Goal: Information Seeking & Learning: Compare options

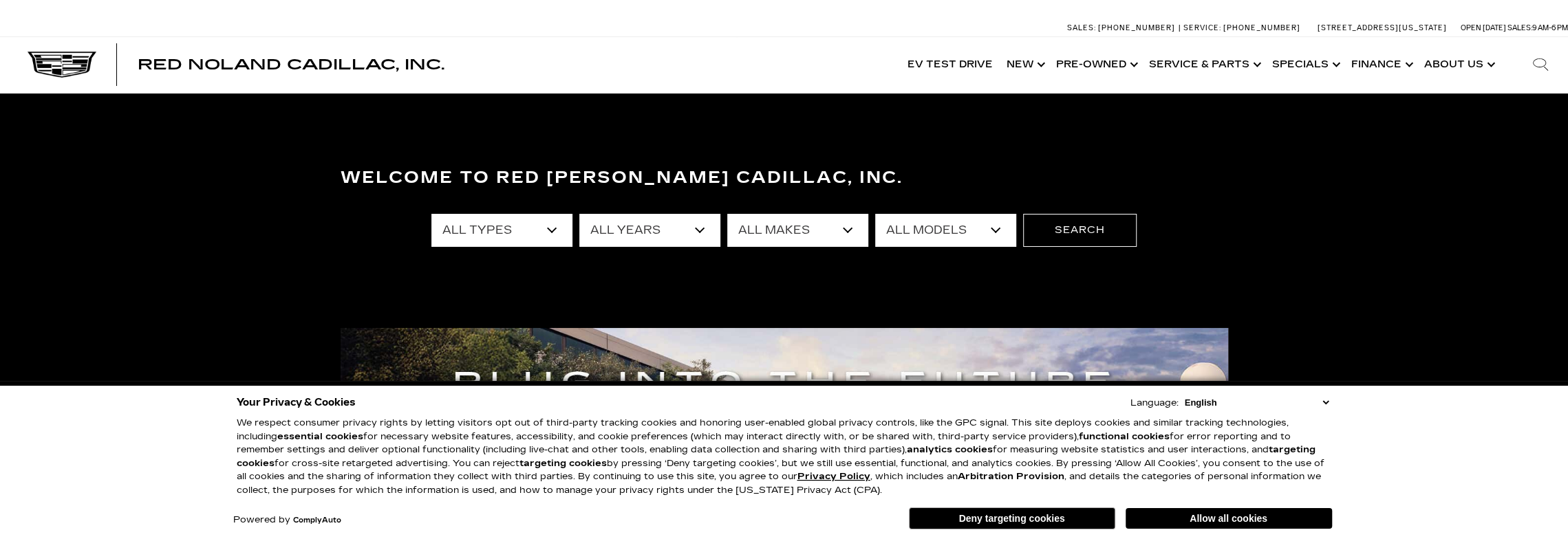
click at [552, 230] on select "All Types New Used Certified Used Demo" at bounding box center [501, 230] width 141 height 33
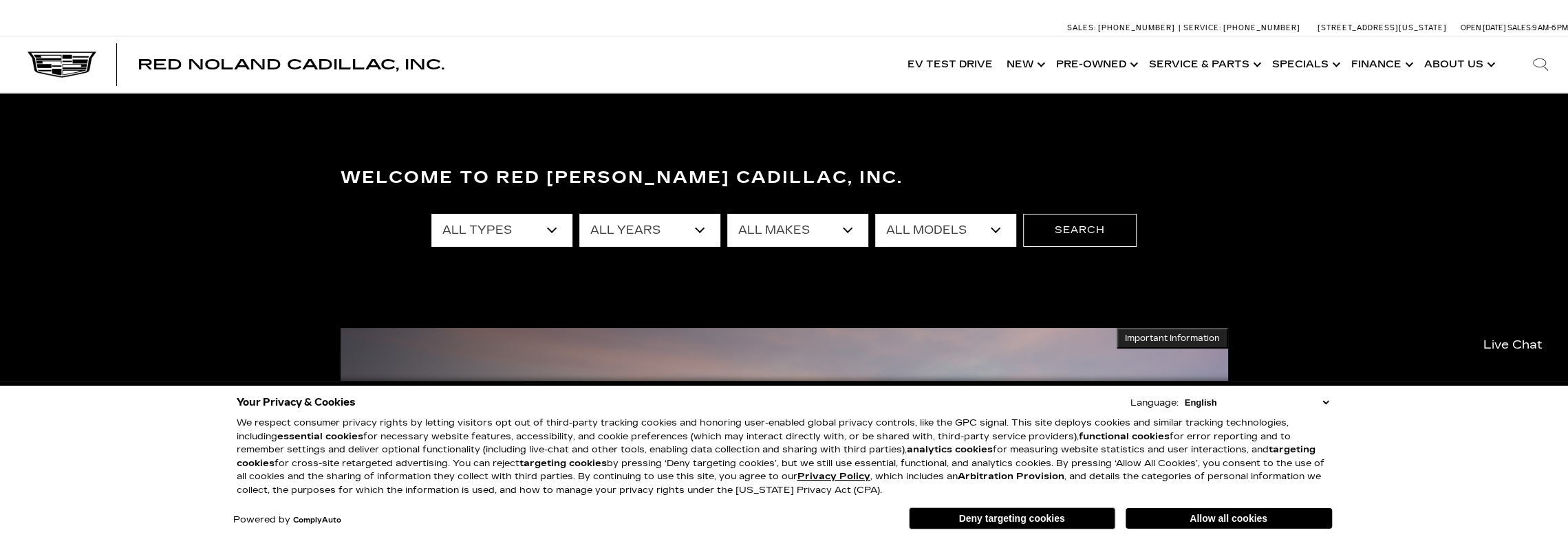
select select "Demo"
click at [431, 214] on select "All Types New Used Certified Used Demo" at bounding box center [501, 230] width 141 height 33
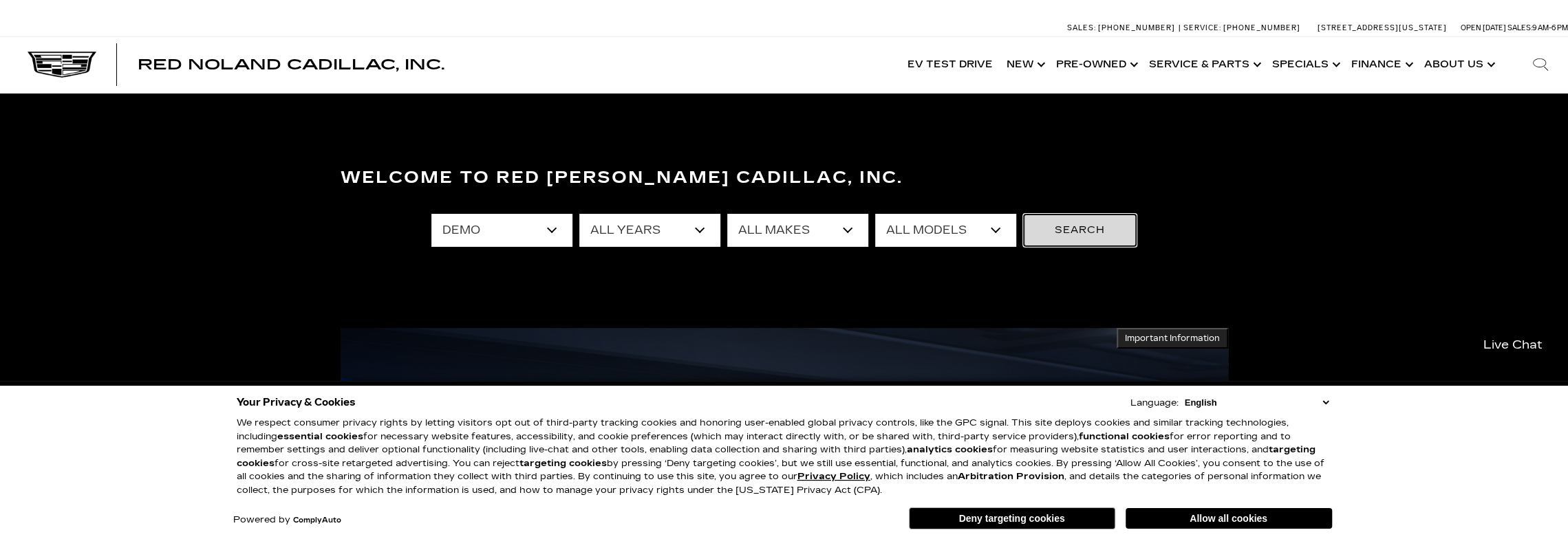
click at [1095, 238] on button "Search" at bounding box center [1079, 230] width 114 height 33
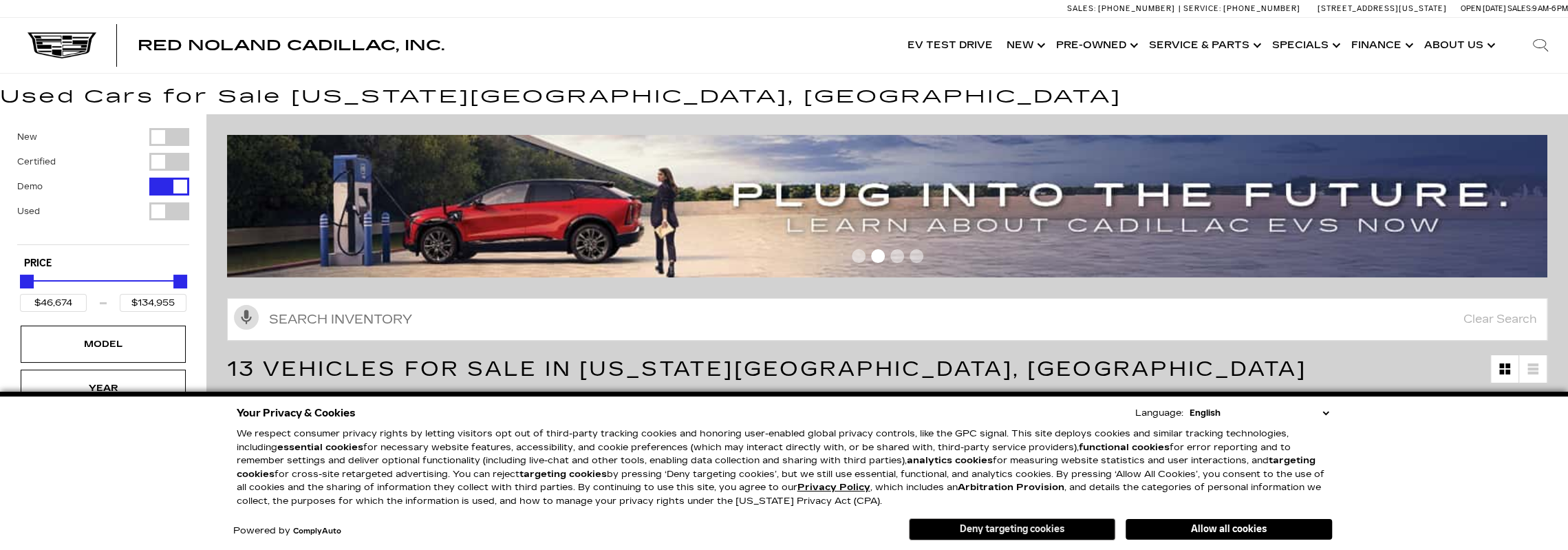
click at [1007, 532] on button "Deny targeting cookies" at bounding box center [1011, 529] width 206 height 22
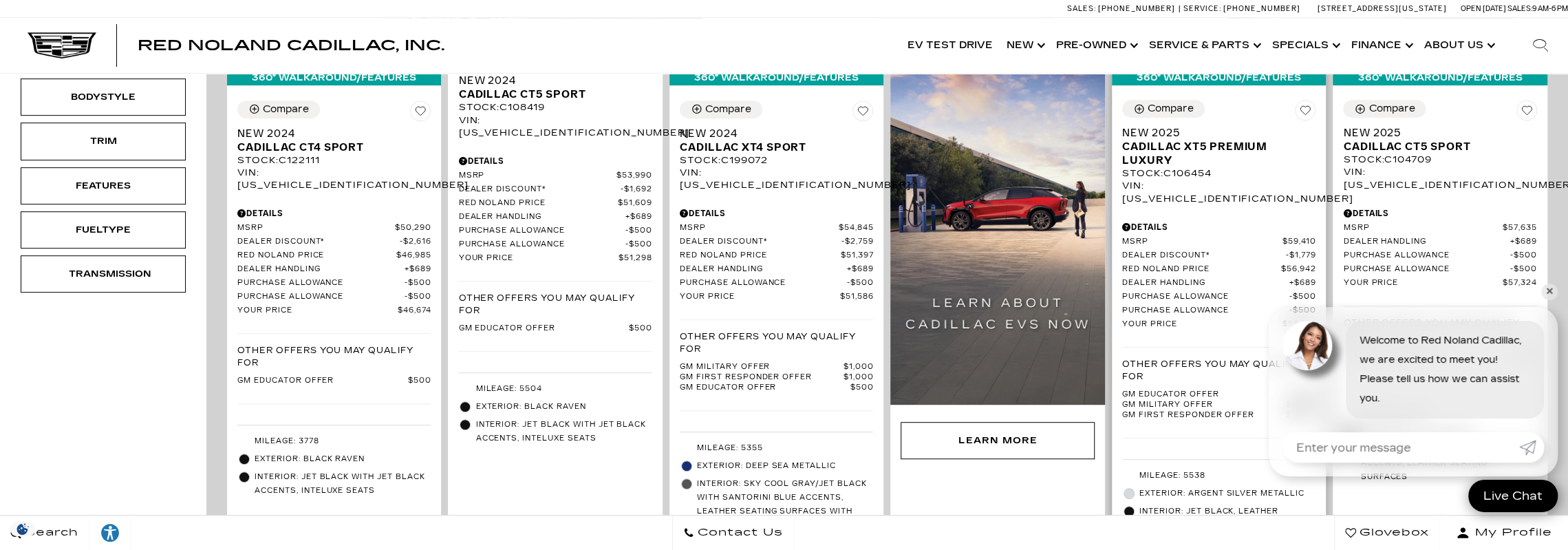
scroll to position [413, 0]
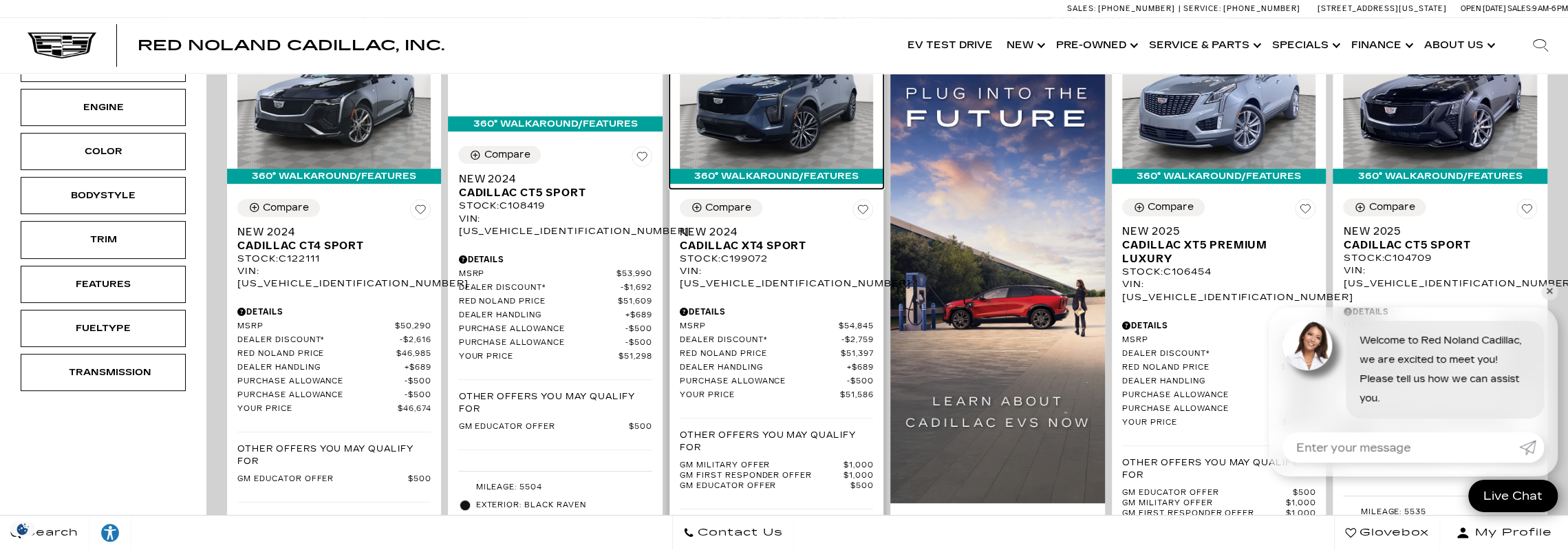
click at [783, 113] on img at bounding box center [776, 95] width 193 height 145
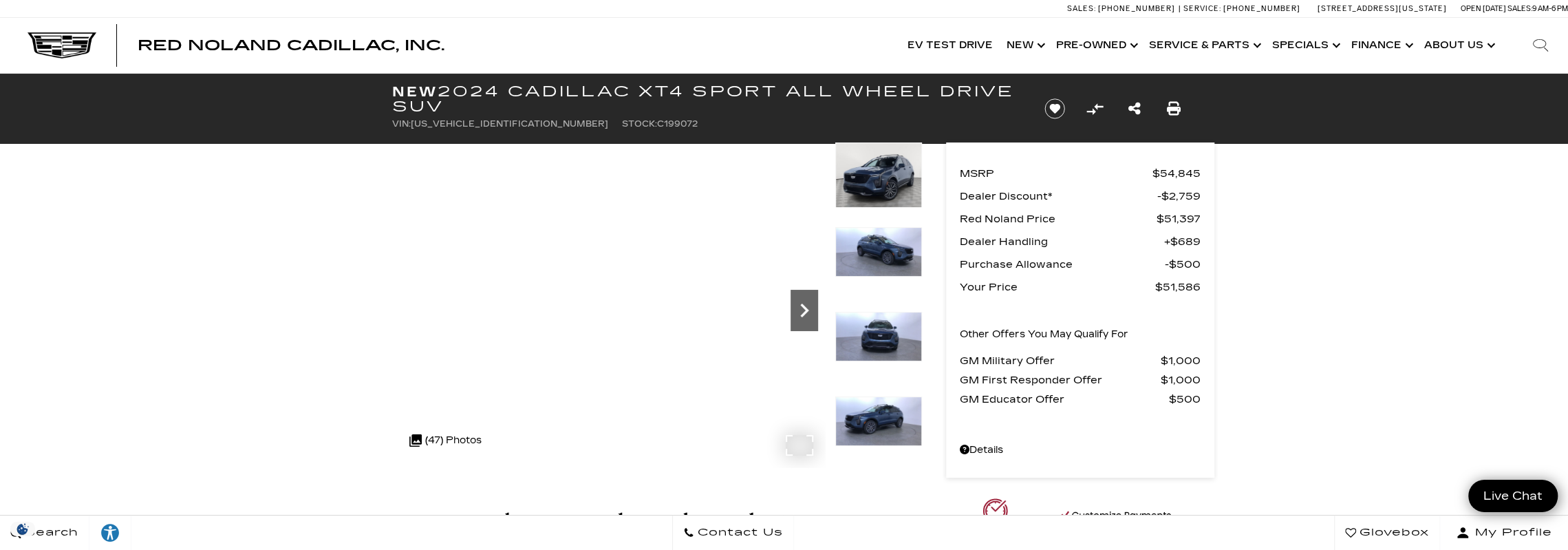
click at [803, 302] on icon "Next" at bounding box center [804, 310] width 27 height 27
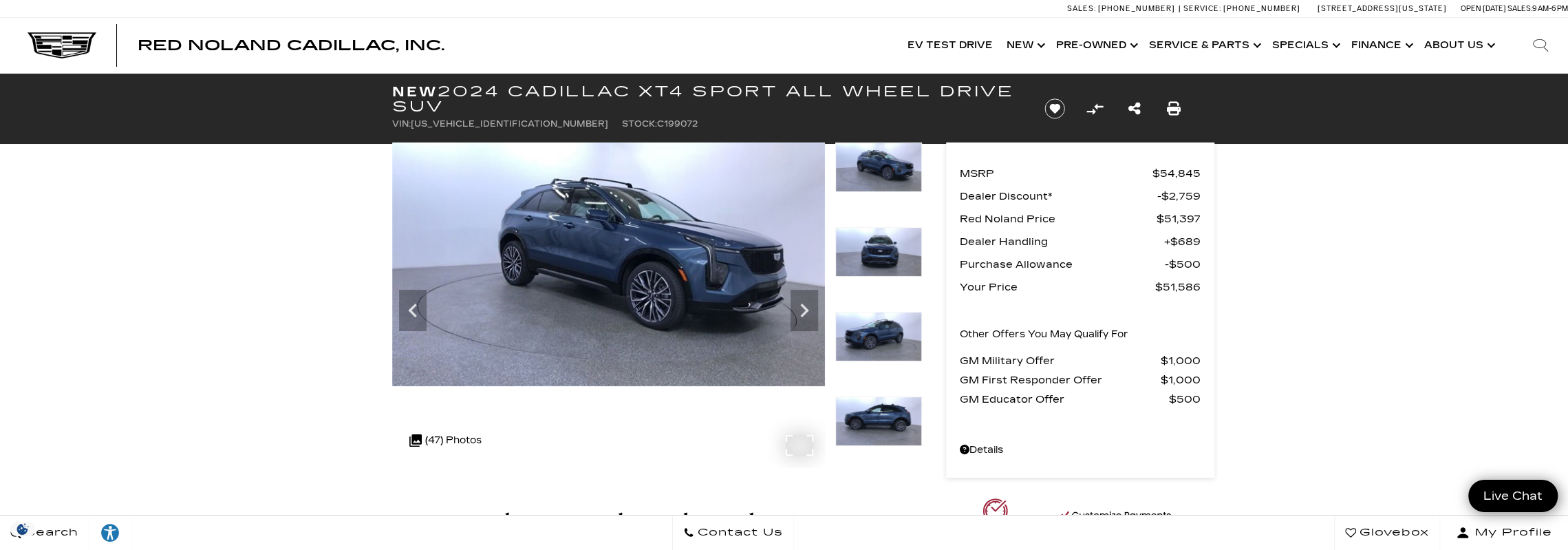
click at [635, 287] on img at bounding box center [608, 264] width 432 height 244
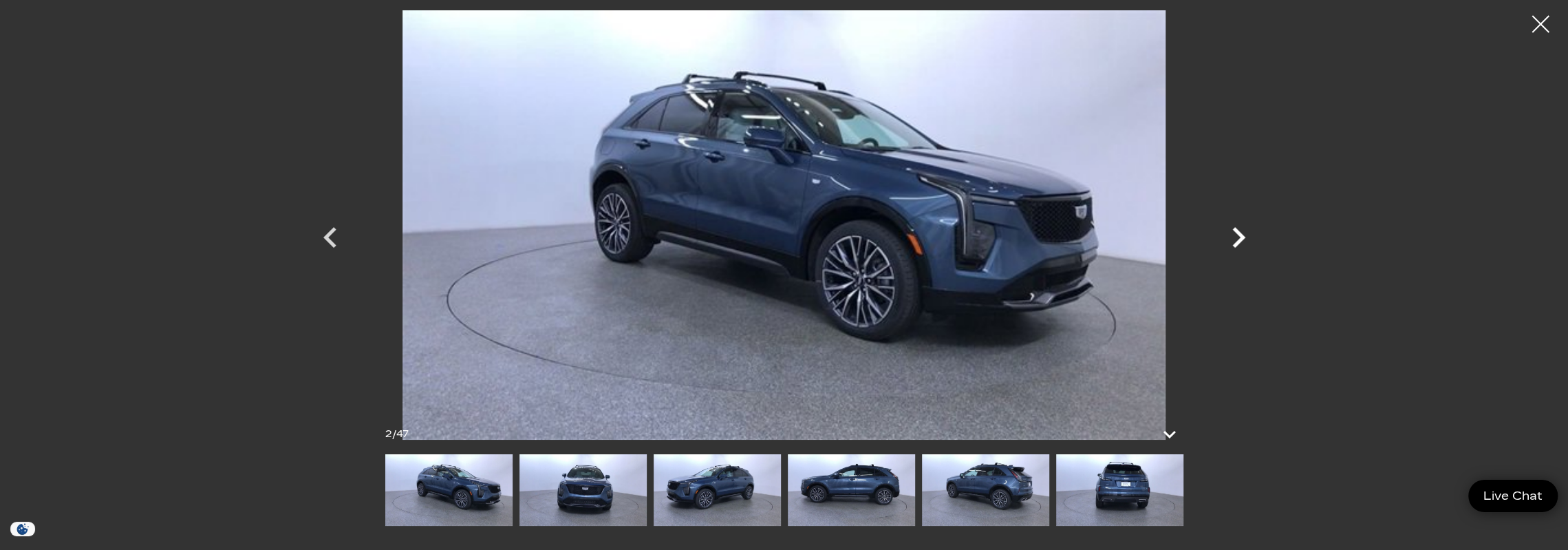
click at [1238, 239] on icon "Next" at bounding box center [1238, 237] width 41 height 41
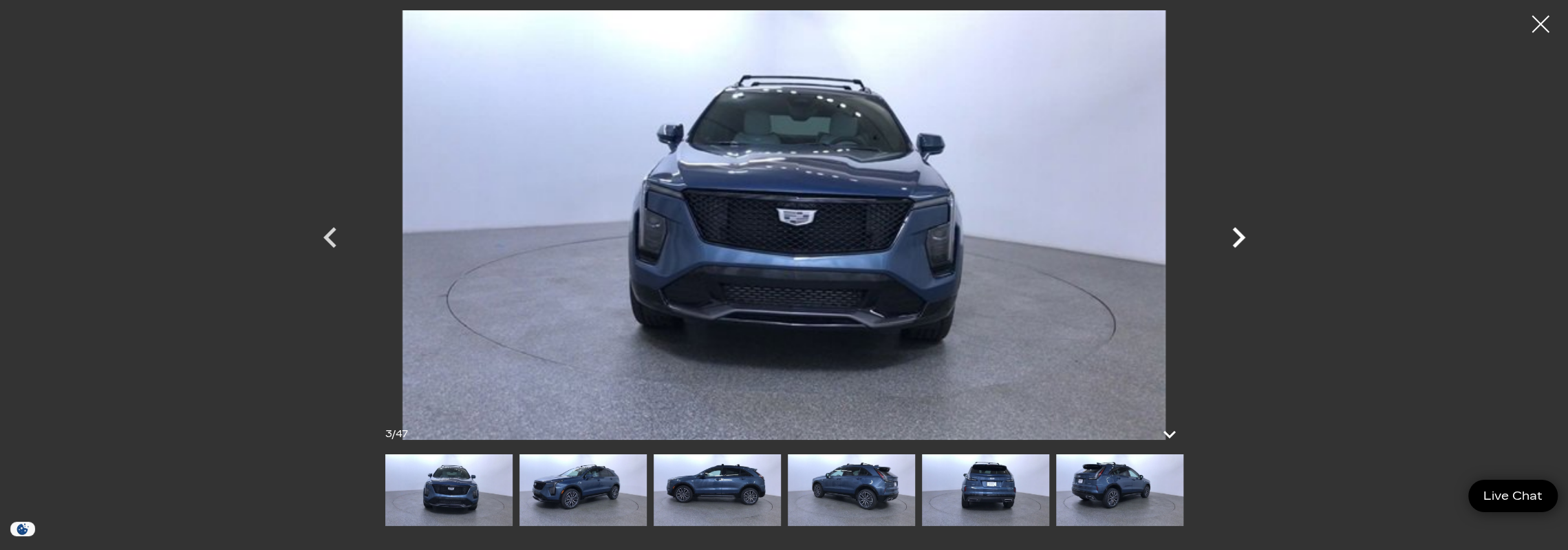
click at [1241, 237] on icon "Next" at bounding box center [1238, 237] width 13 height 20
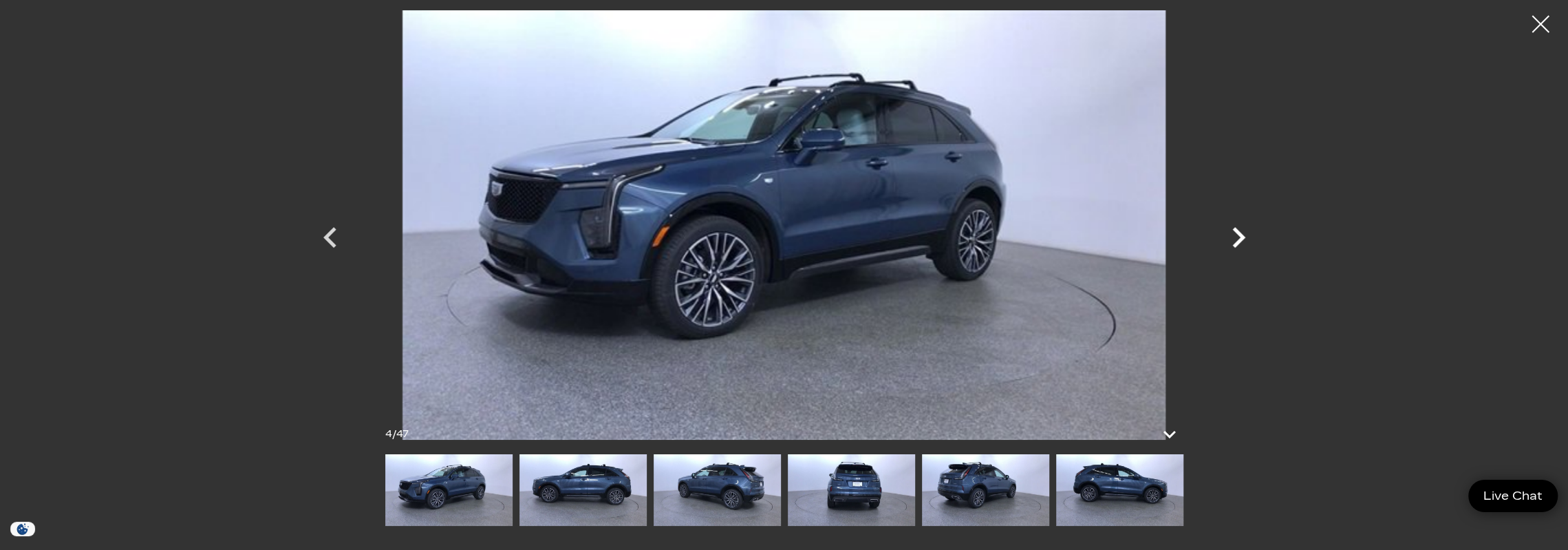
click at [1241, 237] on icon "Next" at bounding box center [1238, 237] width 13 height 20
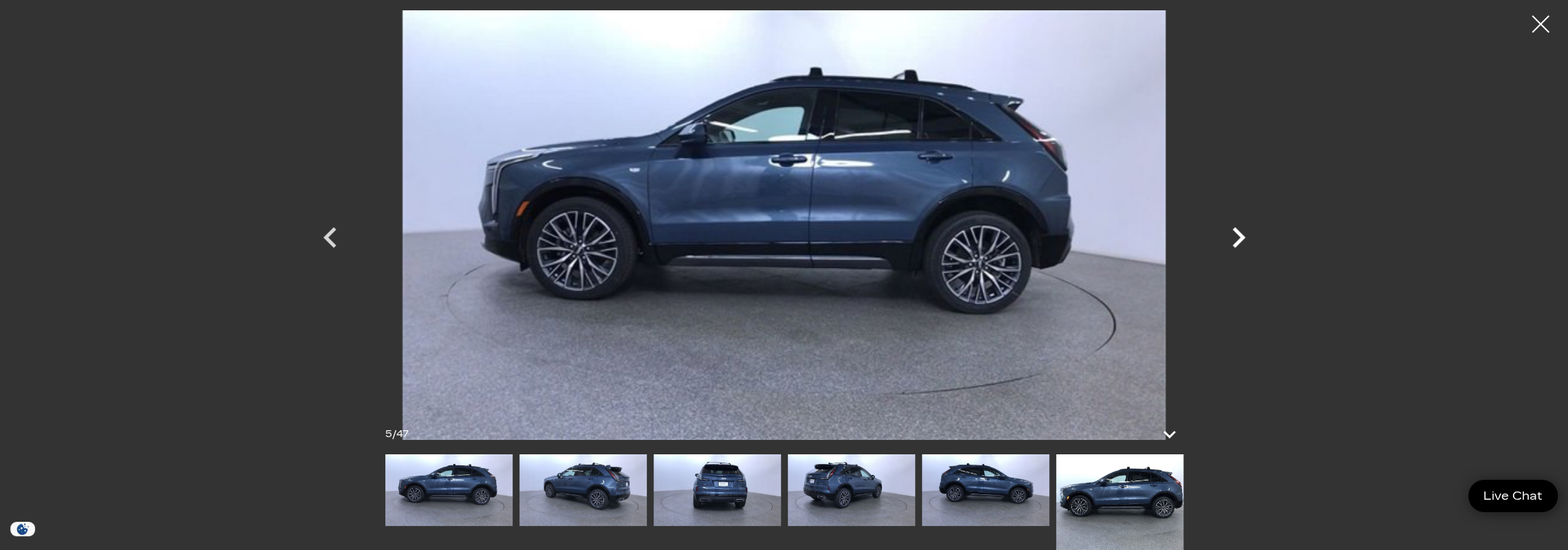
click at [1241, 237] on icon "Next" at bounding box center [1238, 237] width 13 height 20
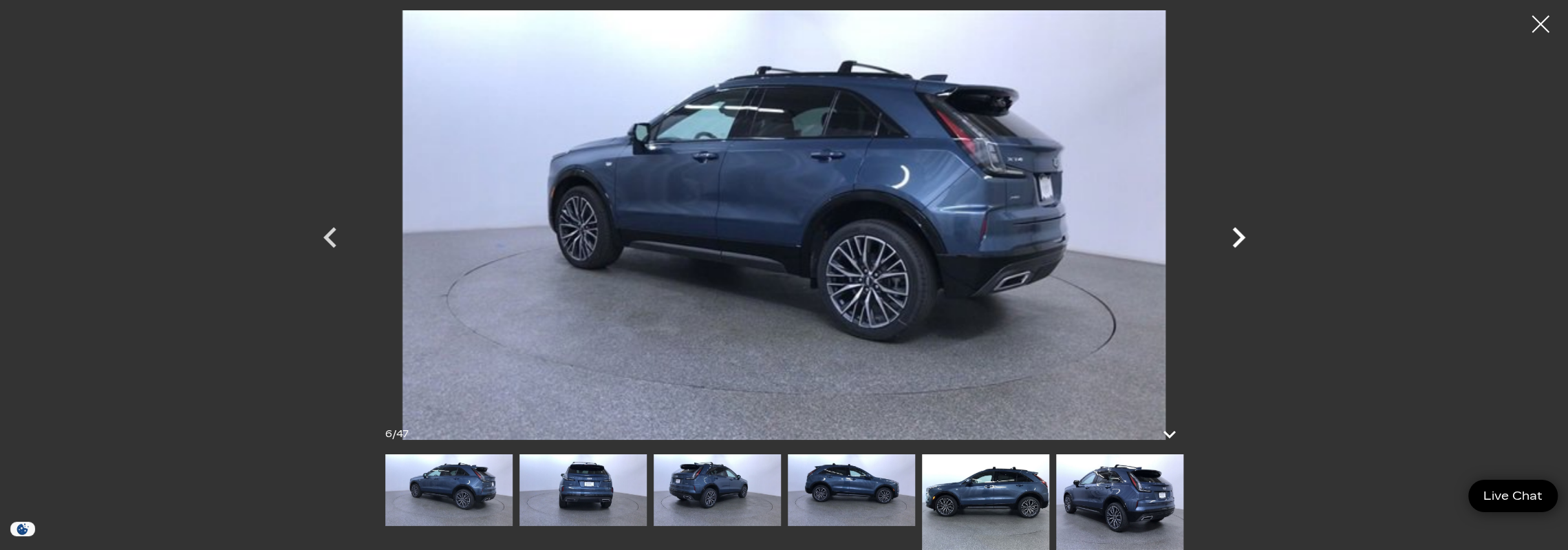
click at [1241, 237] on icon "Next" at bounding box center [1238, 237] width 13 height 20
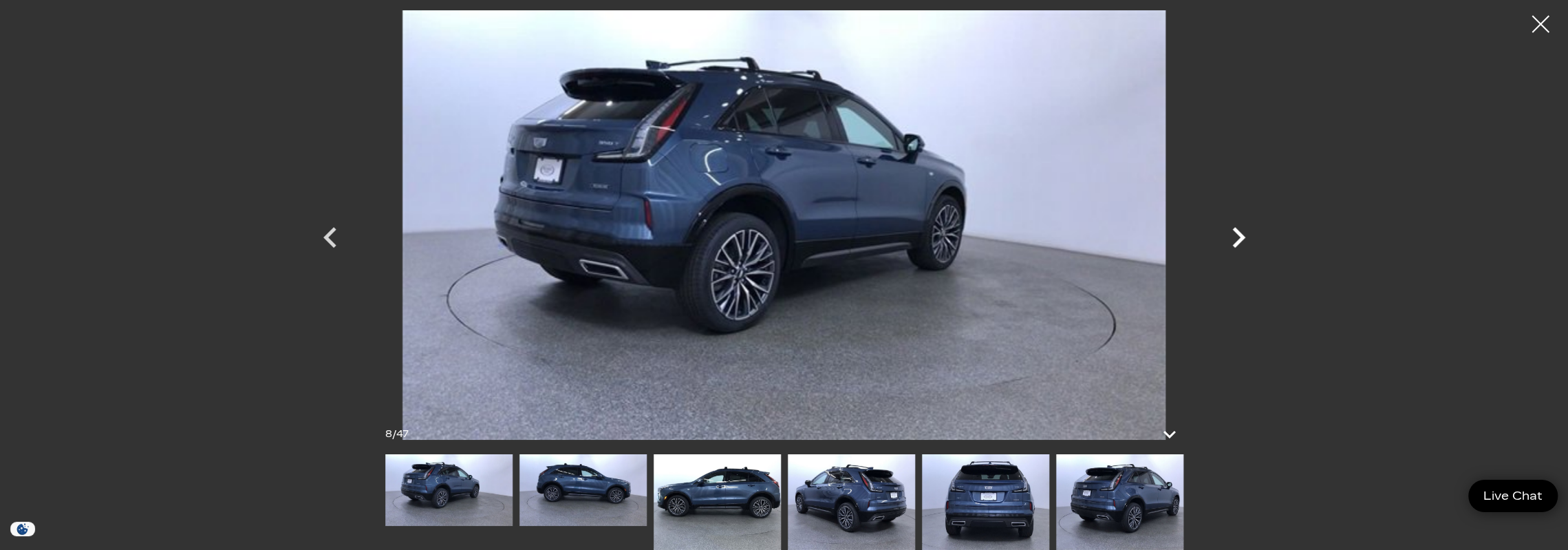
click at [1241, 237] on icon "Next" at bounding box center [1238, 237] width 13 height 20
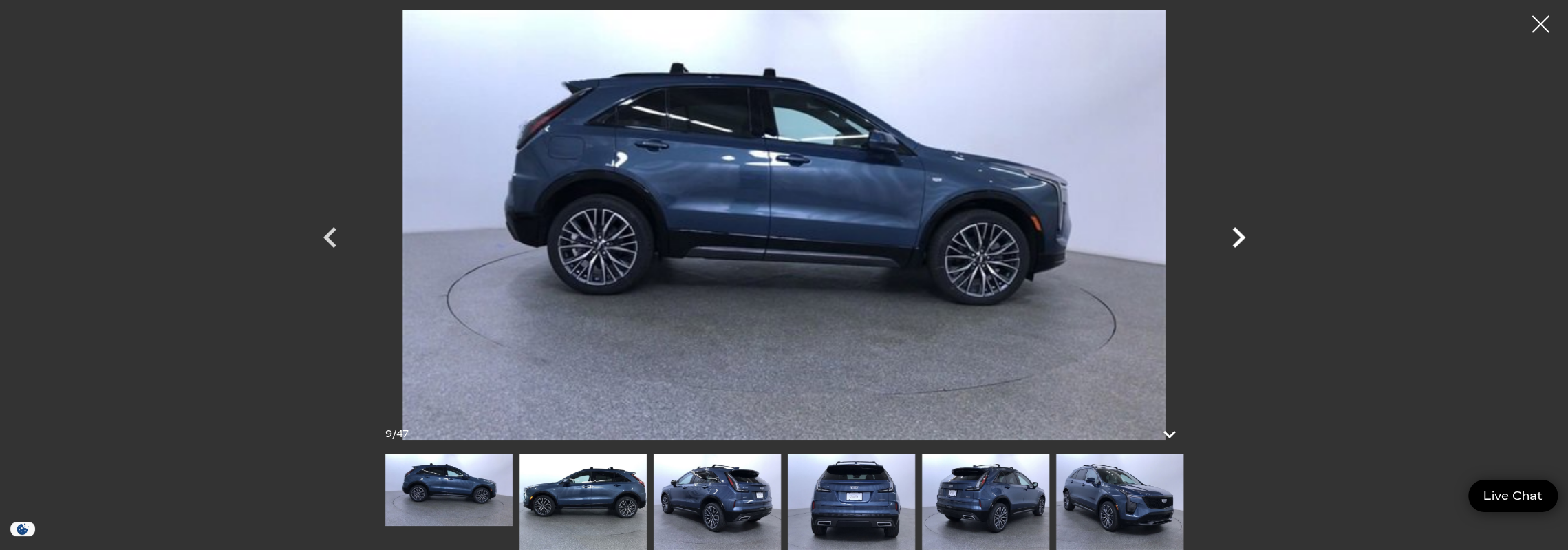
click at [1241, 237] on icon "Next" at bounding box center [1238, 237] width 13 height 20
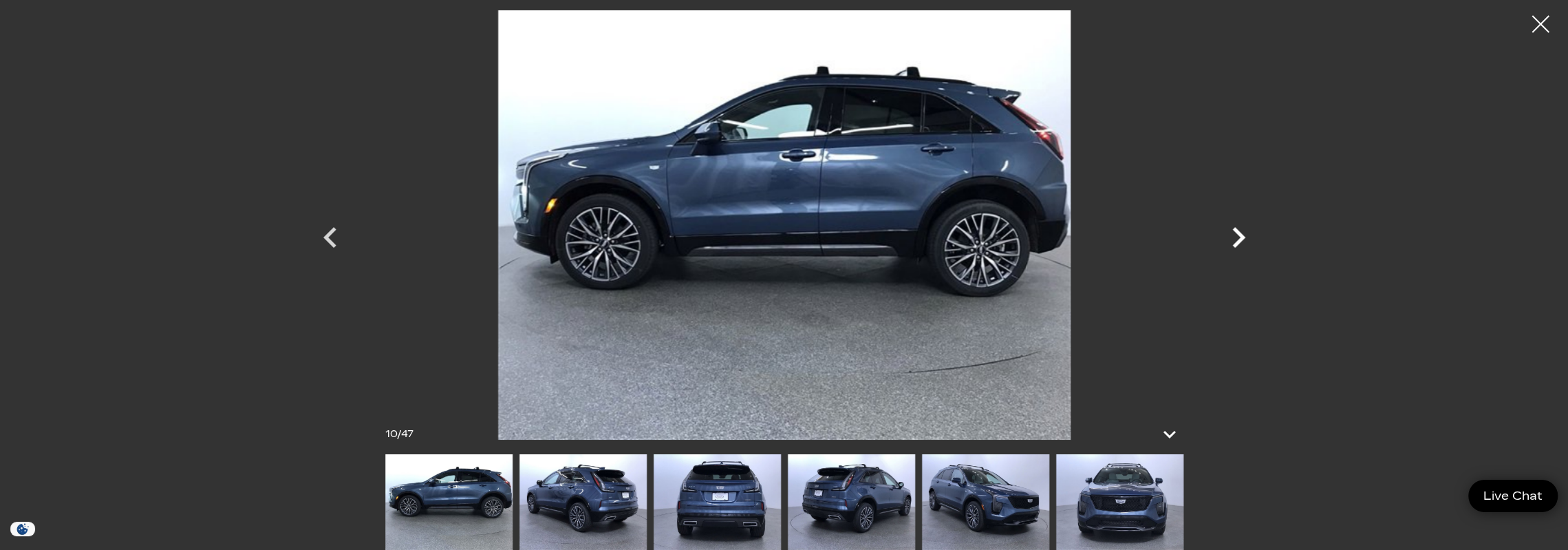
click at [1241, 237] on icon "Next" at bounding box center [1238, 237] width 13 height 20
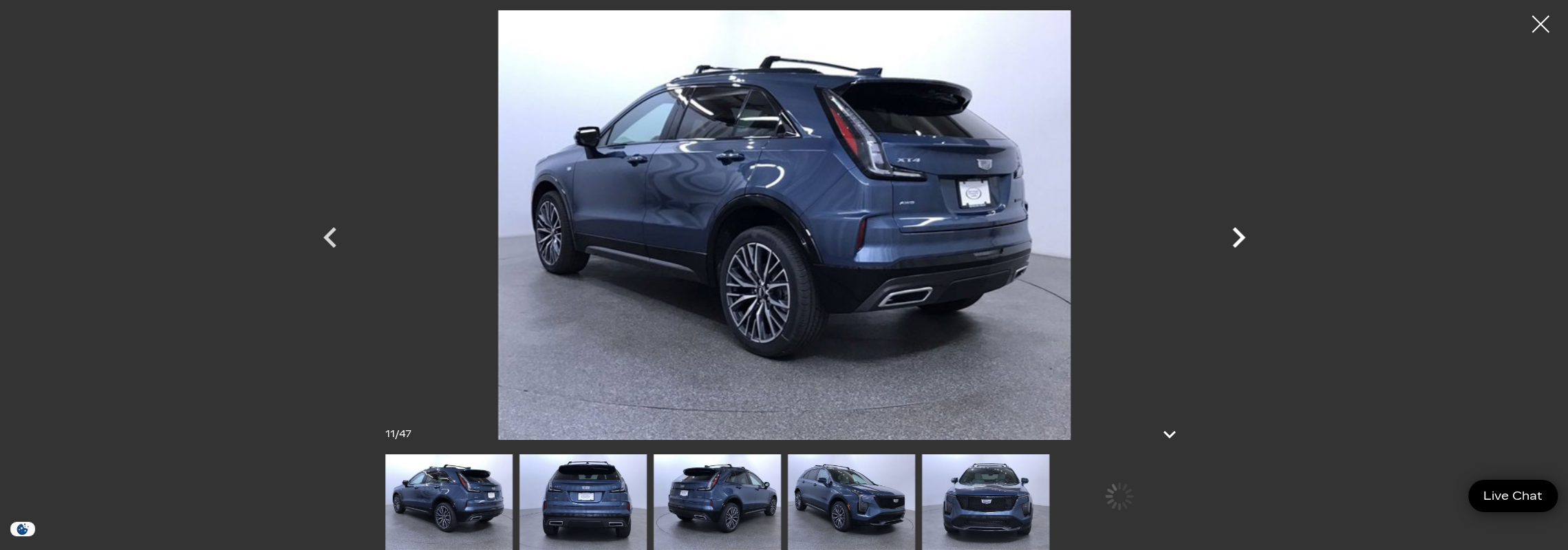
click at [1241, 237] on icon "Next" at bounding box center [1238, 237] width 13 height 20
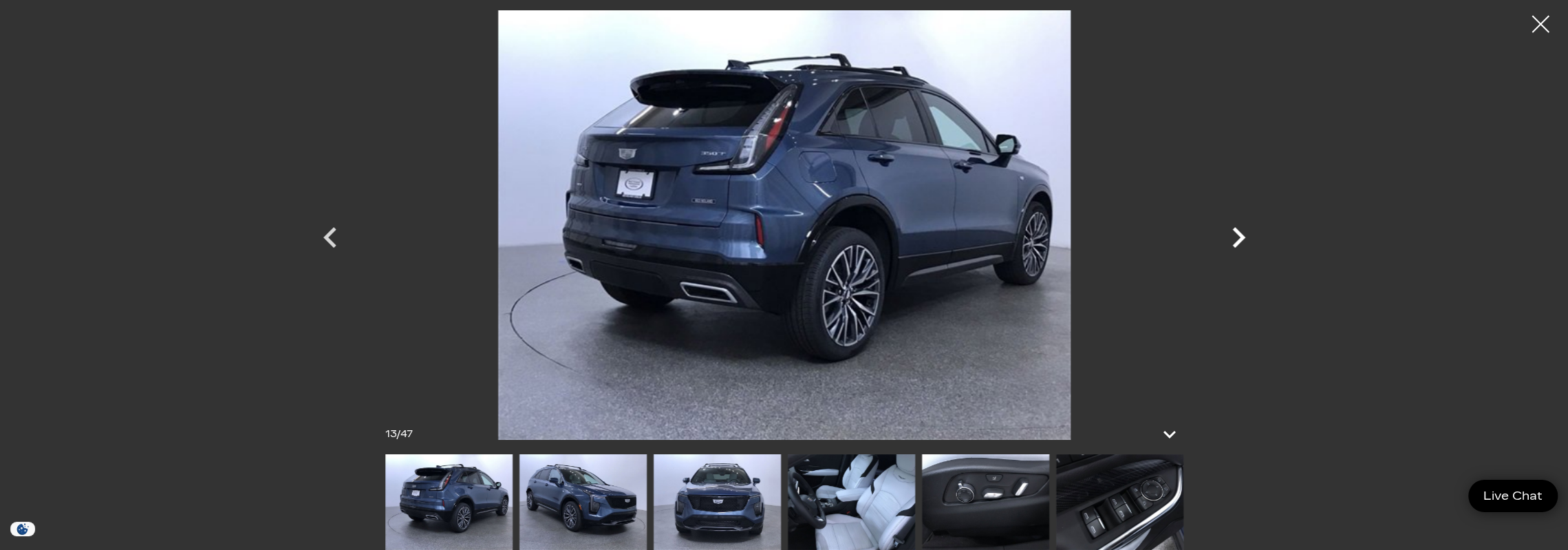
click at [1241, 237] on icon "Next" at bounding box center [1238, 237] width 13 height 20
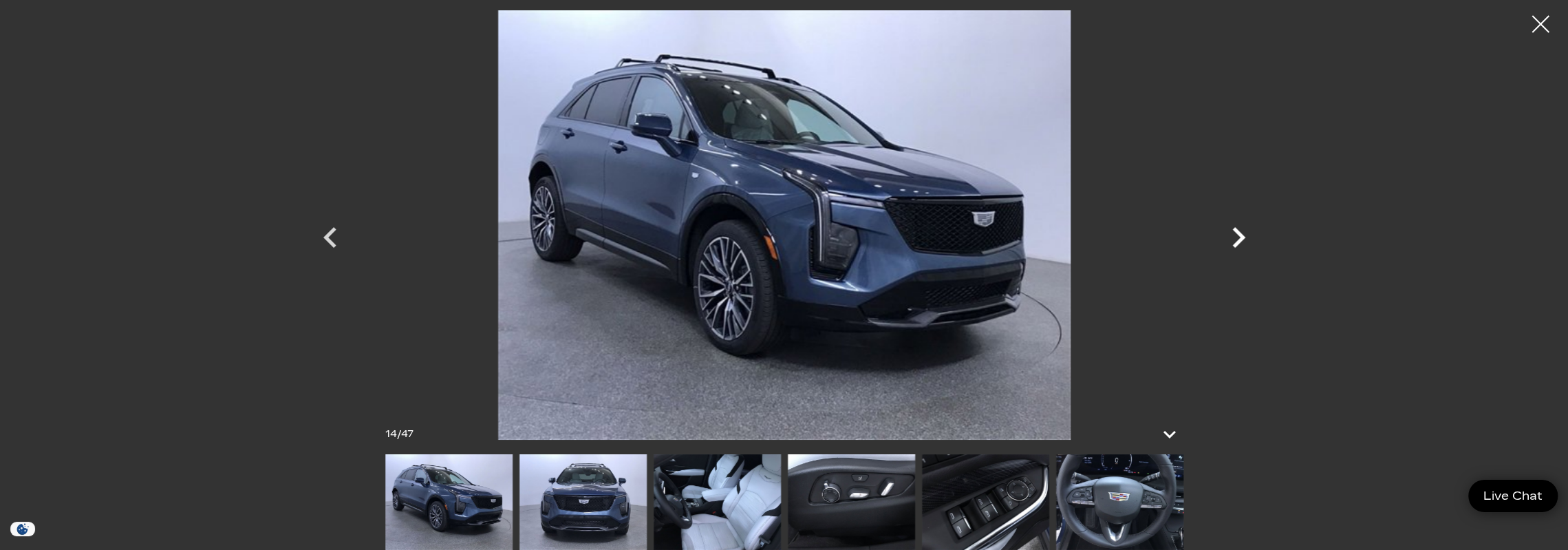
click at [1241, 237] on icon "Next" at bounding box center [1238, 237] width 13 height 20
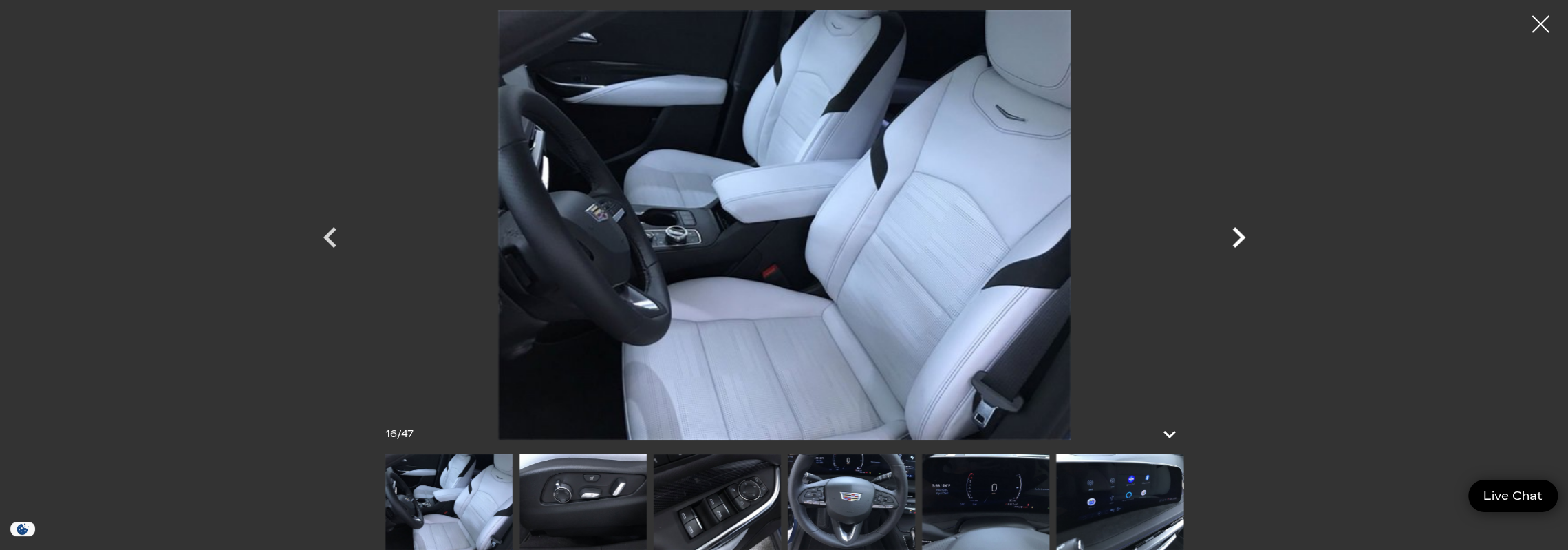
click at [1241, 237] on icon "Next" at bounding box center [1238, 237] width 13 height 20
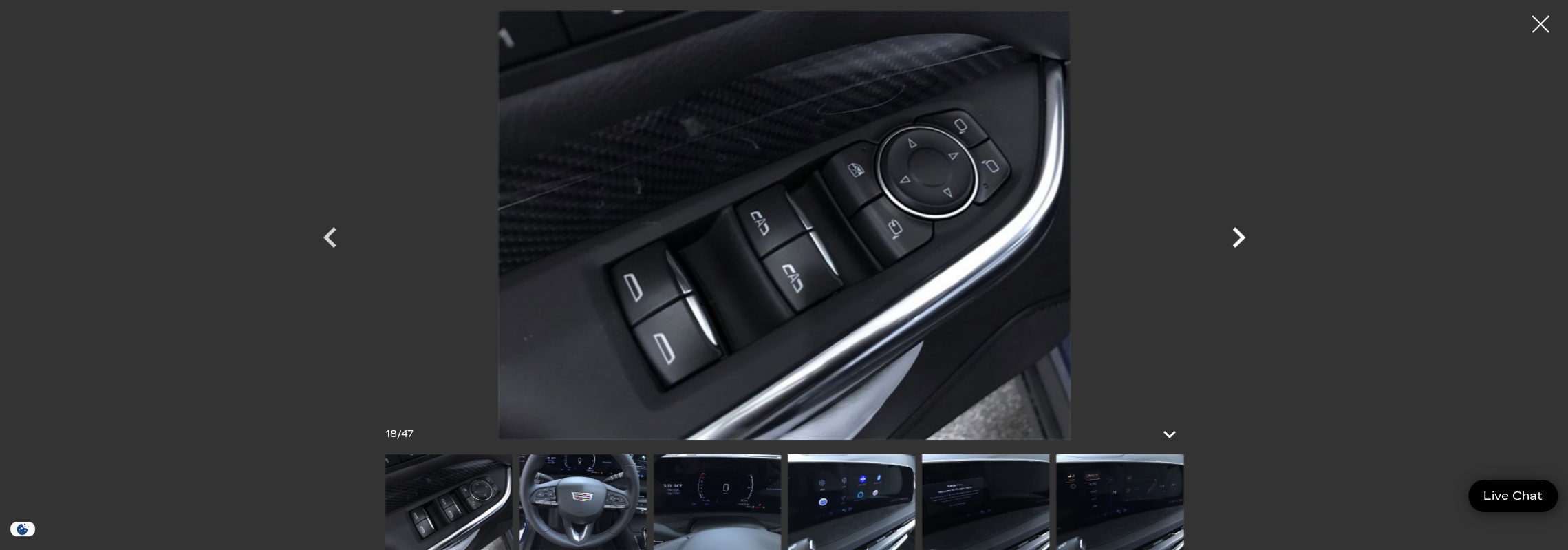
click at [1241, 237] on icon "Next" at bounding box center [1238, 237] width 13 height 20
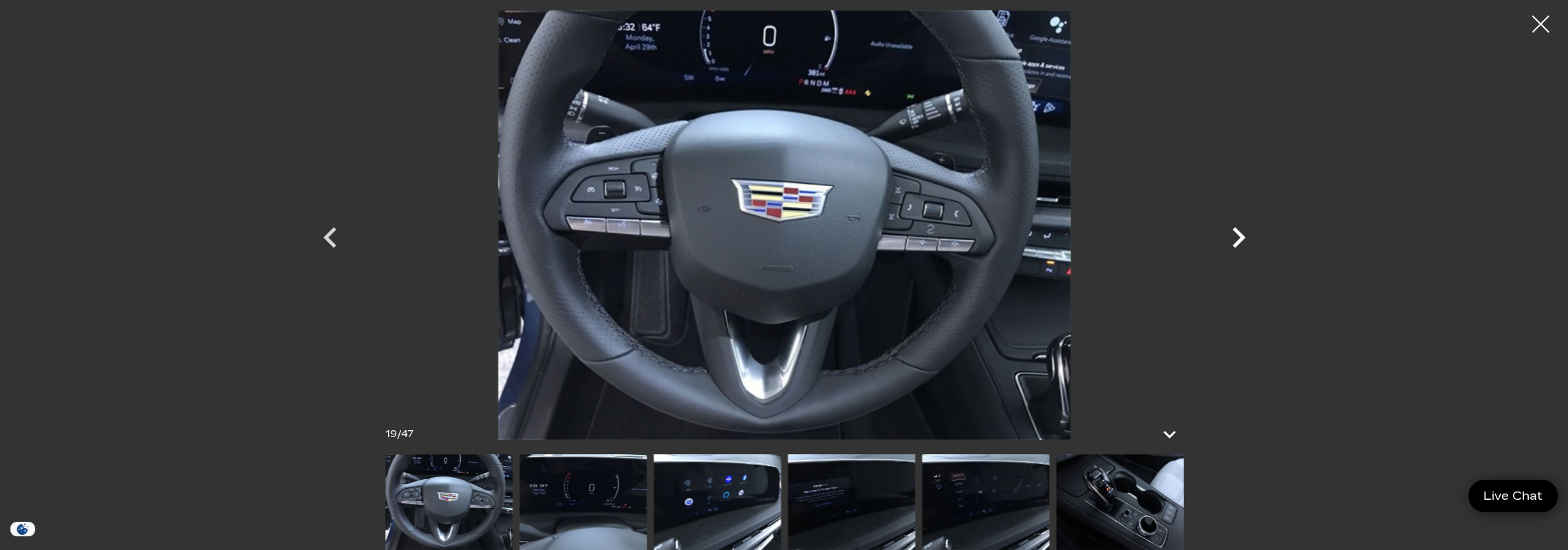
click at [1241, 237] on icon "Next" at bounding box center [1238, 237] width 13 height 20
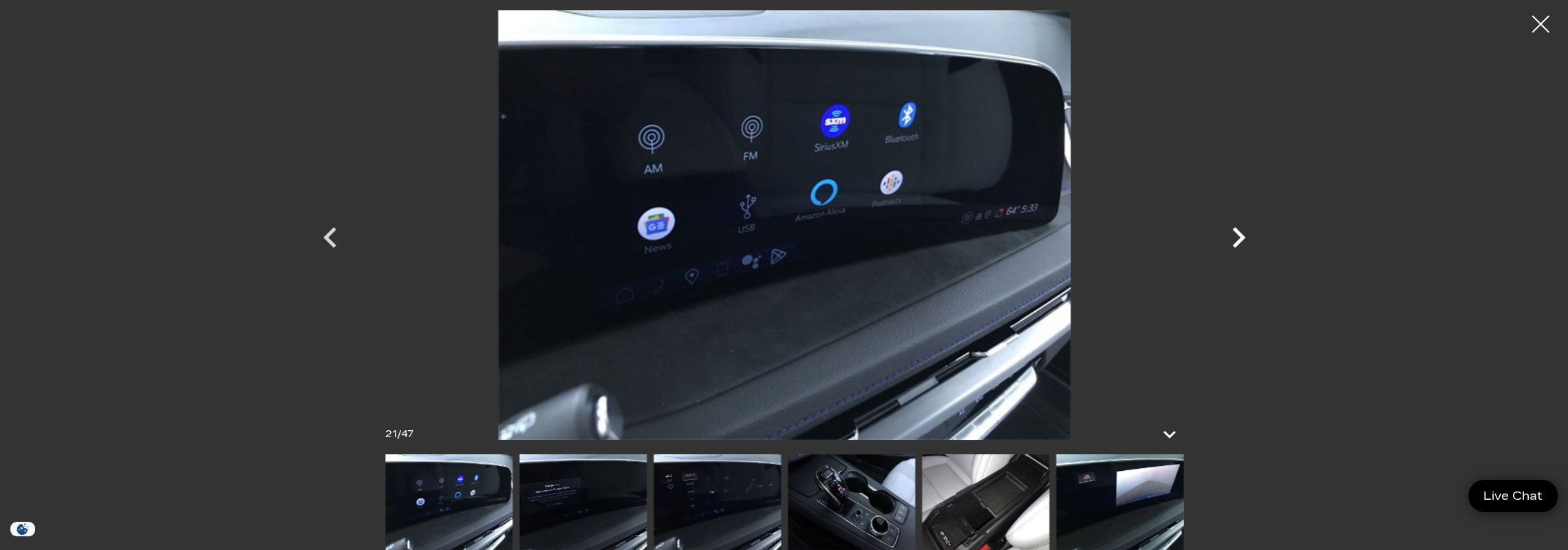
click at [1241, 237] on icon "Next" at bounding box center [1238, 237] width 13 height 20
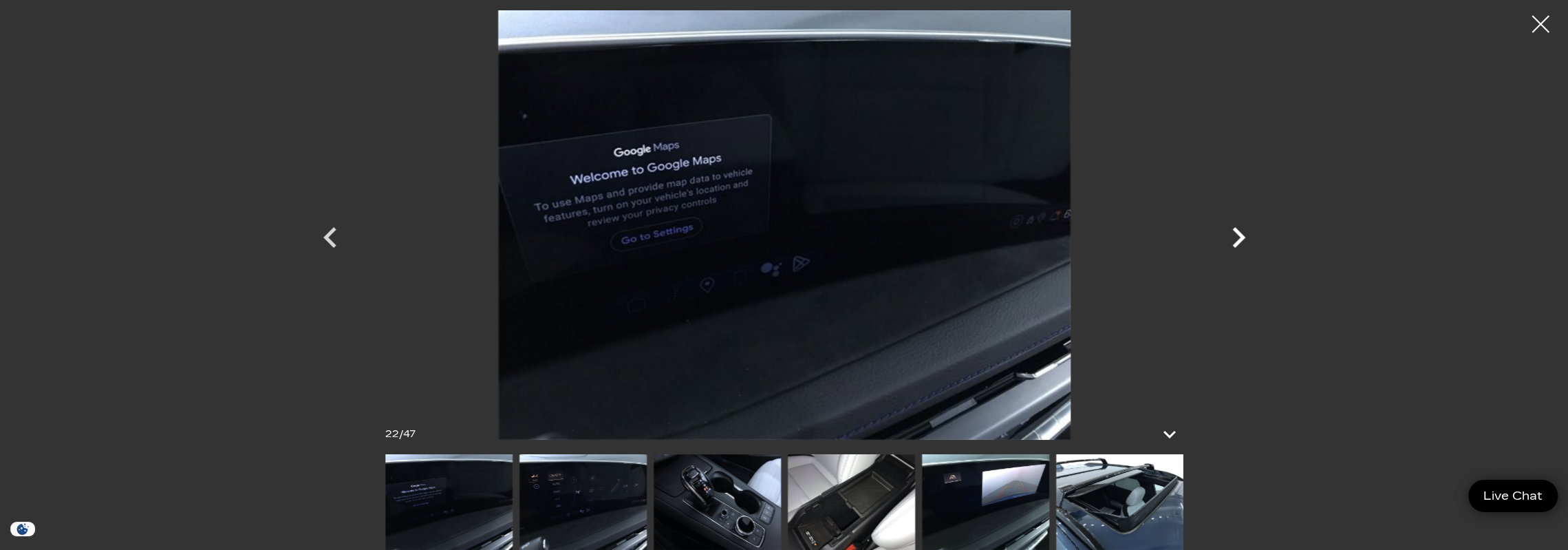
click at [1241, 237] on icon "Next" at bounding box center [1238, 237] width 13 height 20
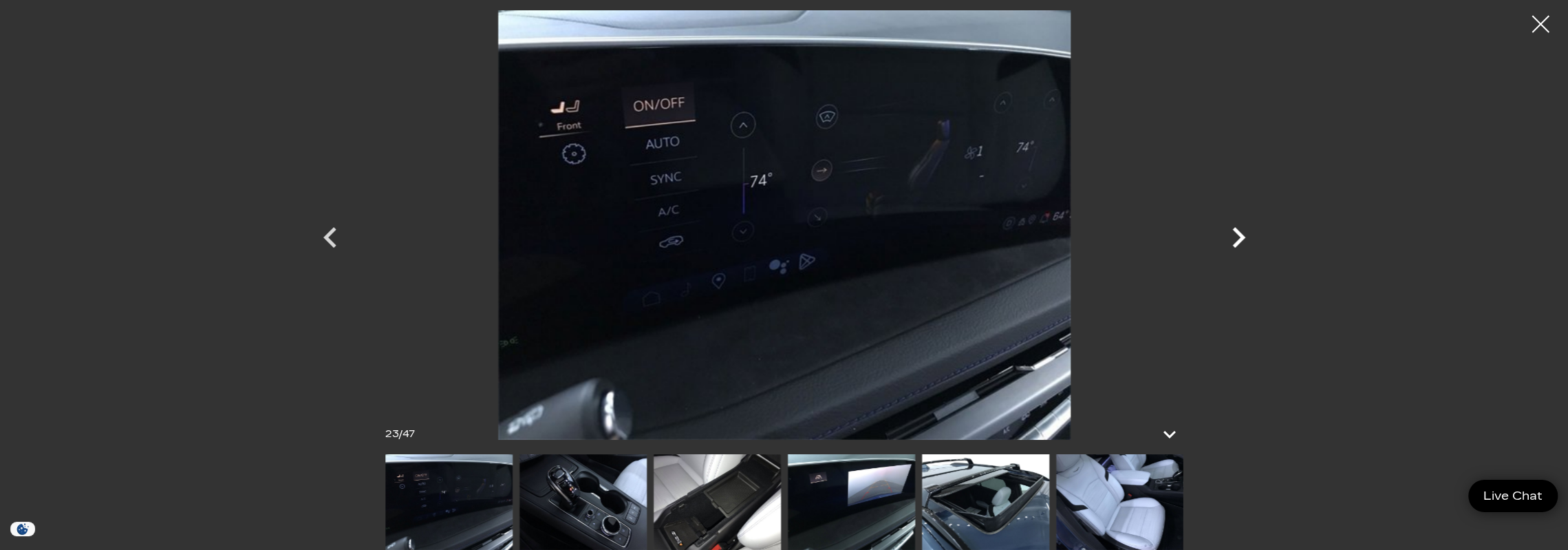
click at [1241, 237] on icon "Next" at bounding box center [1238, 237] width 13 height 20
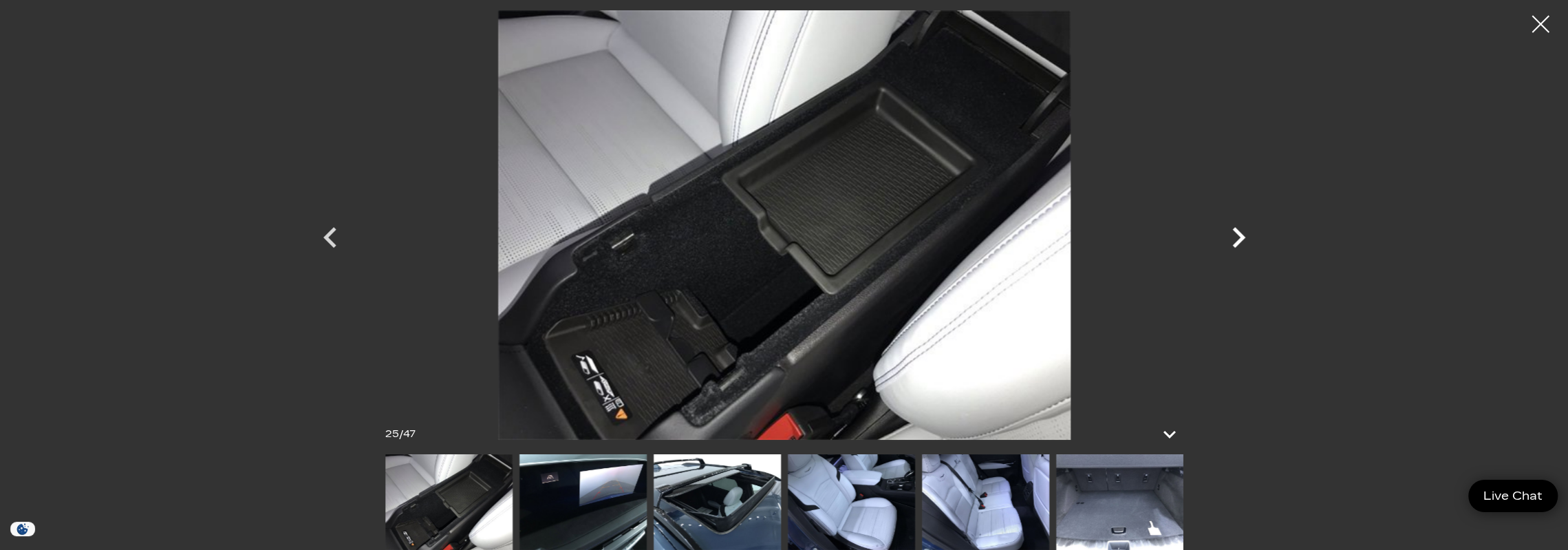
click at [1241, 237] on icon "Next" at bounding box center [1238, 237] width 13 height 20
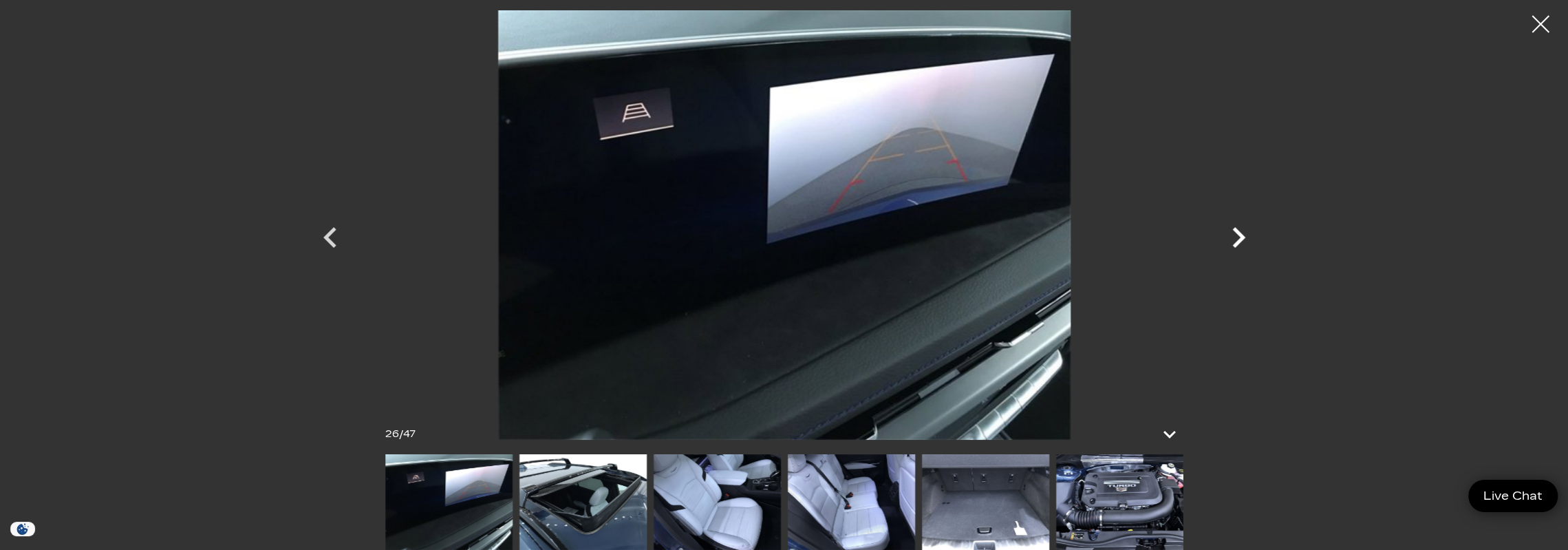
click at [1241, 237] on icon "Next" at bounding box center [1238, 237] width 13 height 20
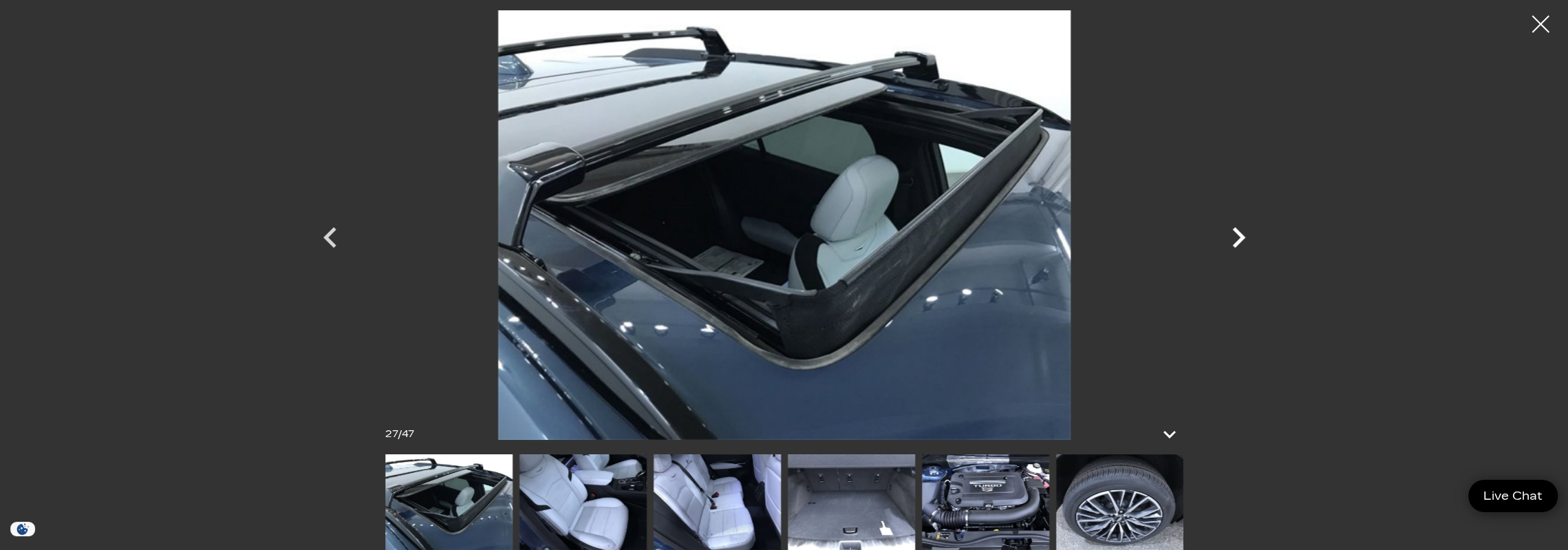
click at [1241, 237] on icon "Next" at bounding box center [1238, 237] width 13 height 20
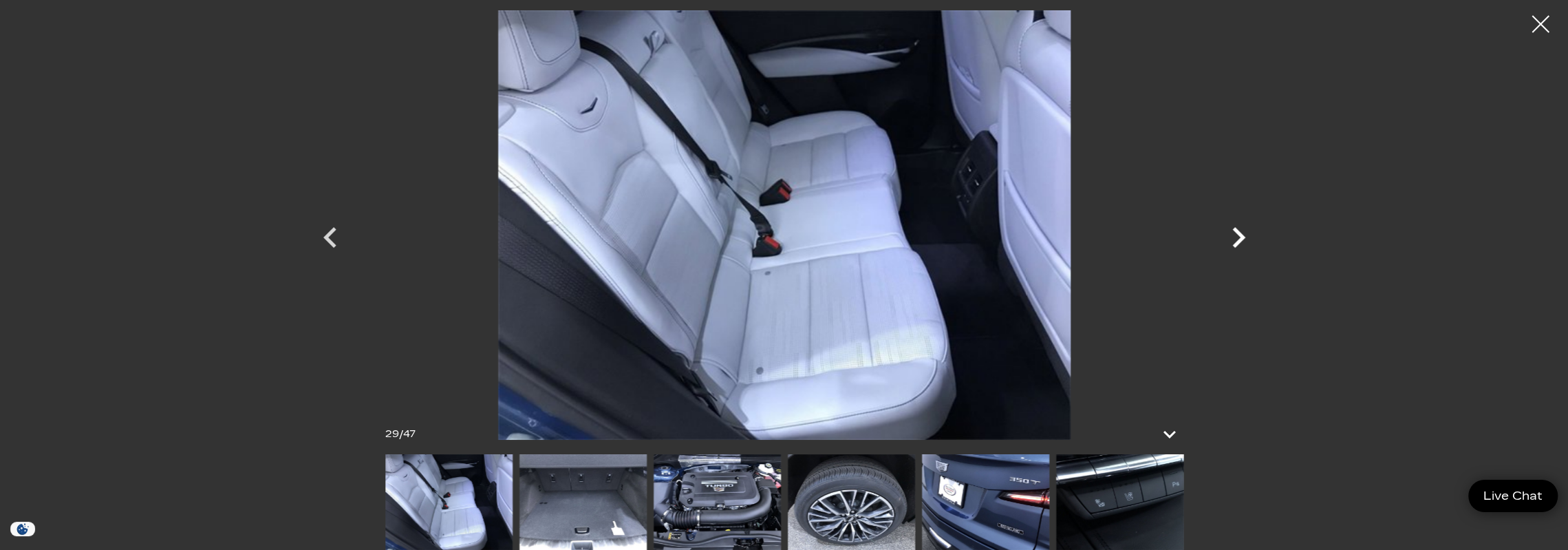
click at [1241, 237] on icon "Next" at bounding box center [1238, 237] width 13 height 20
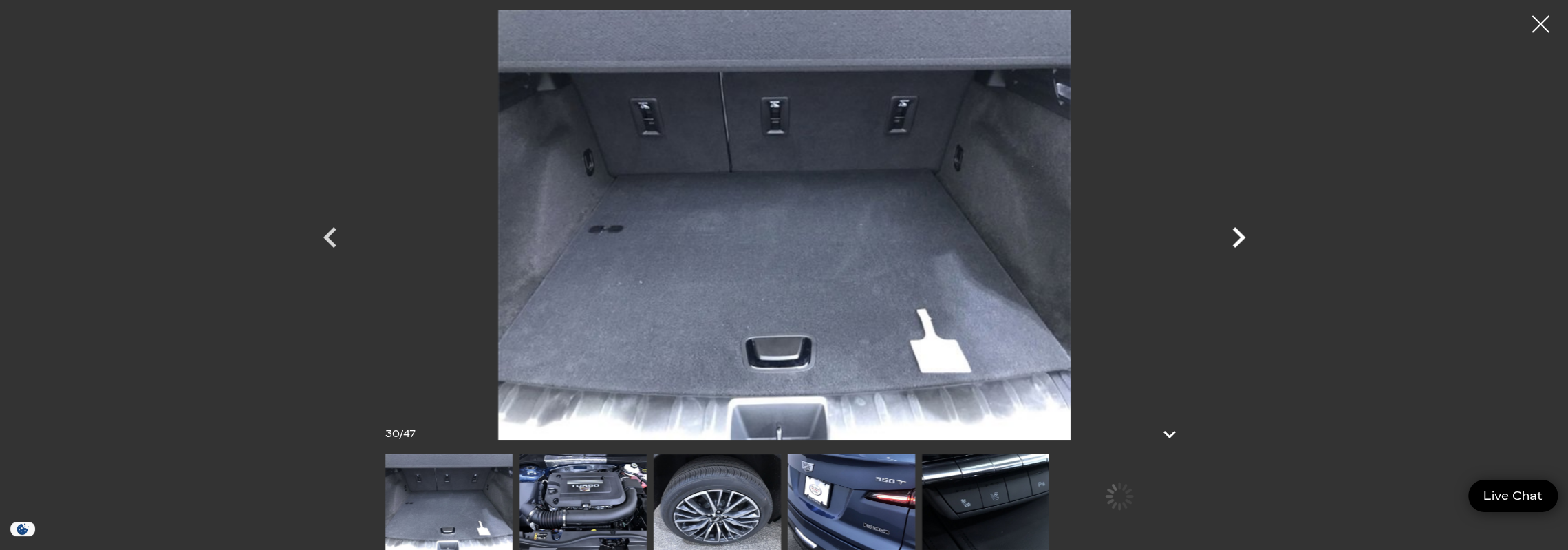
click at [1241, 237] on icon "Next" at bounding box center [1238, 237] width 13 height 20
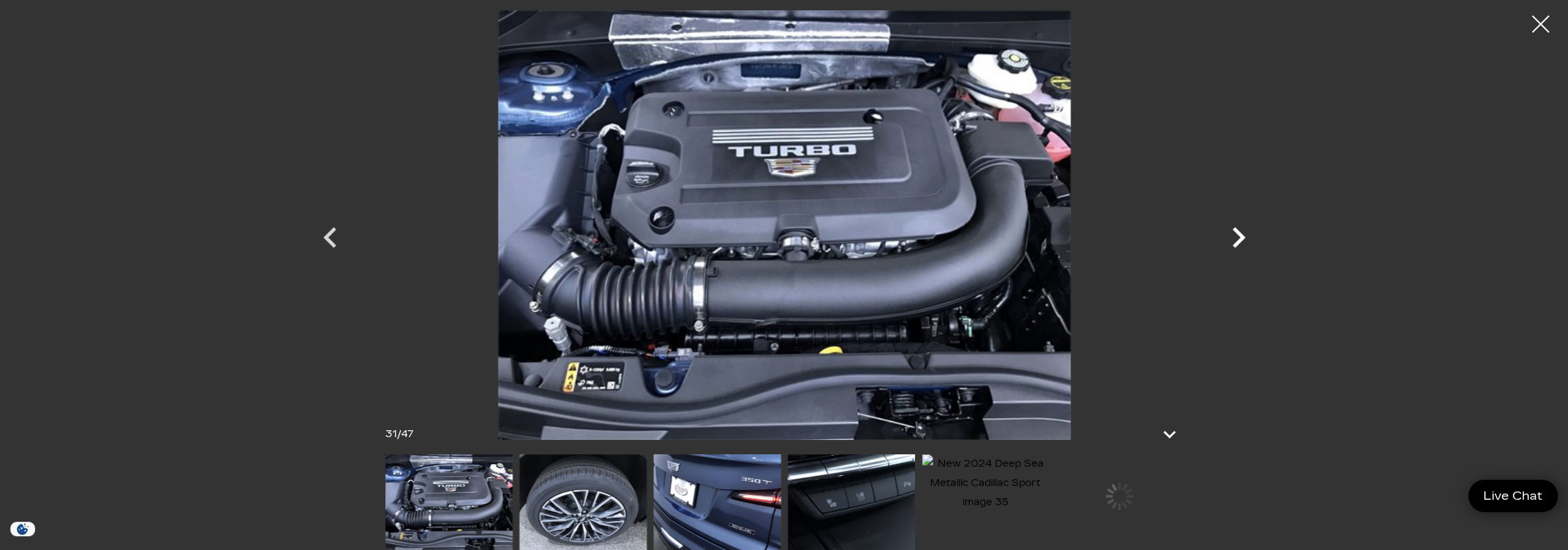
click at [1241, 237] on icon "Next" at bounding box center [1238, 237] width 13 height 20
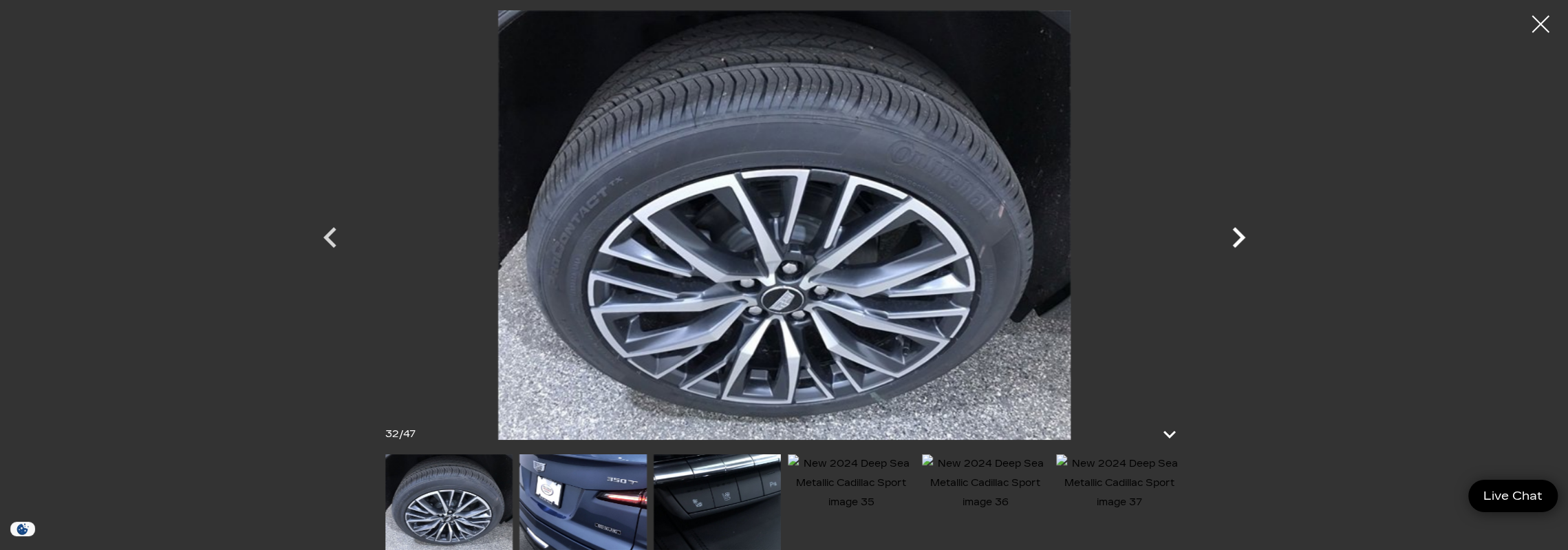
click at [1241, 237] on icon "Next" at bounding box center [1238, 237] width 13 height 20
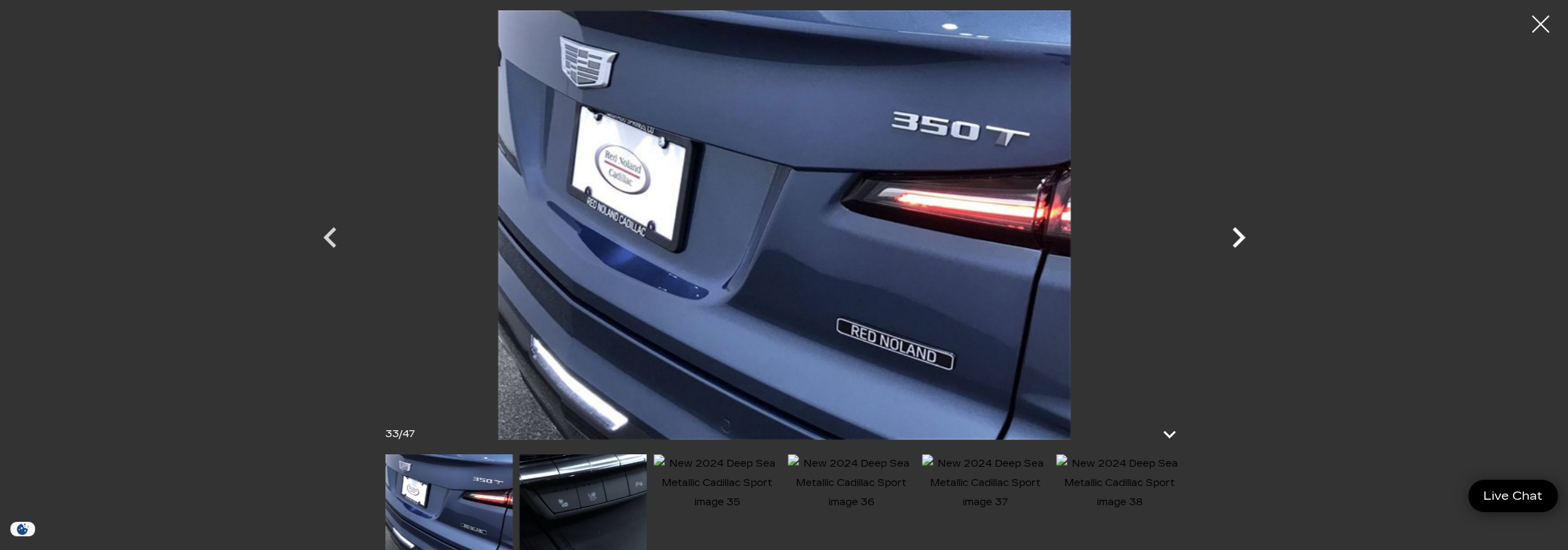
click at [1241, 237] on icon "Next" at bounding box center [1238, 237] width 13 height 20
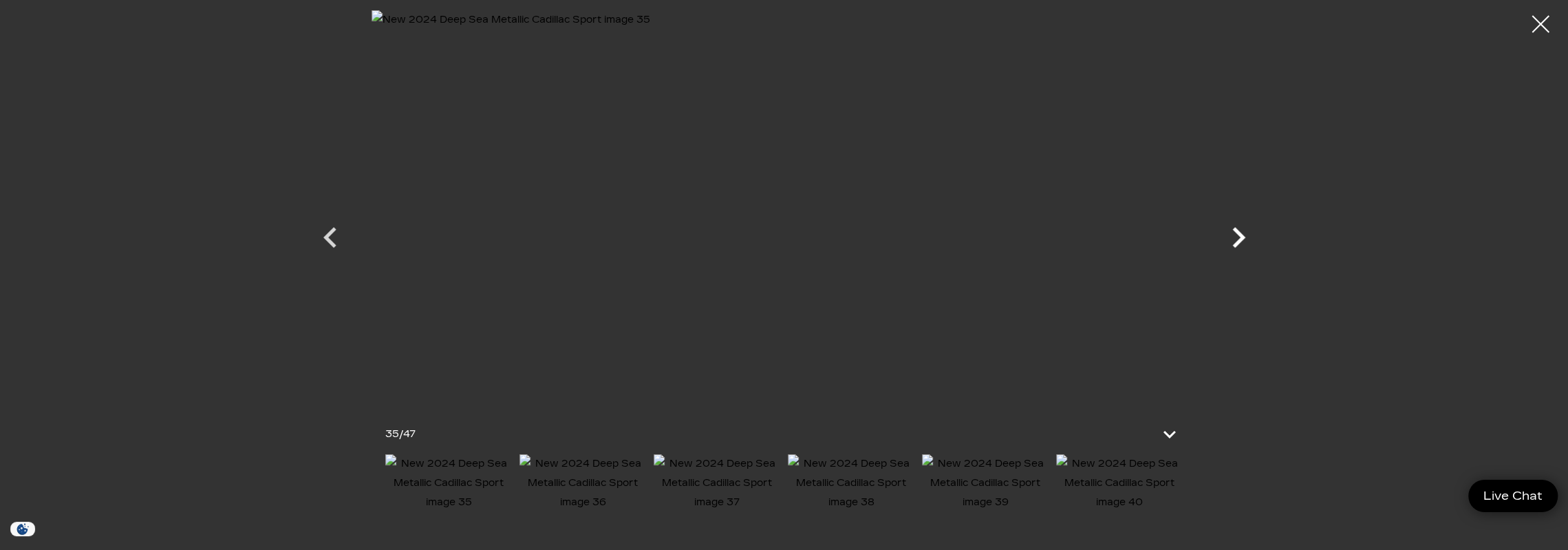
click at [1241, 237] on icon "Next" at bounding box center [1238, 237] width 13 height 20
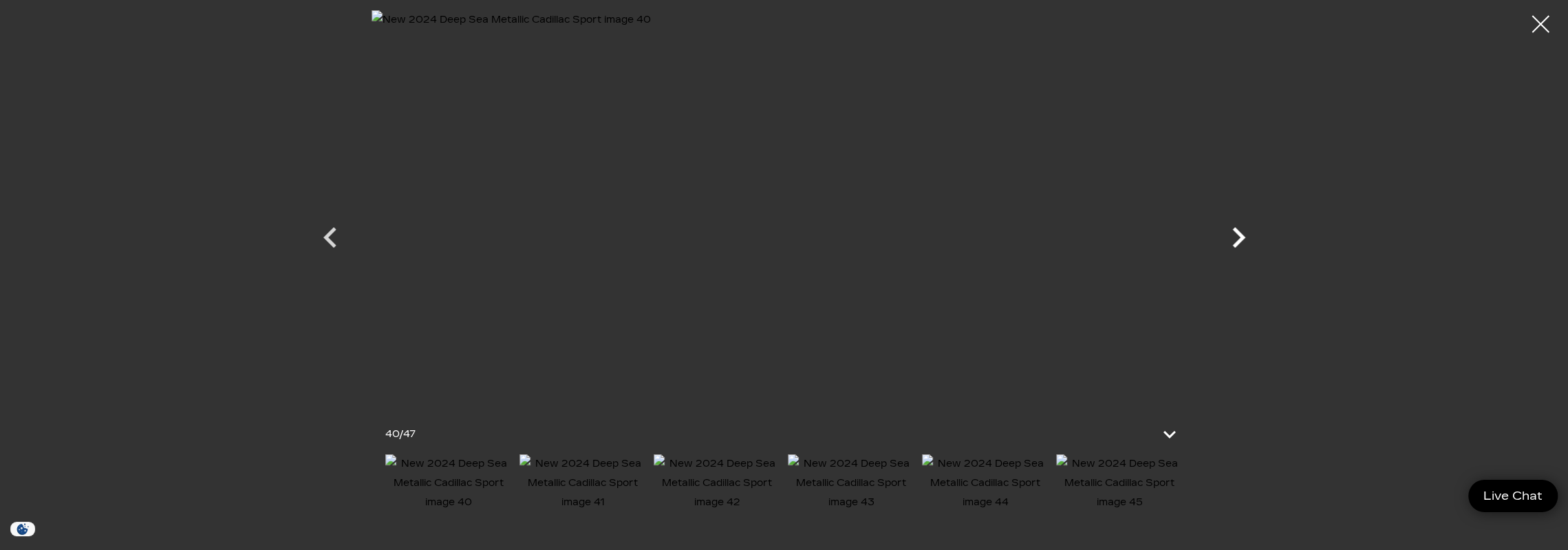
click at [1241, 237] on icon "Next" at bounding box center [1238, 237] width 13 height 20
click at [1535, 18] on div at bounding box center [1541, 24] width 37 height 37
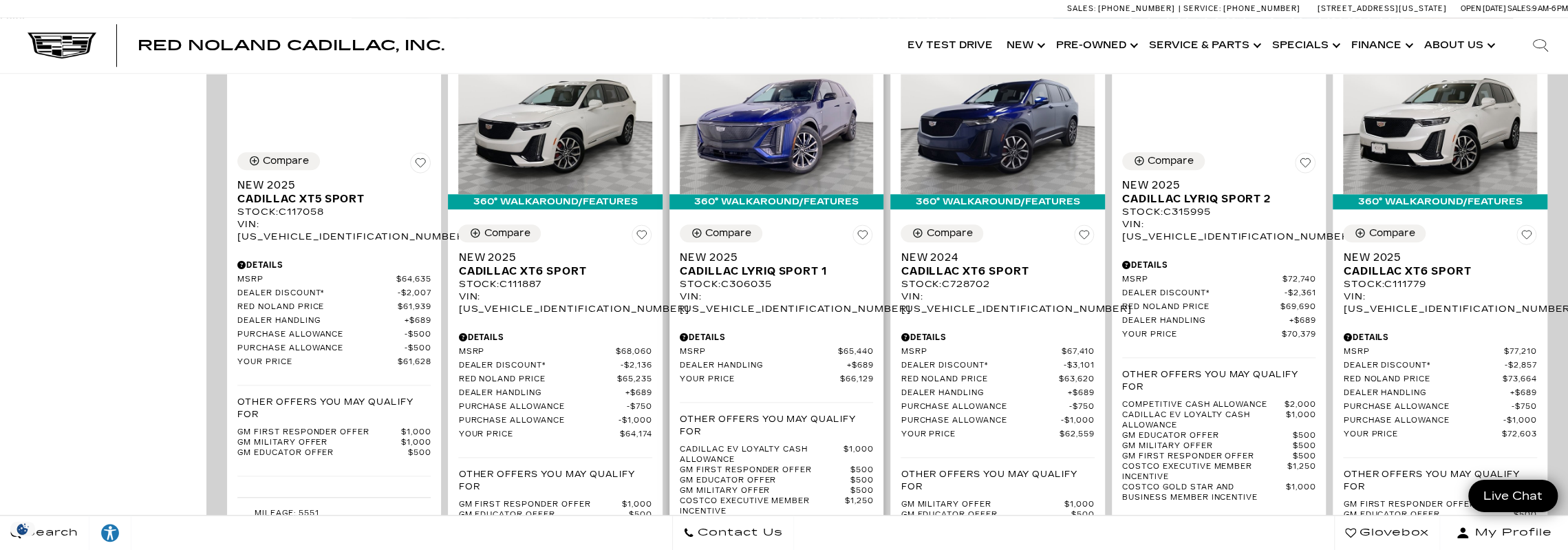
scroll to position [1032, 0]
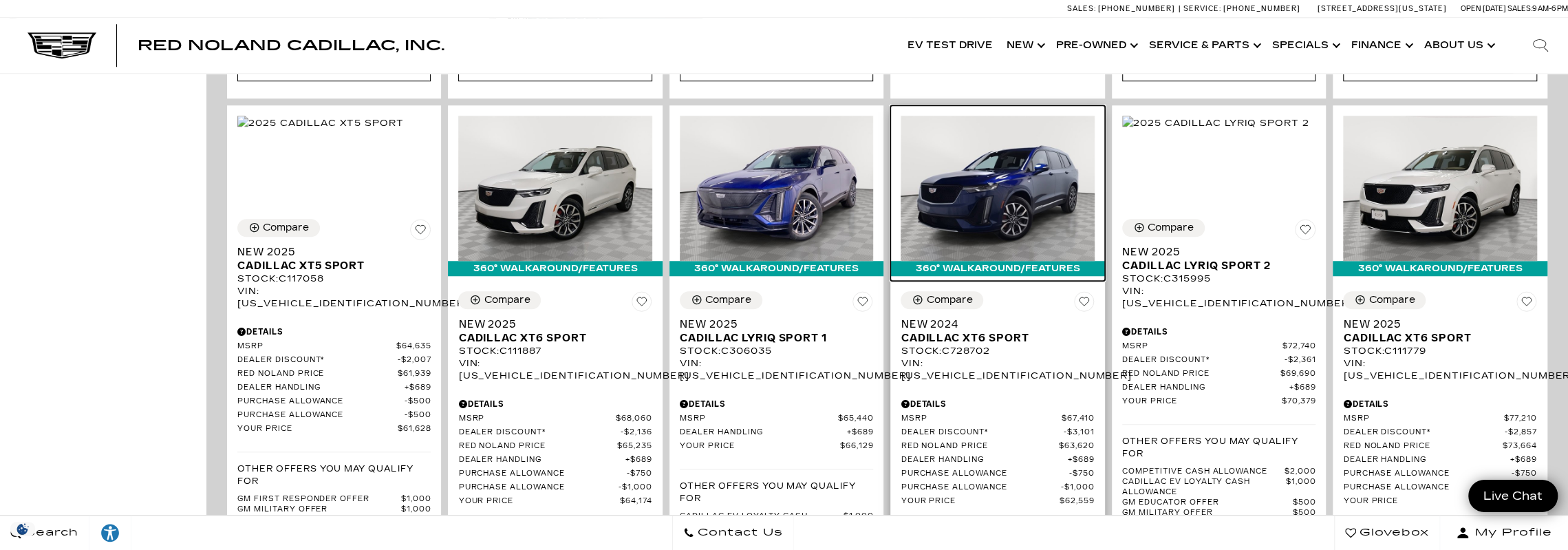
click at [1005, 184] on img at bounding box center [997, 188] width 193 height 145
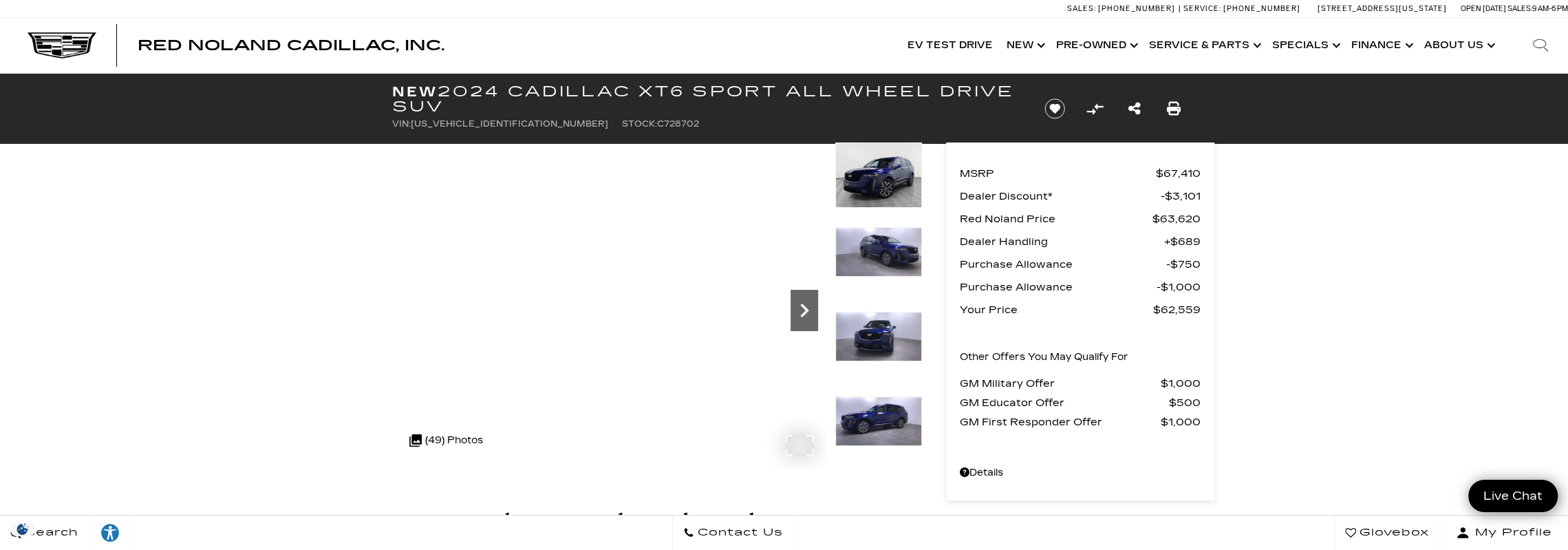
click at [807, 312] on icon "Next" at bounding box center [804, 310] width 27 height 27
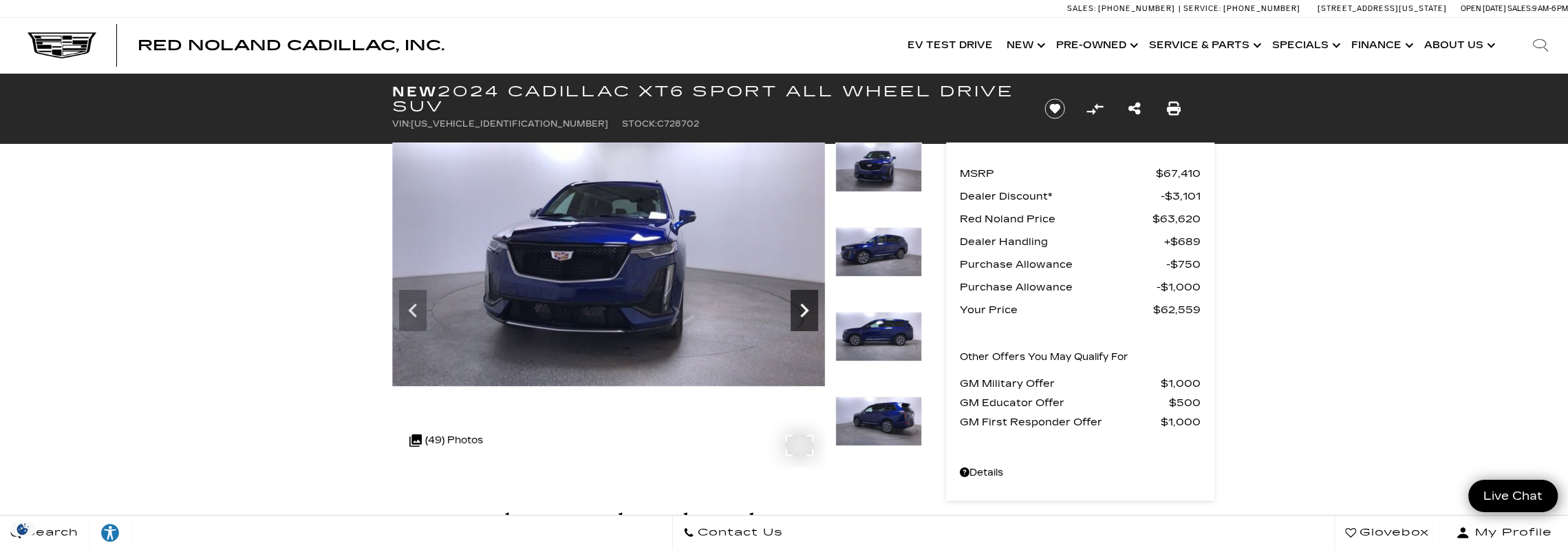
click at [807, 312] on icon "Next" at bounding box center [804, 310] width 27 height 27
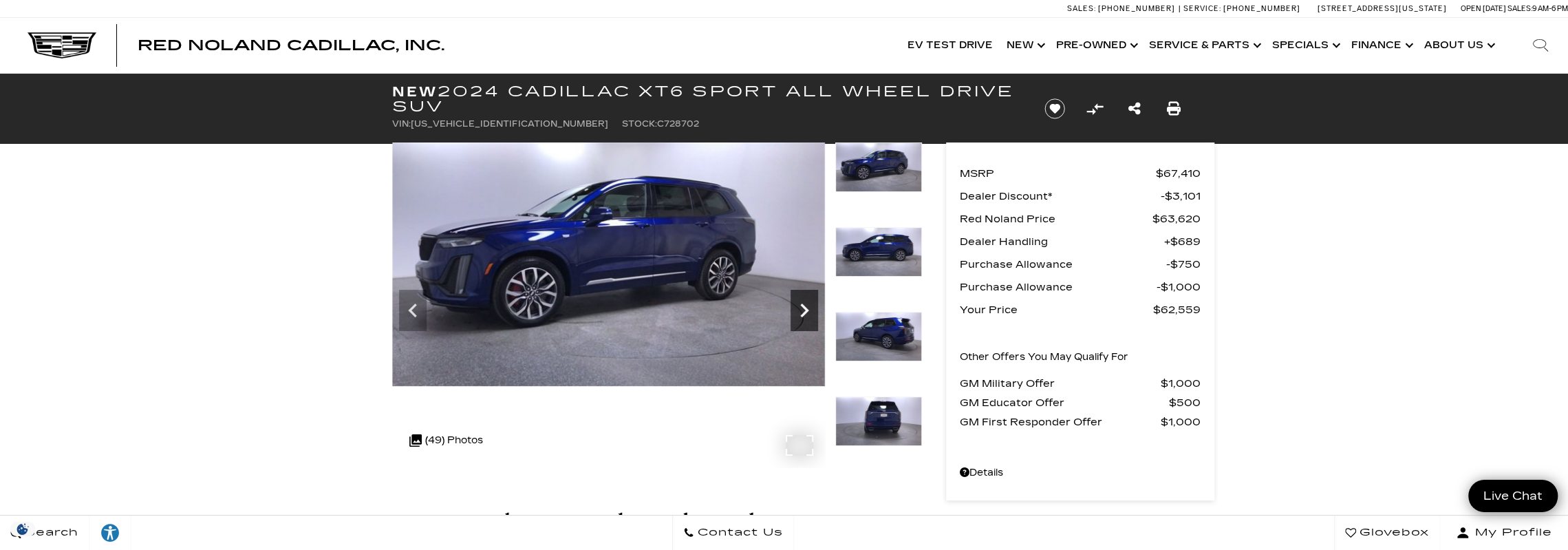
click at [807, 312] on icon "Next" at bounding box center [804, 310] width 27 height 27
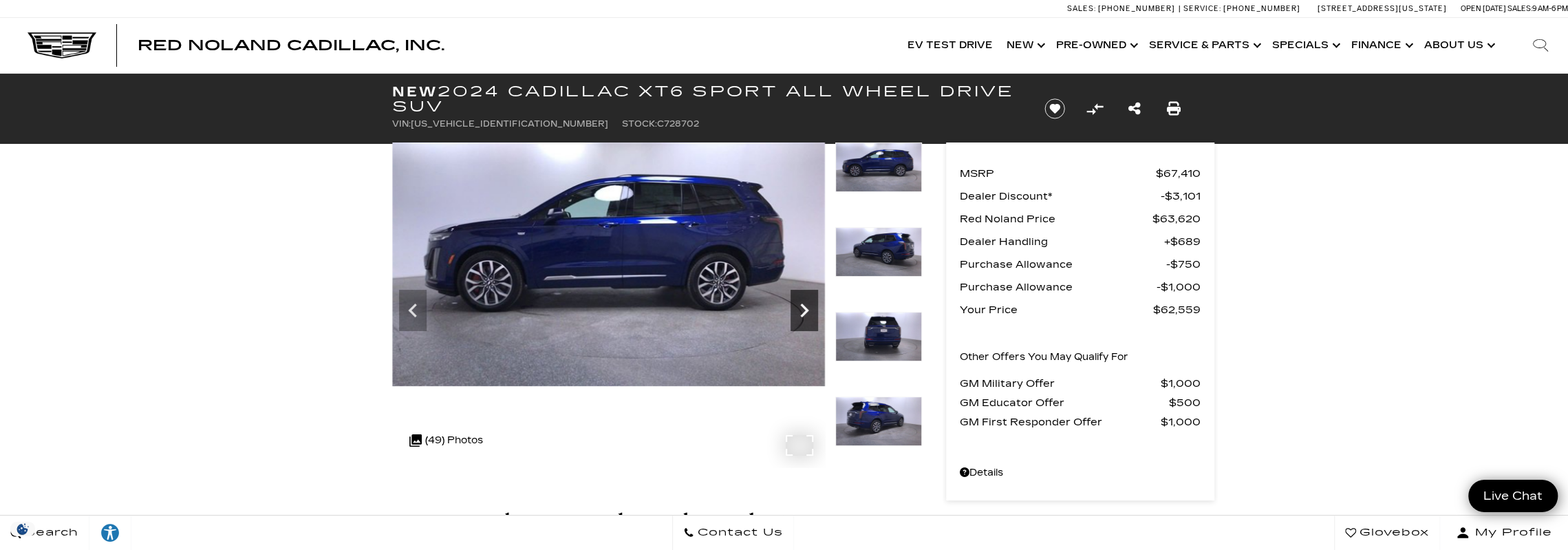
click at [807, 312] on icon "Next" at bounding box center [804, 310] width 27 height 27
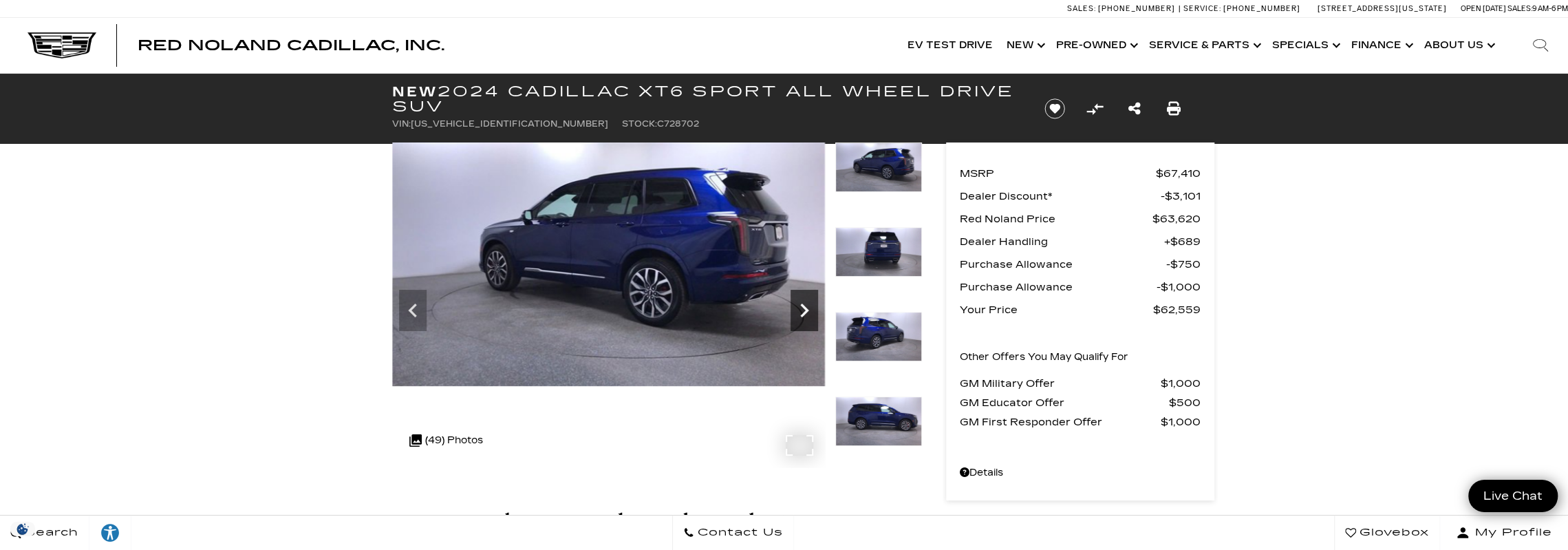
click at [807, 312] on icon "Next" at bounding box center [804, 310] width 27 height 27
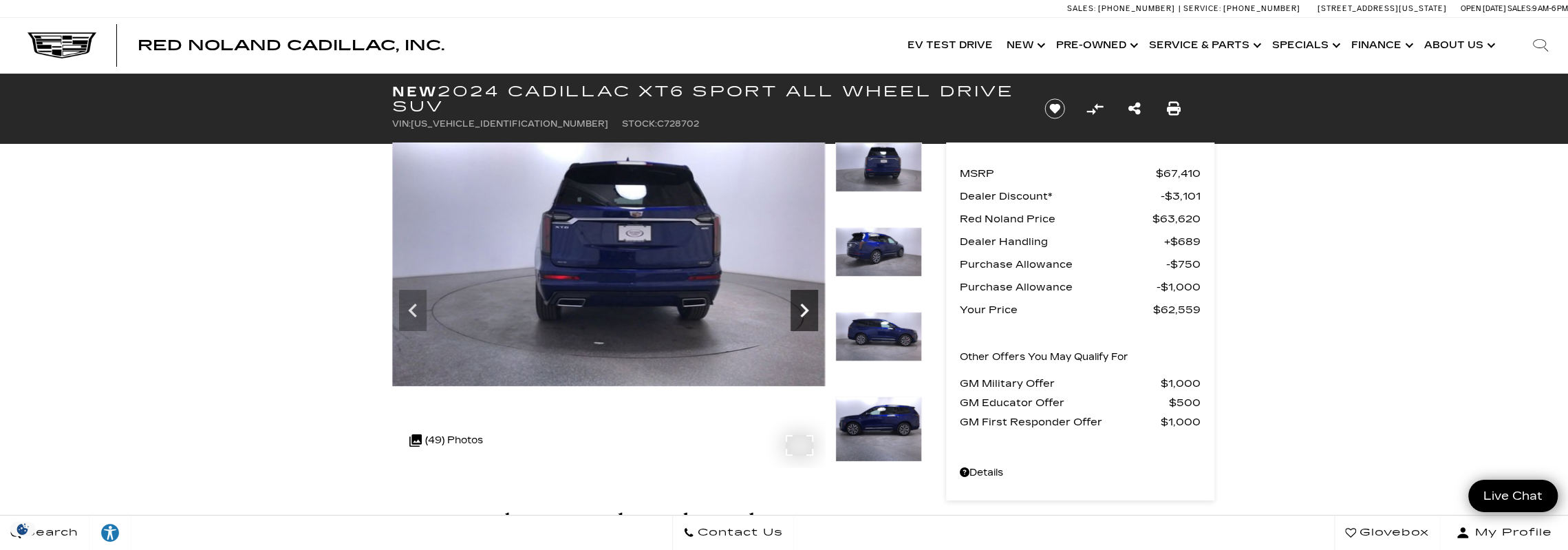
click at [807, 312] on icon "Next" at bounding box center [804, 310] width 27 height 27
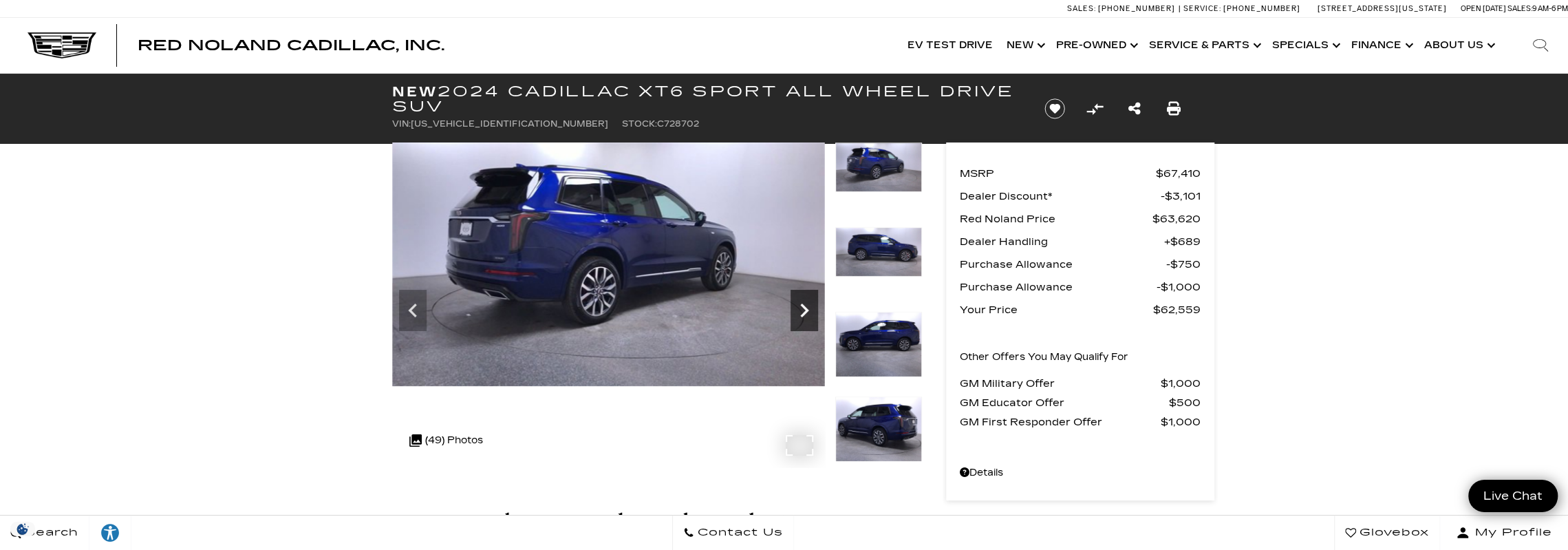
click at [807, 312] on icon "Next" at bounding box center [804, 310] width 27 height 27
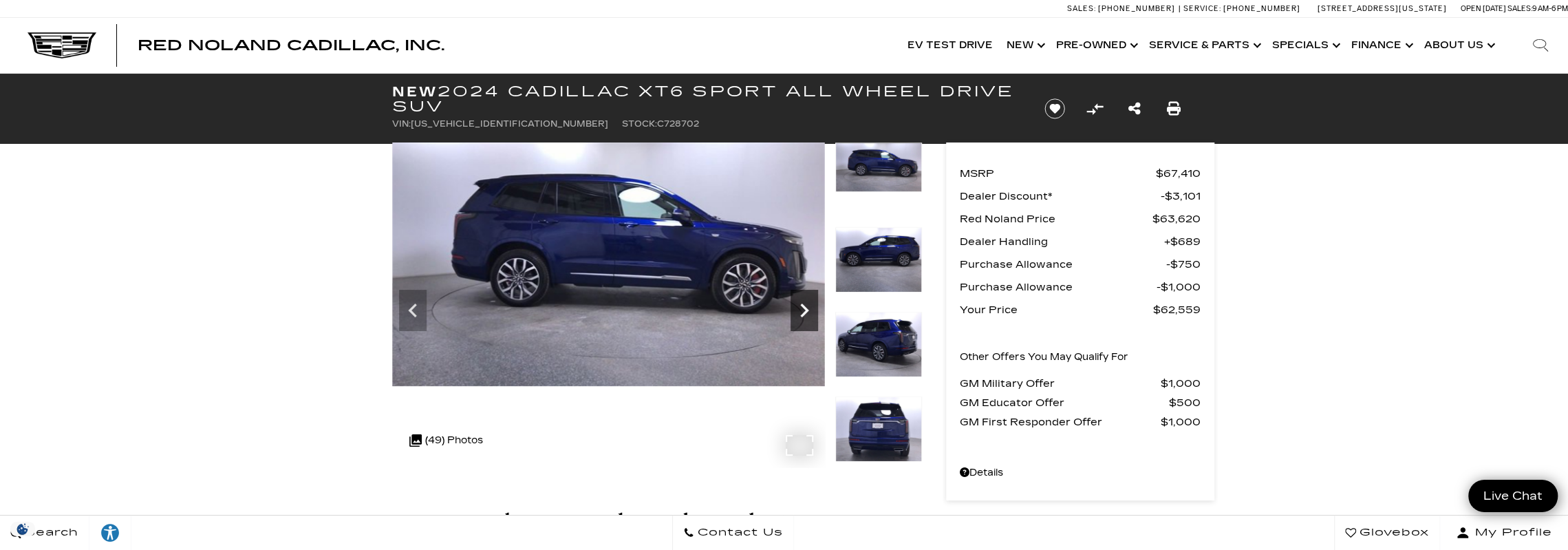
click at [807, 312] on icon "Next" at bounding box center [804, 310] width 27 height 27
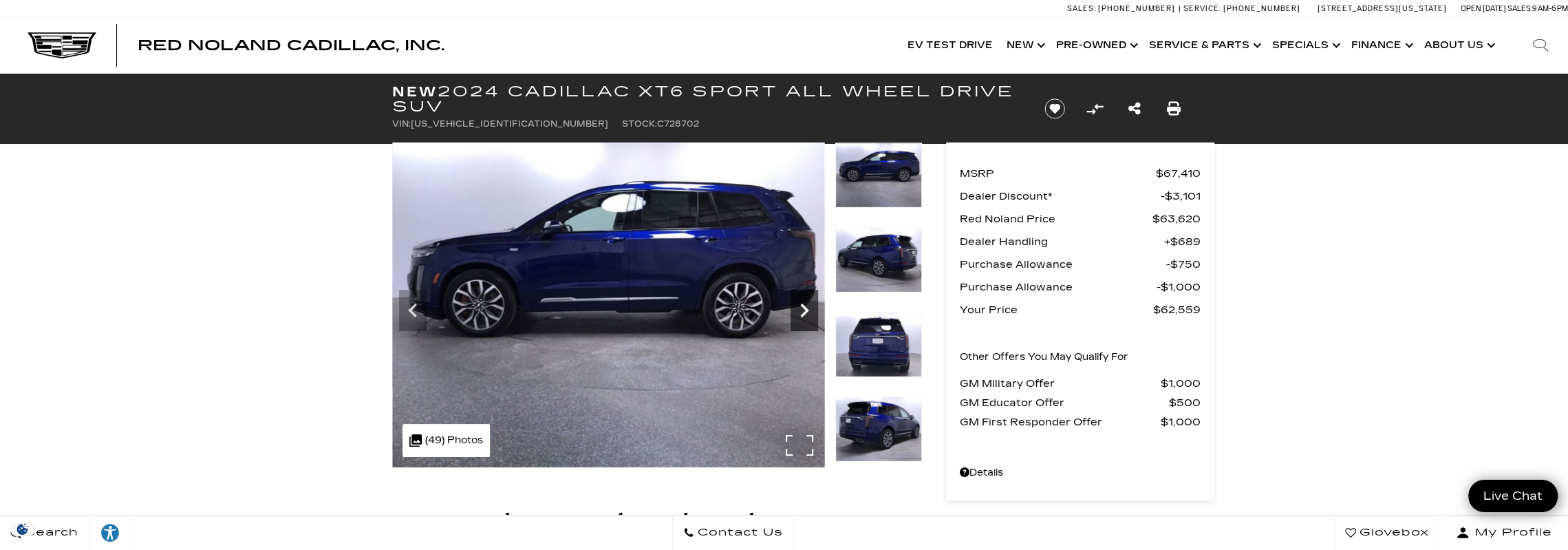
click at [807, 312] on icon "Next" at bounding box center [804, 310] width 27 height 27
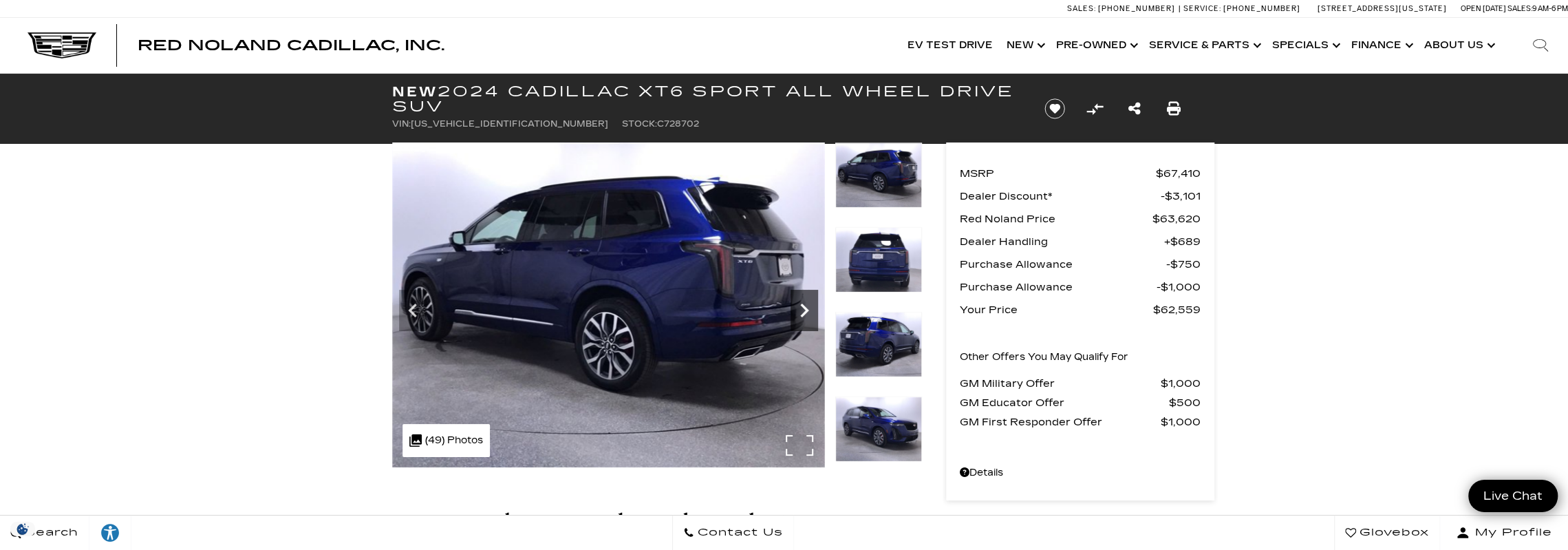
click at [807, 312] on icon "Next" at bounding box center [804, 310] width 27 height 27
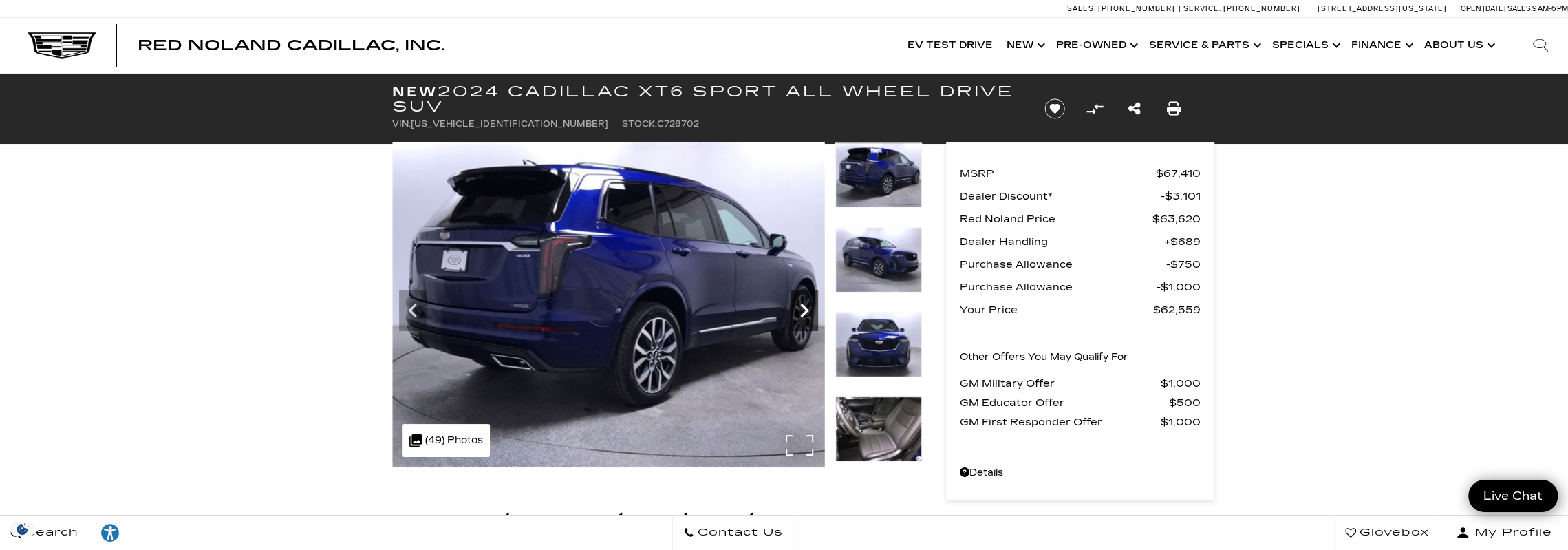
click at [807, 312] on icon "Next" at bounding box center [804, 310] width 27 height 27
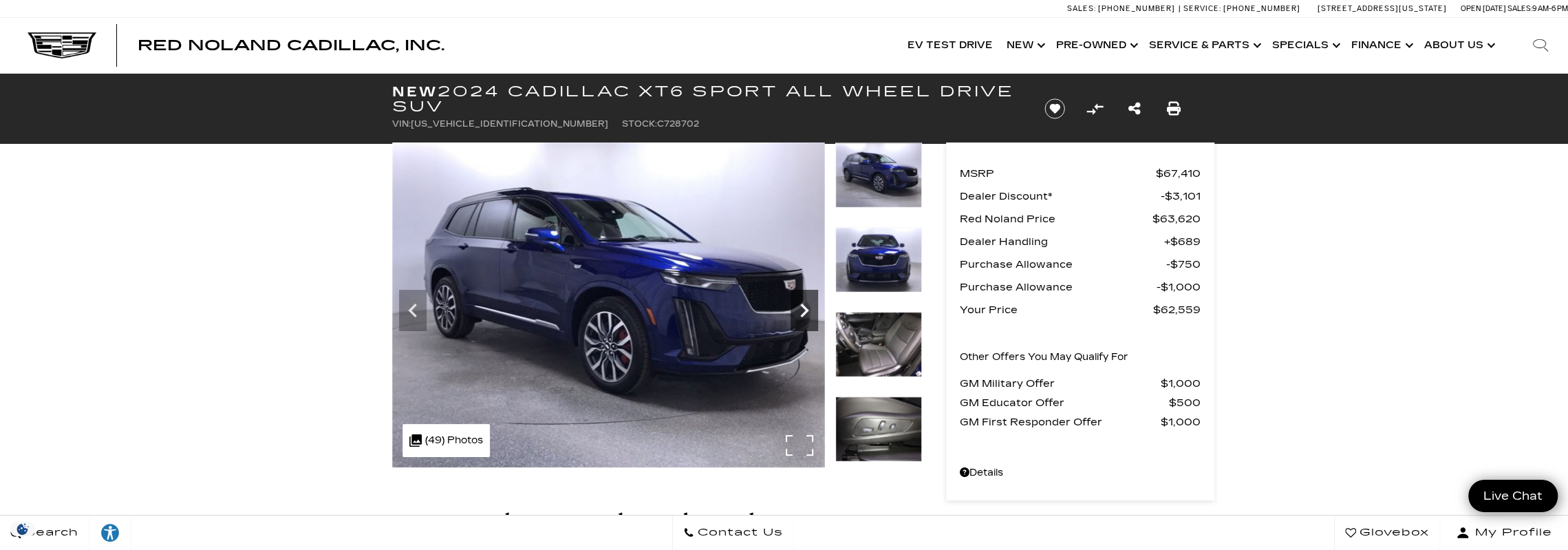
click at [807, 312] on icon "Next" at bounding box center [804, 310] width 27 height 27
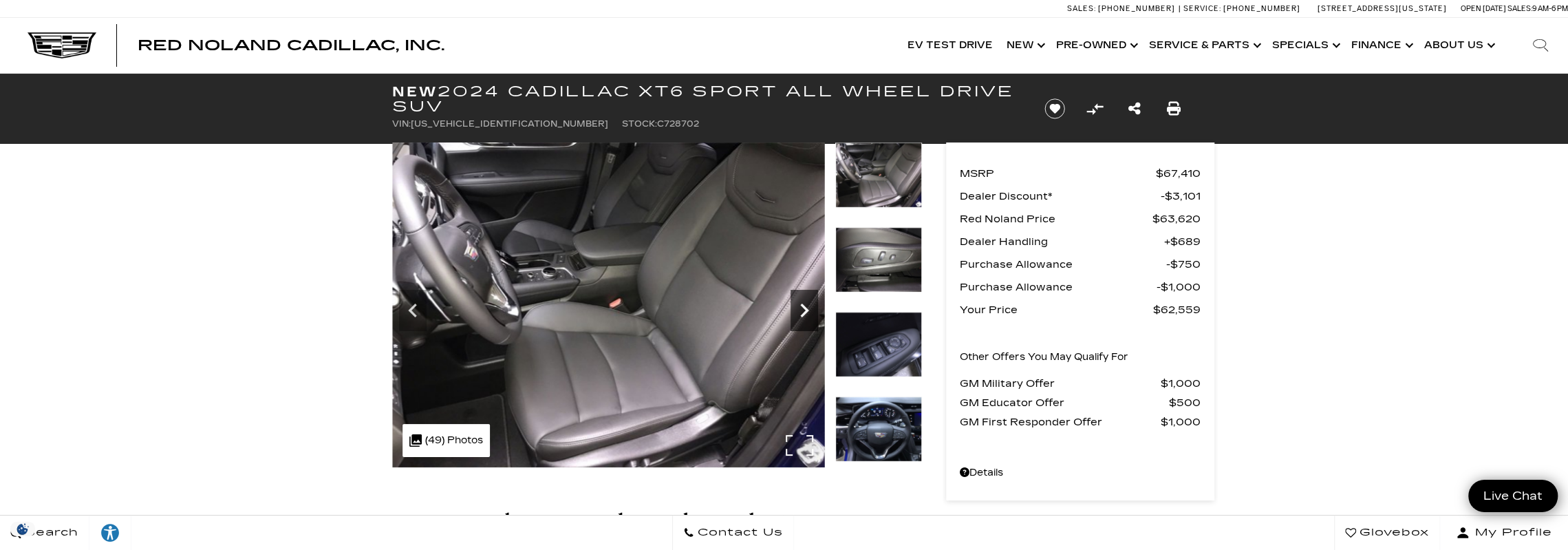
click at [807, 312] on icon "Next" at bounding box center [804, 310] width 27 height 27
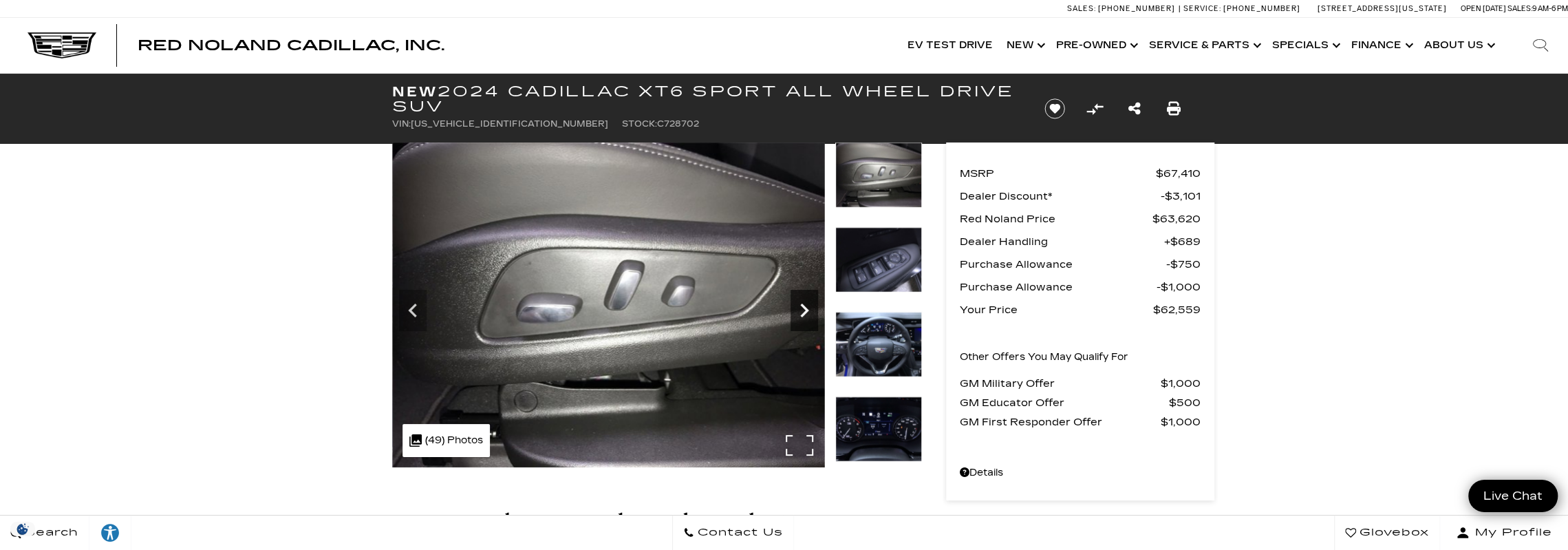
click at [807, 312] on icon "Next" at bounding box center [804, 310] width 27 height 27
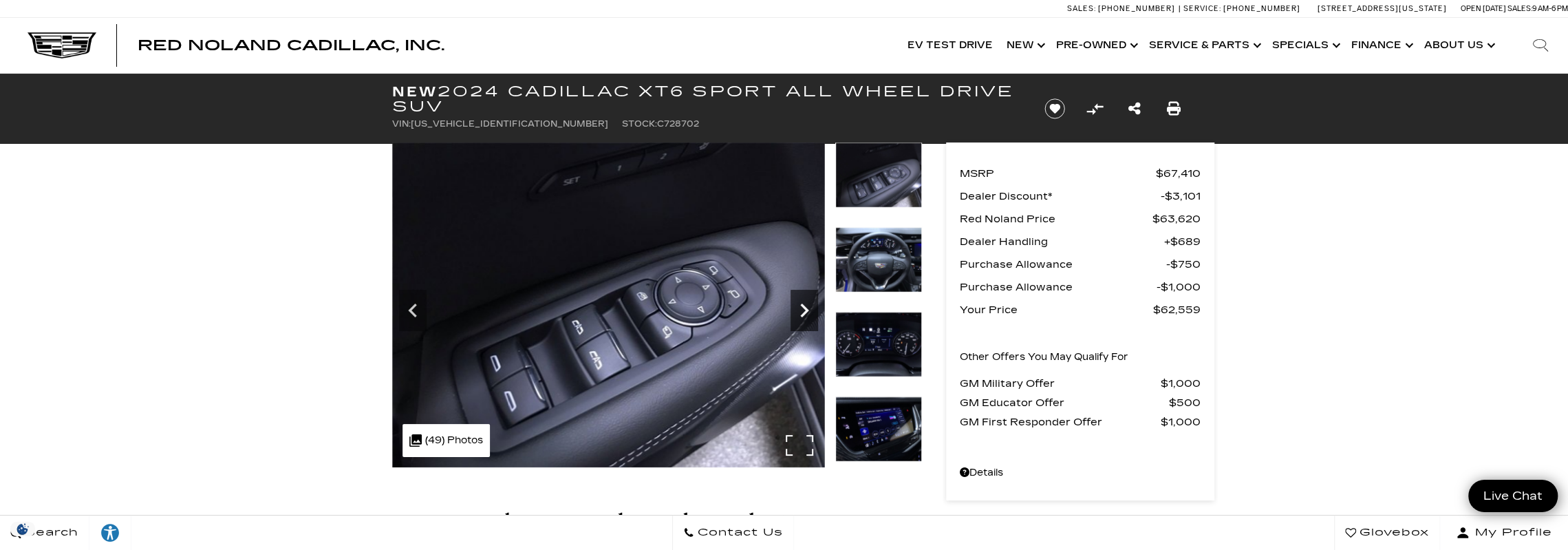
click at [807, 312] on icon "Next" at bounding box center [804, 310] width 27 height 27
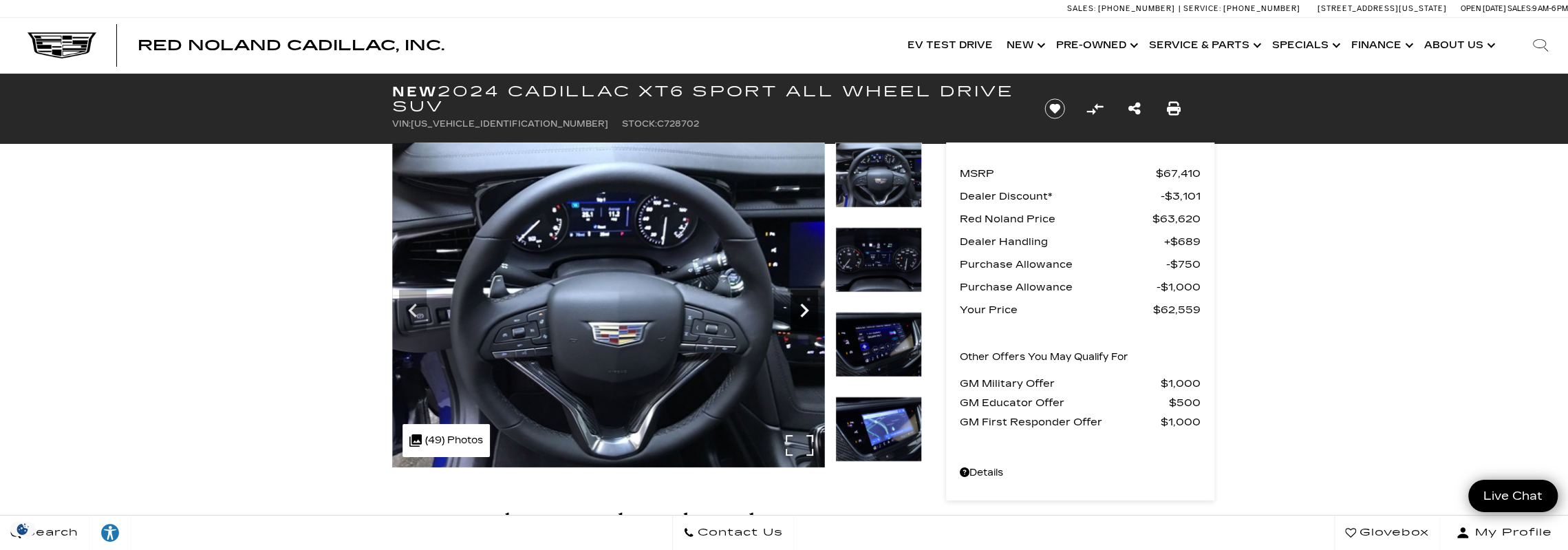
click at [807, 312] on icon "Next" at bounding box center [804, 310] width 27 height 27
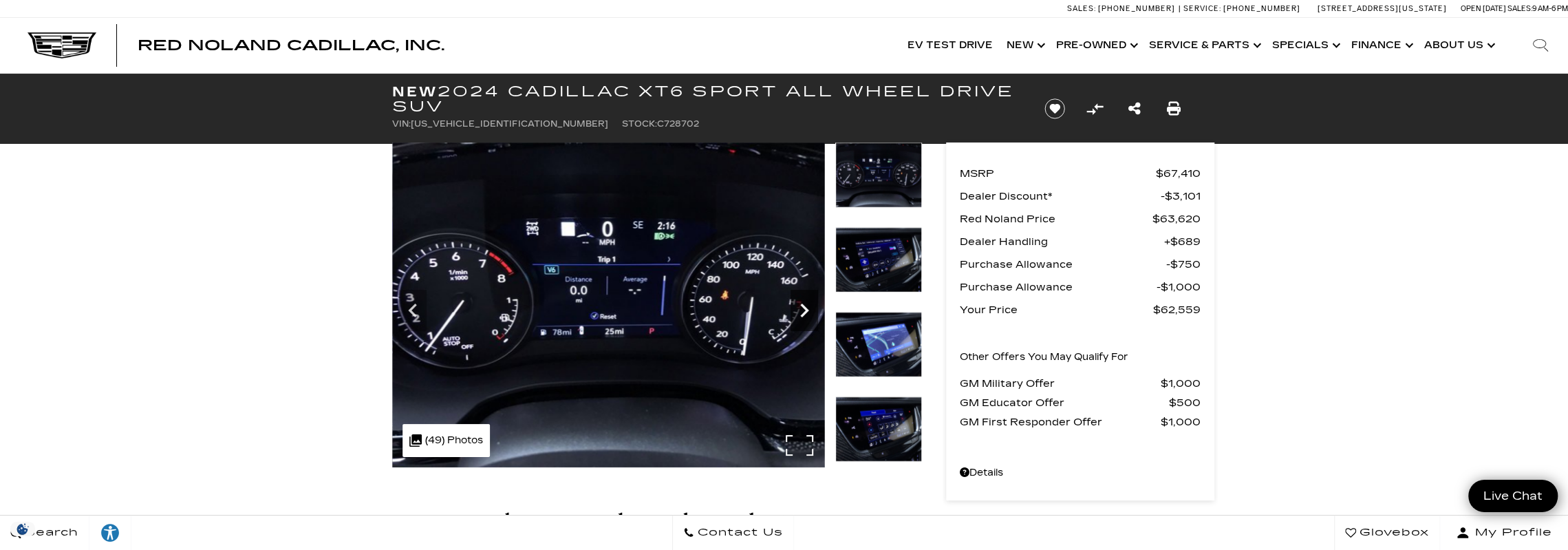
click at [802, 305] on icon "Next" at bounding box center [804, 310] width 27 height 27
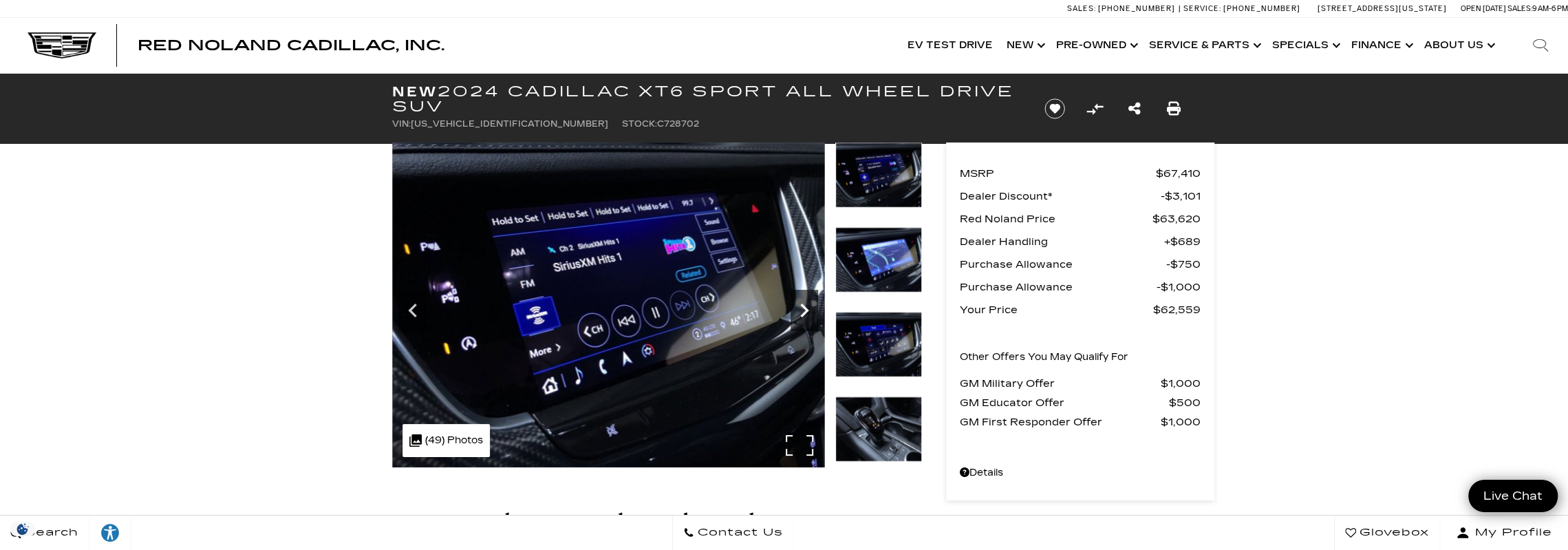
click at [802, 305] on icon "Next" at bounding box center [804, 310] width 27 height 27
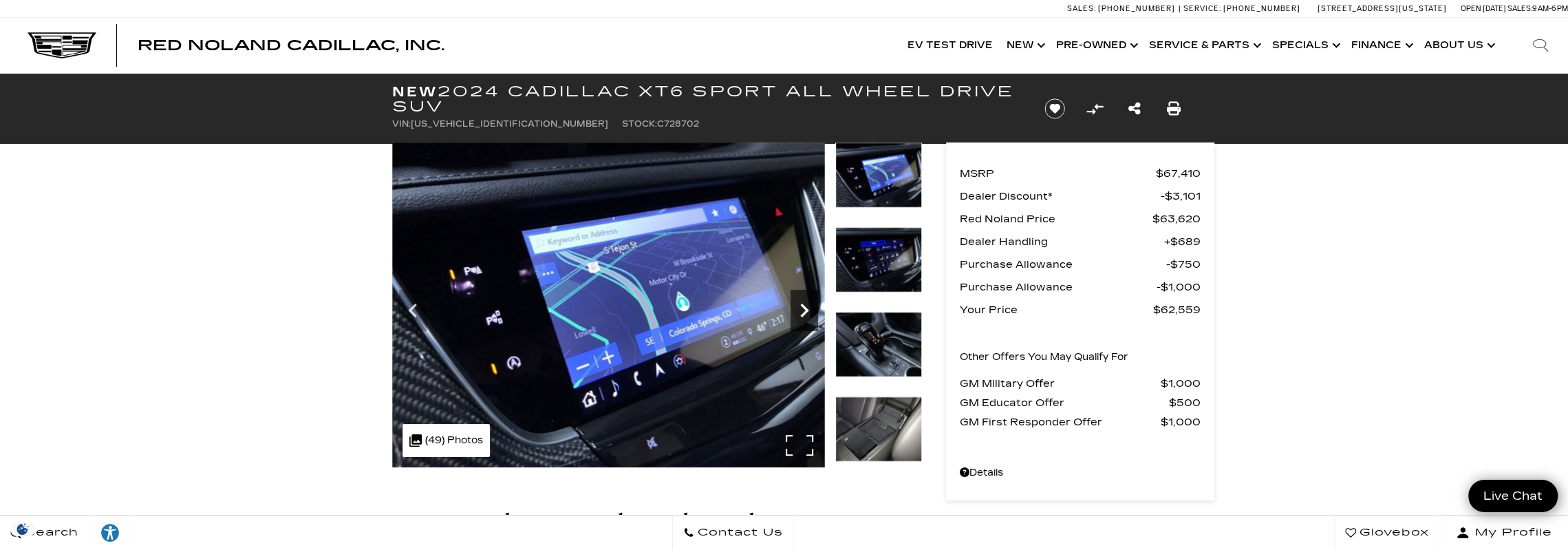
click at [802, 305] on icon "Next" at bounding box center [804, 310] width 27 height 27
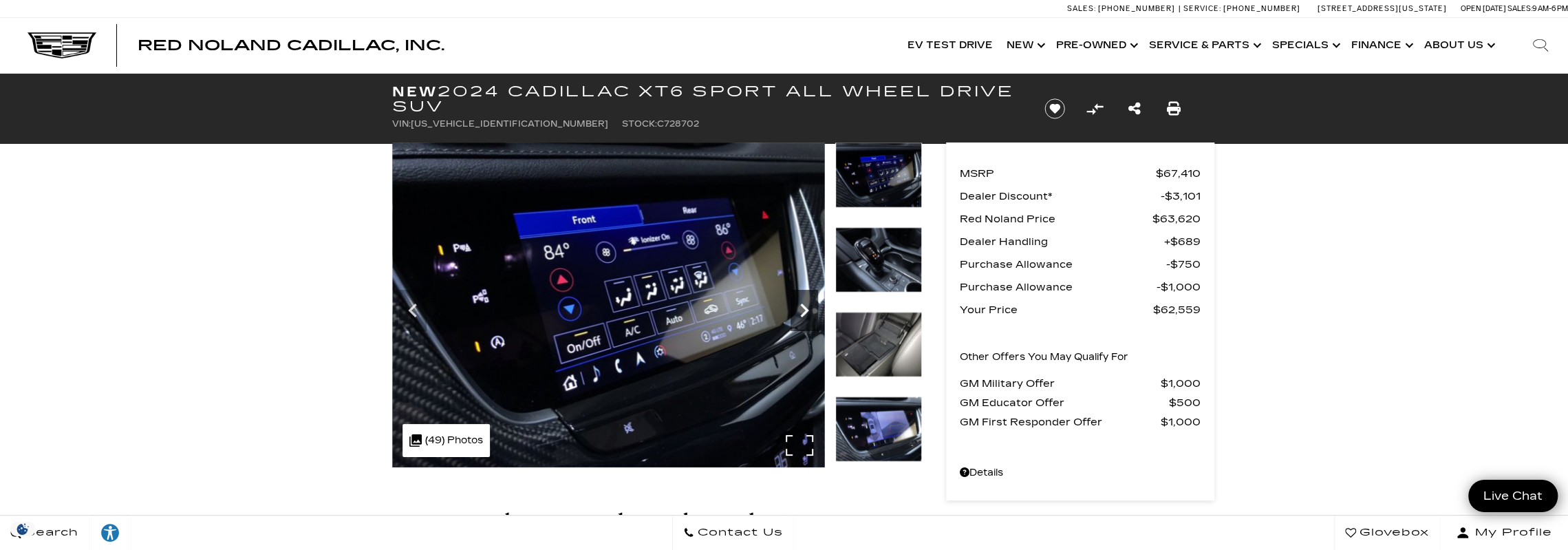
click at [802, 305] on icon "Next" at bounding box center [804, 310] width 27 height 27
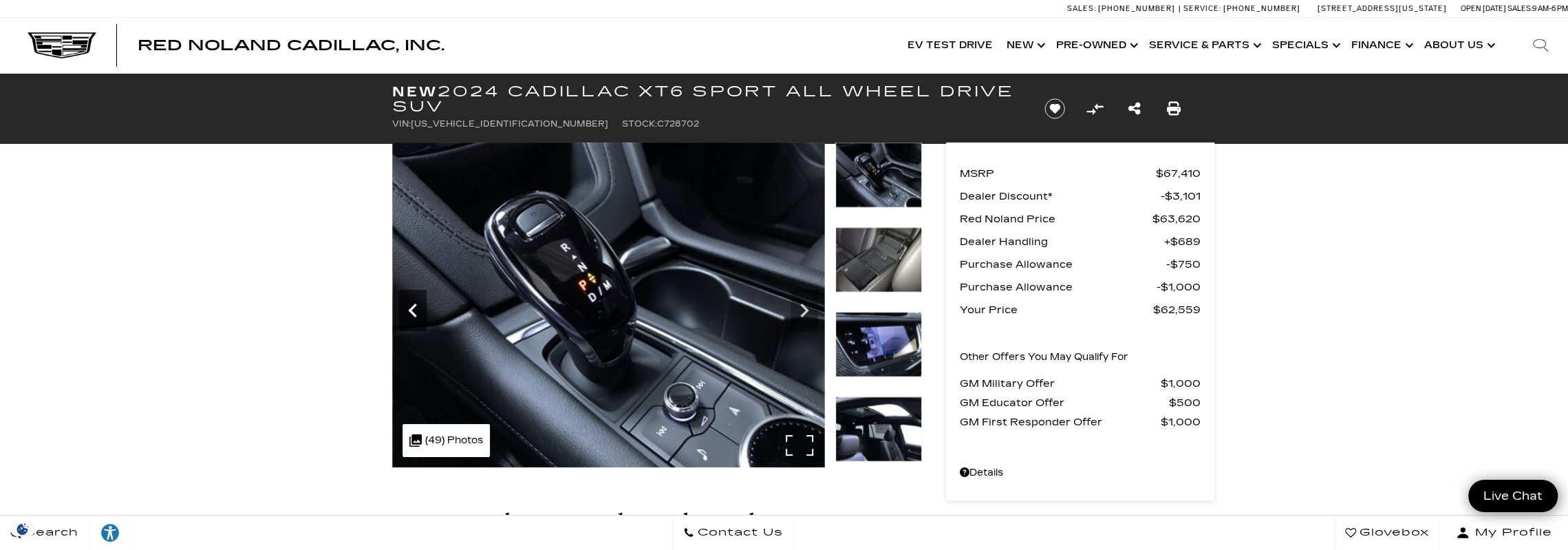
click at [415, 303] on icon "Previous" at bounding box center [412, 310] width 8 height 14
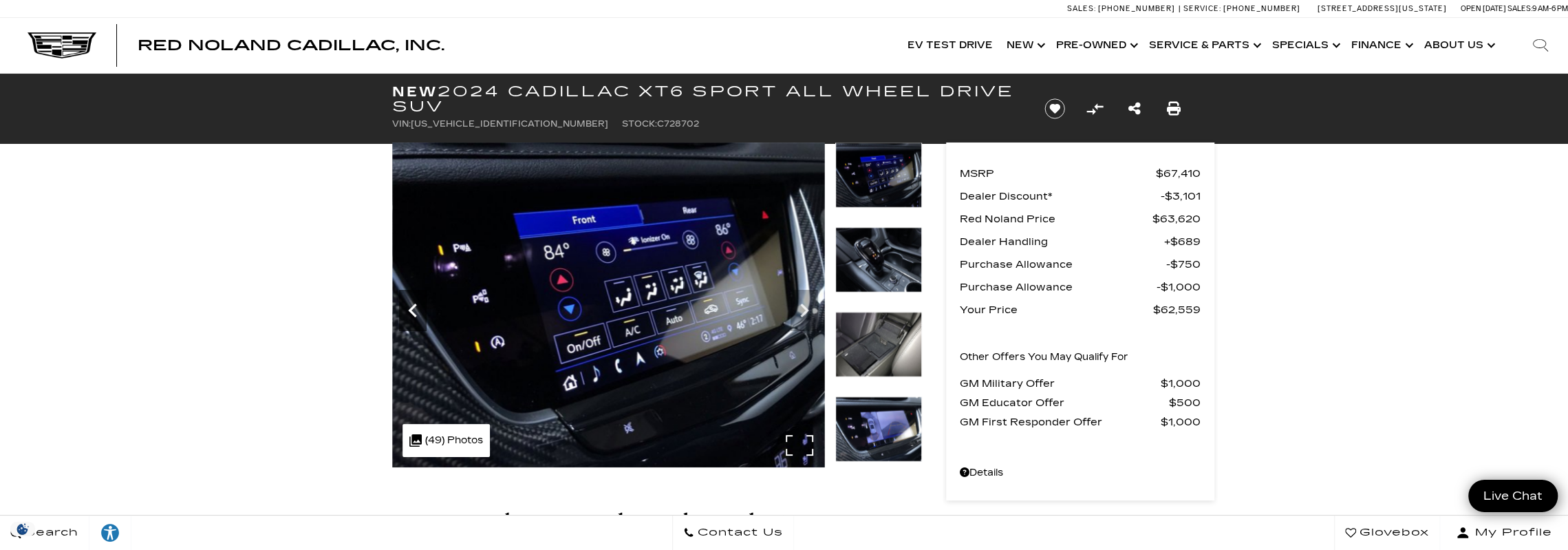
click at [415, 303] on icon "Previous" at bounding box center [412, 310] width 8 height 14
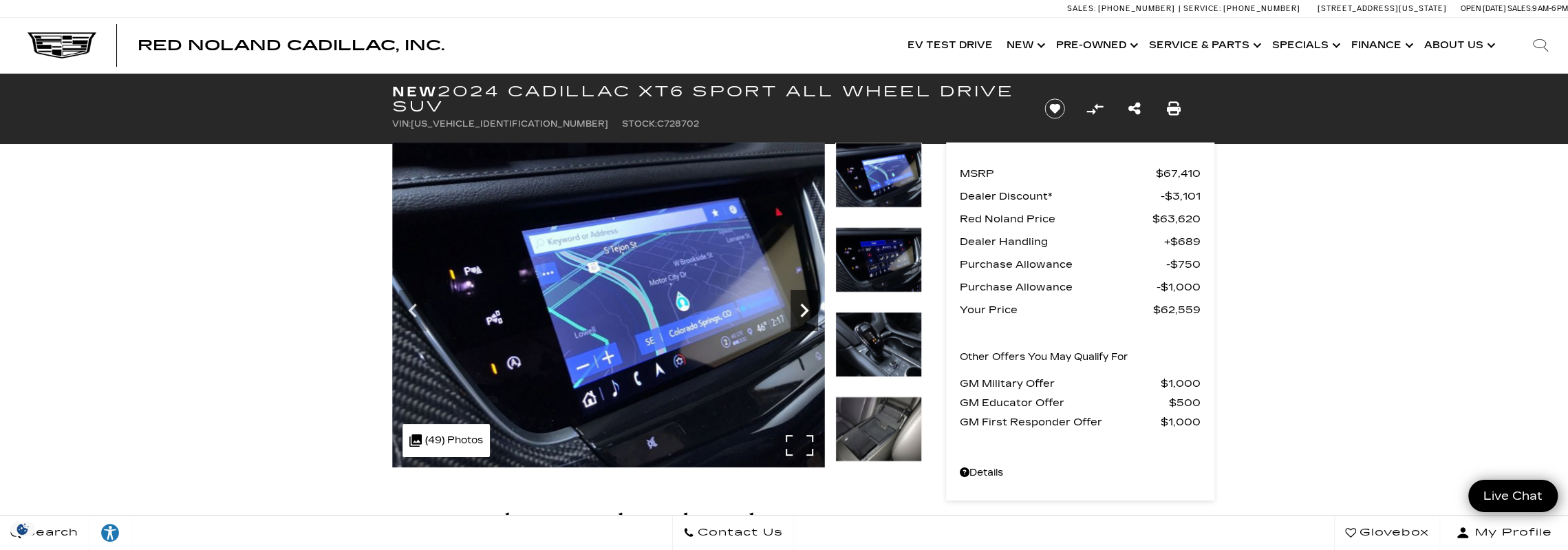
click at [800, 310] on icon "Next" at bounding box center [804, 310] width 27 height 27
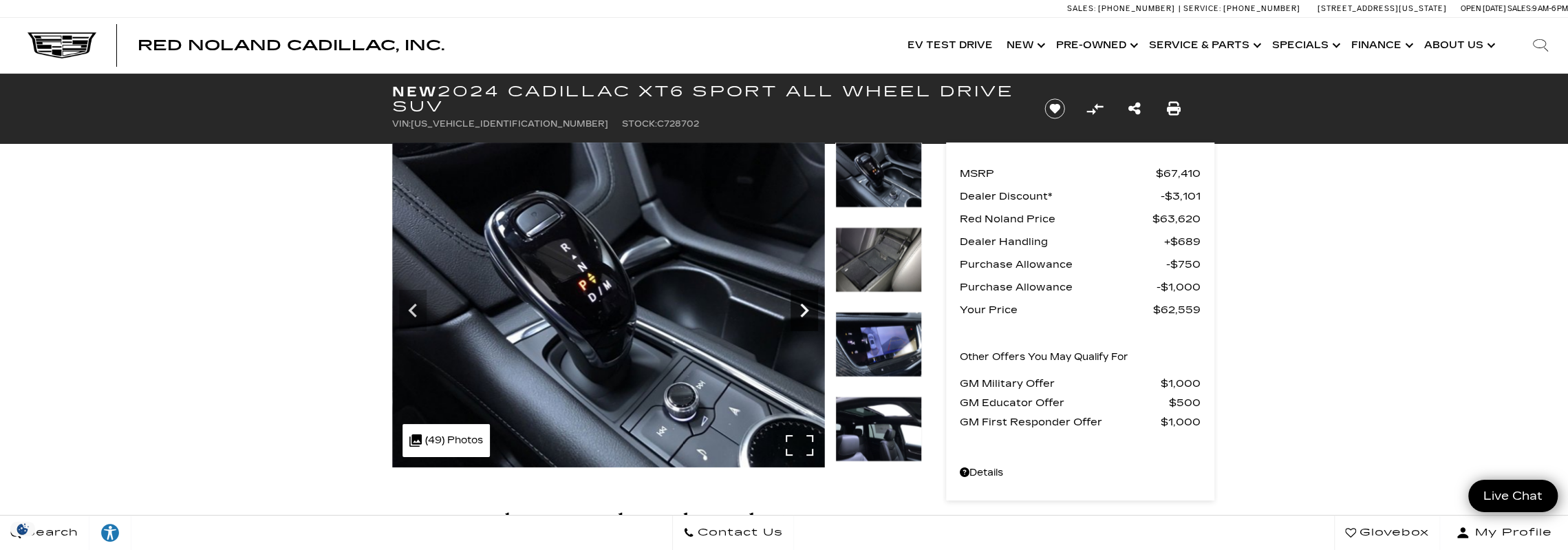
click at [800, 310] on icon "Next" at bounding box center [804, 310] width 27 height 27
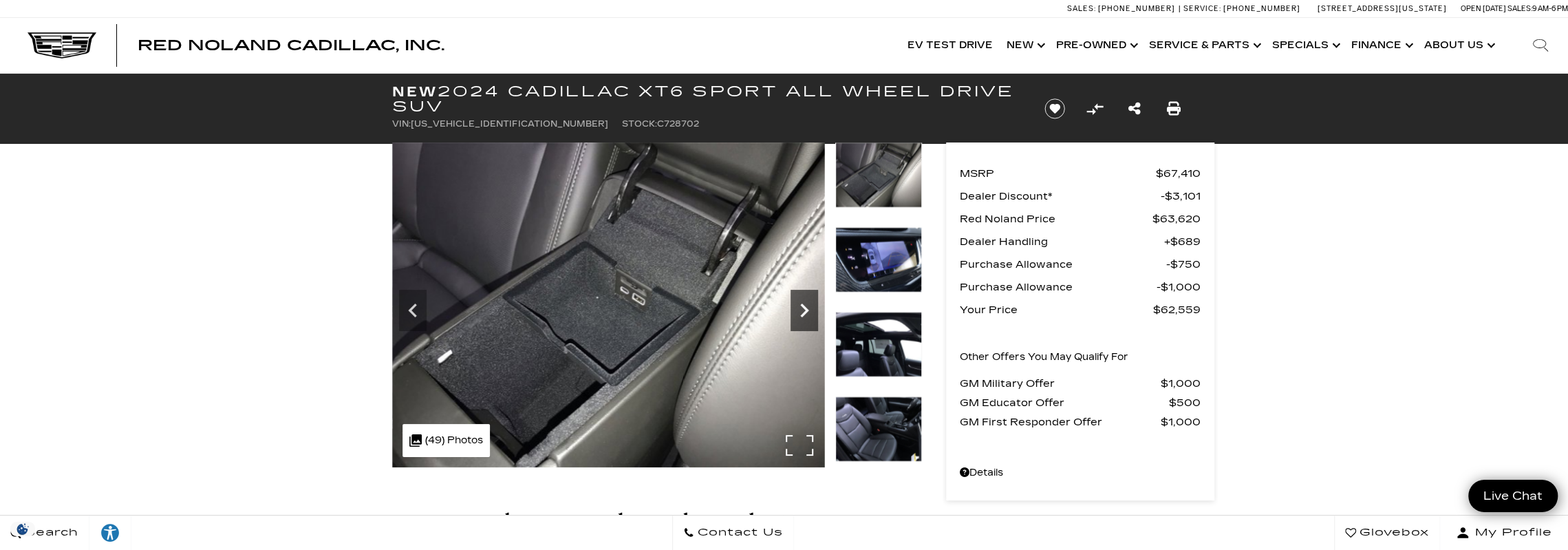
click at [806, 307] on icon "Next" at bounding box center [804, 310] width 27 height 27
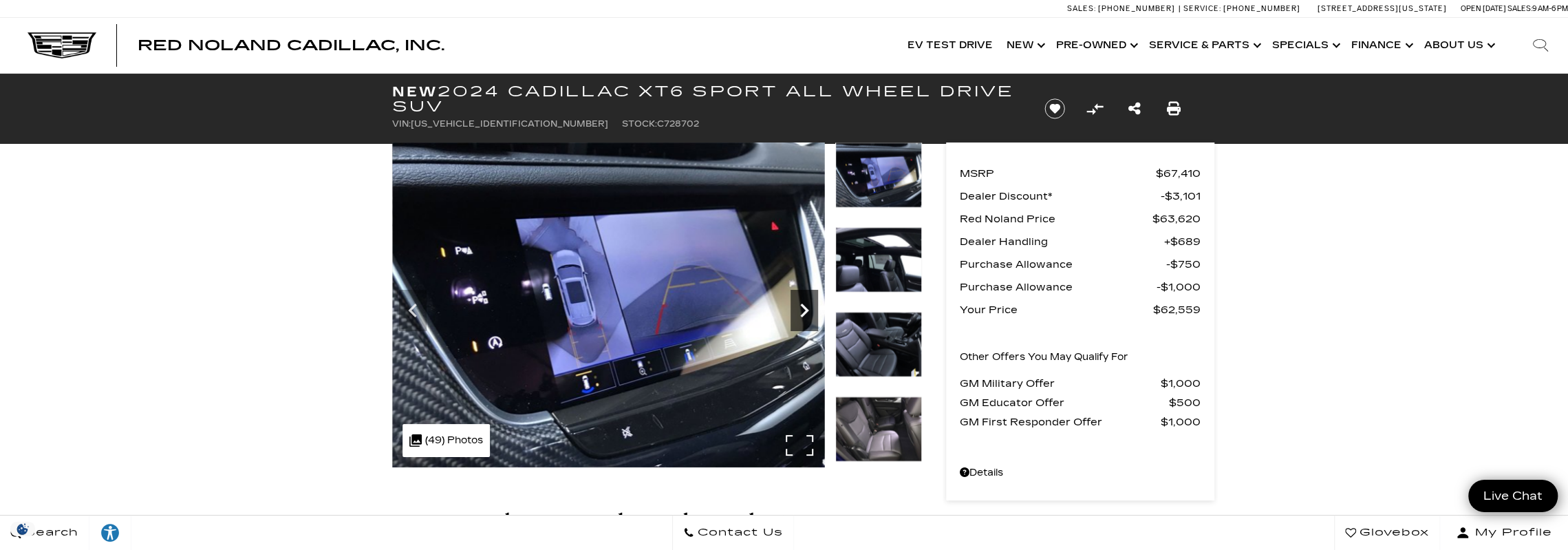
click at [806, 307] on icon "Next" at bounding box center [804, 310] width 27 height 27
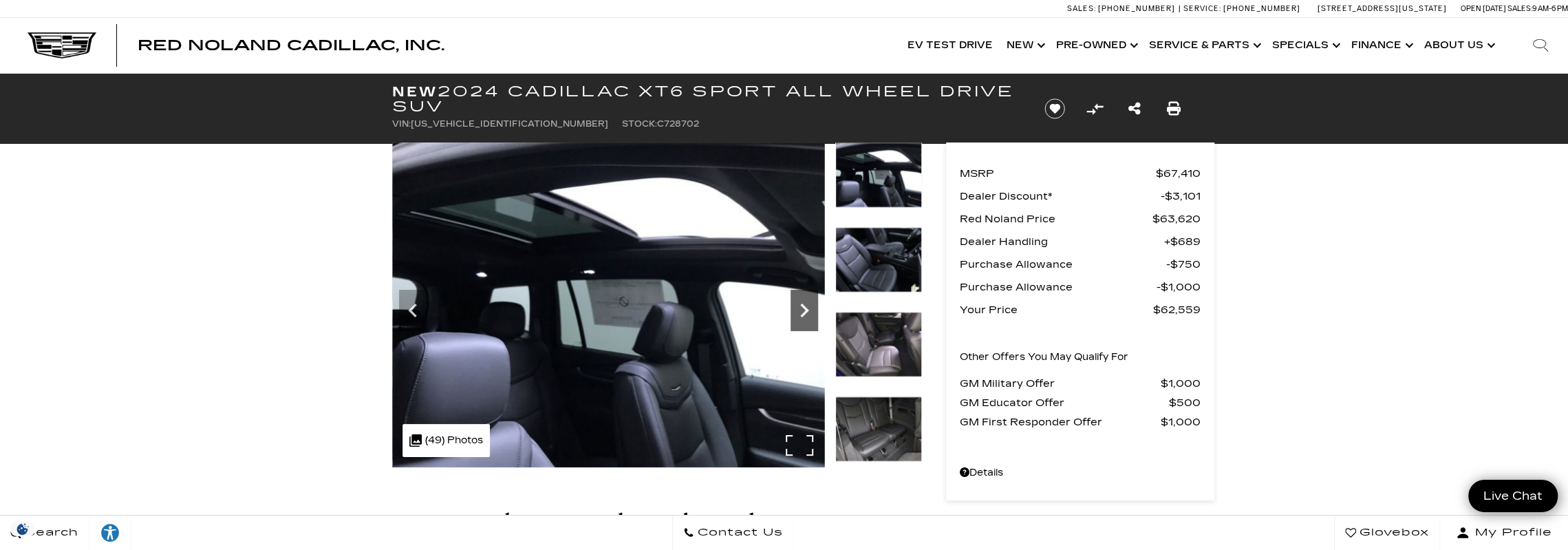
click at [806, 307] on icon "Next" at bounding box center [804, 310] width 27 height 27
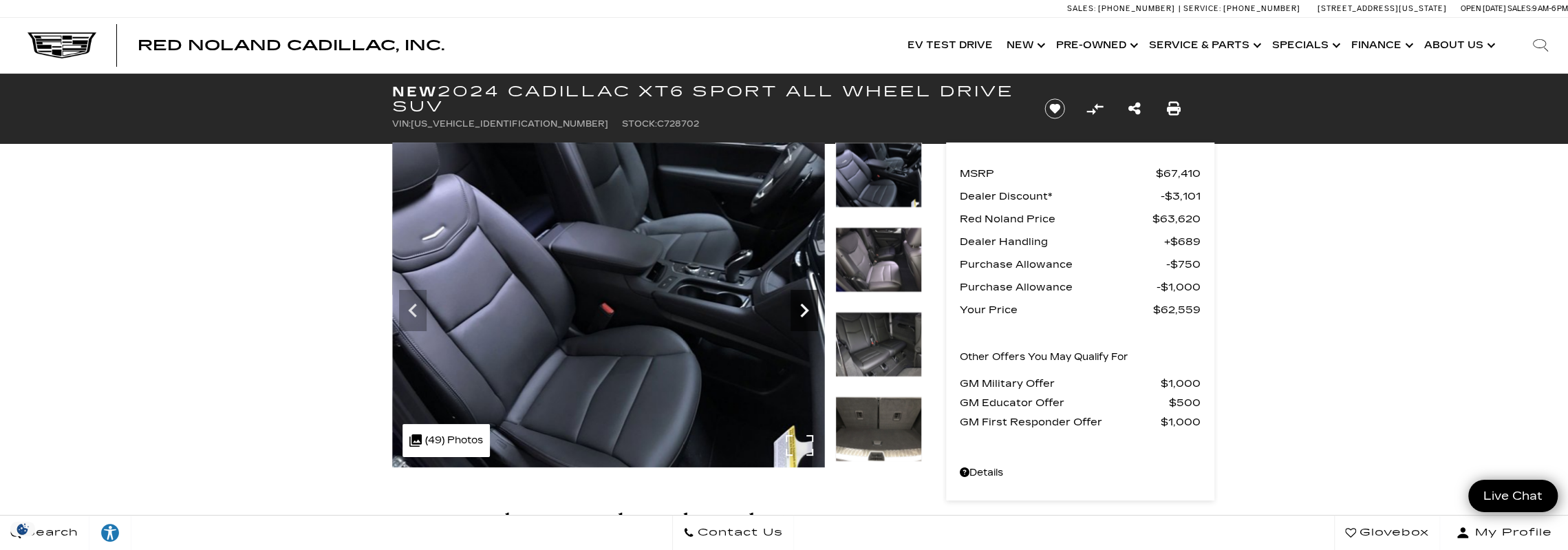
click at [806, 307] on icon "Next" at bounding box center [804, 310] width 27 height 27
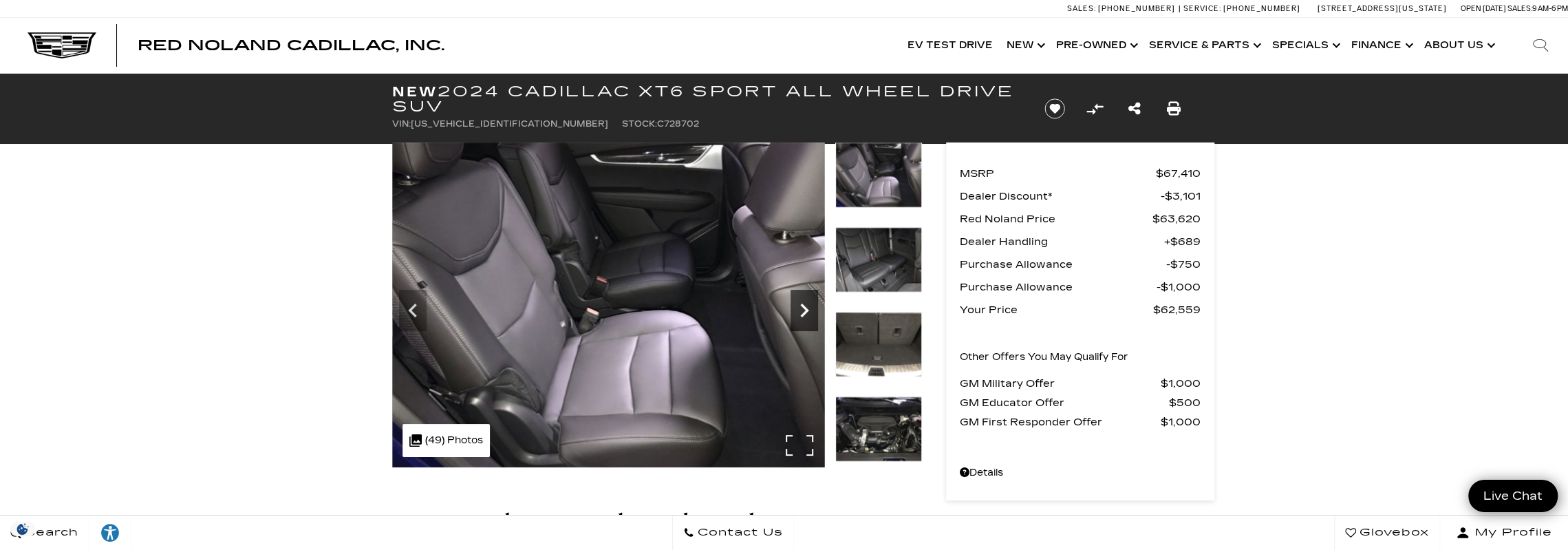
click at [806, 307] on icon "Next" at bounding box center [804, 310] width 27 height 27
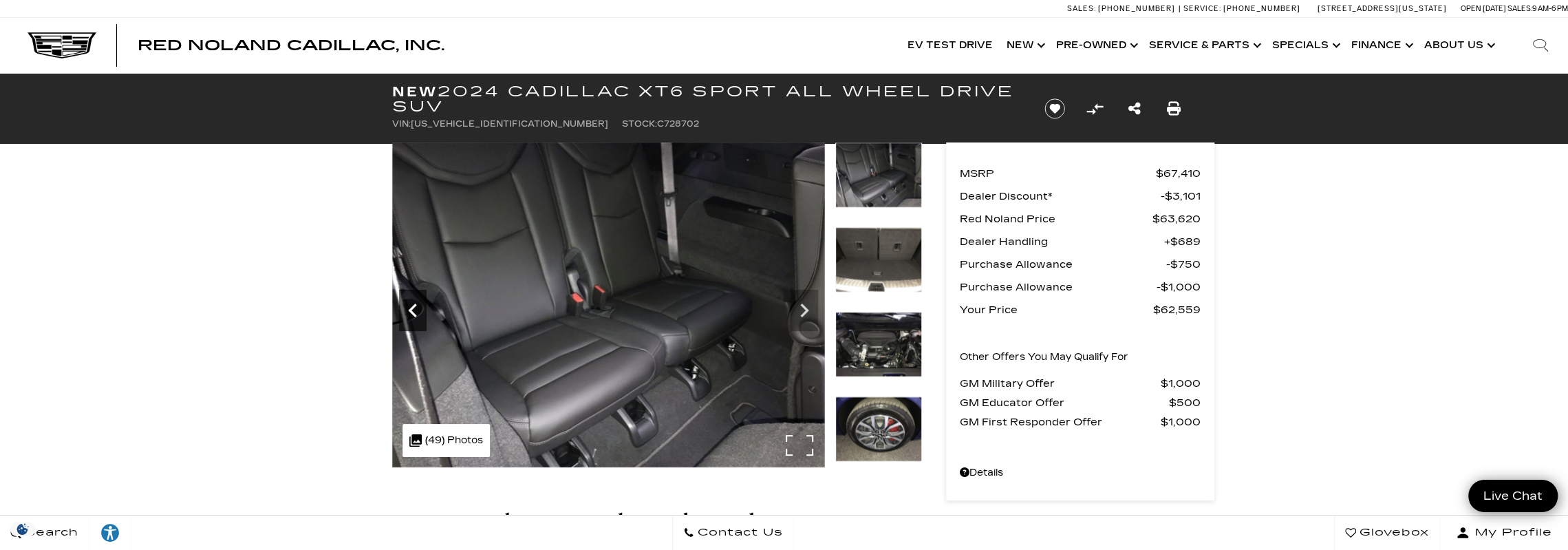
click at [410, 304] on icon "Previous" at bounding box center [413, 310] width 27 height 27
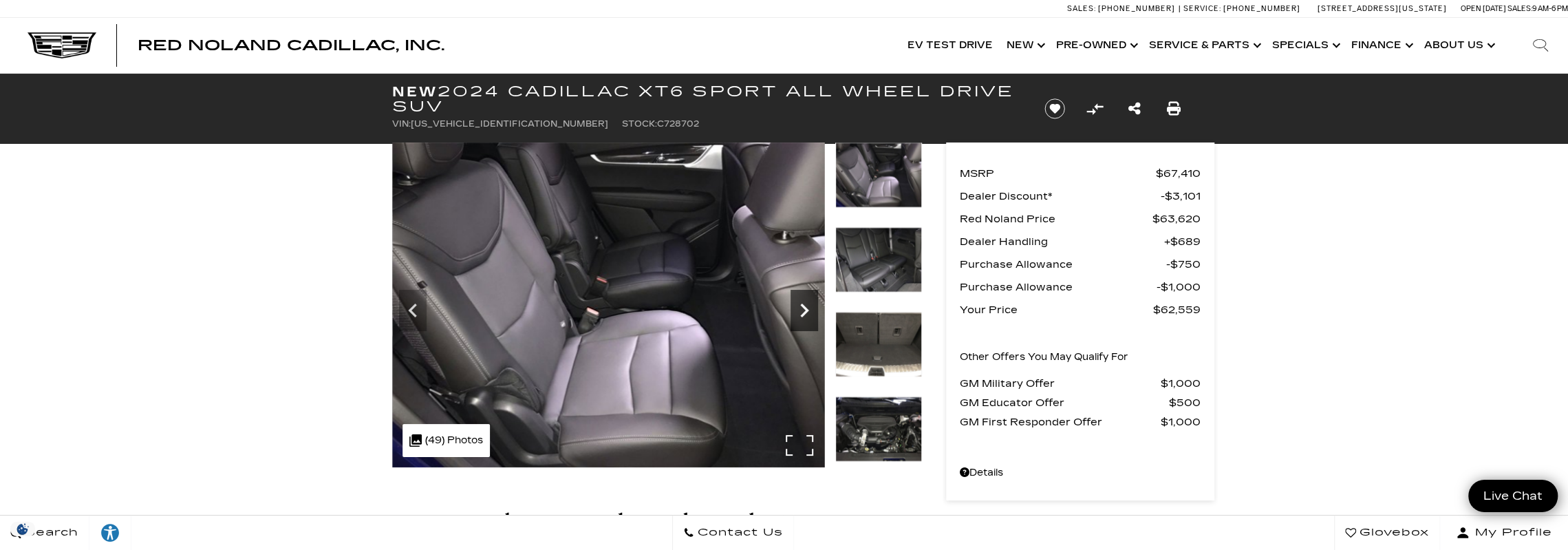
click at [800, 315] on icon "Next" at bounding box center [804, 310] width 27 height 27
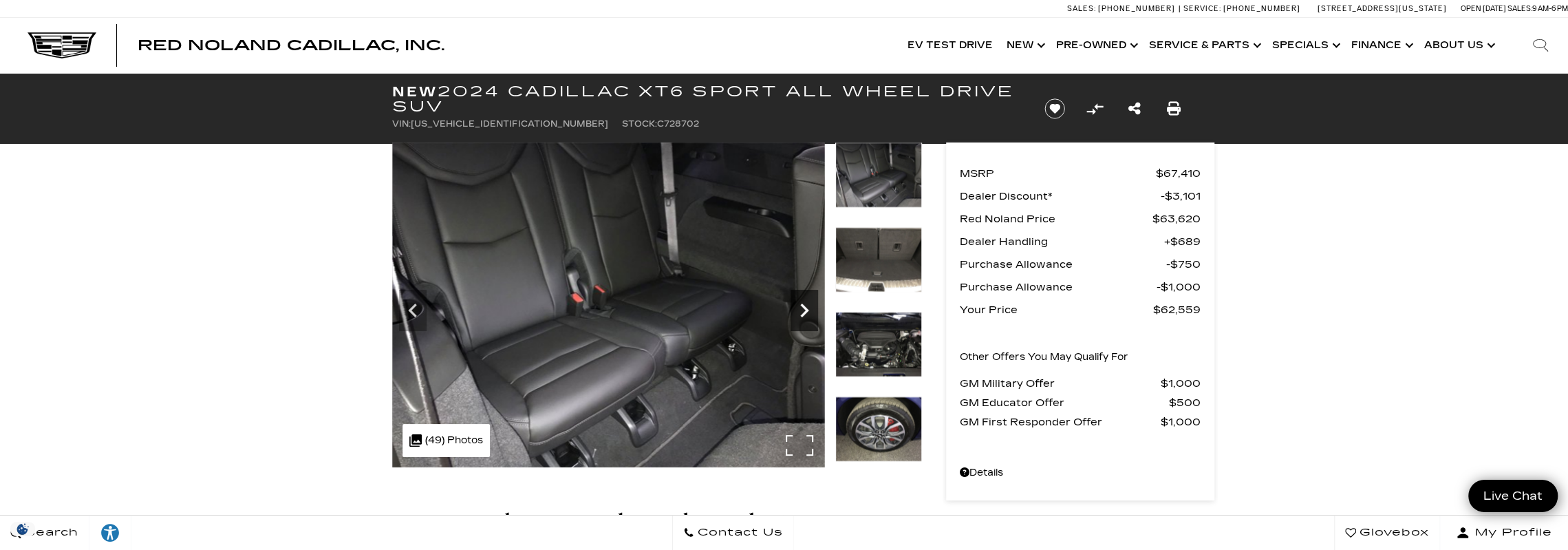
click at [806, 305] on icon "Next" at bounding box center [804, 310] width 27 height 27
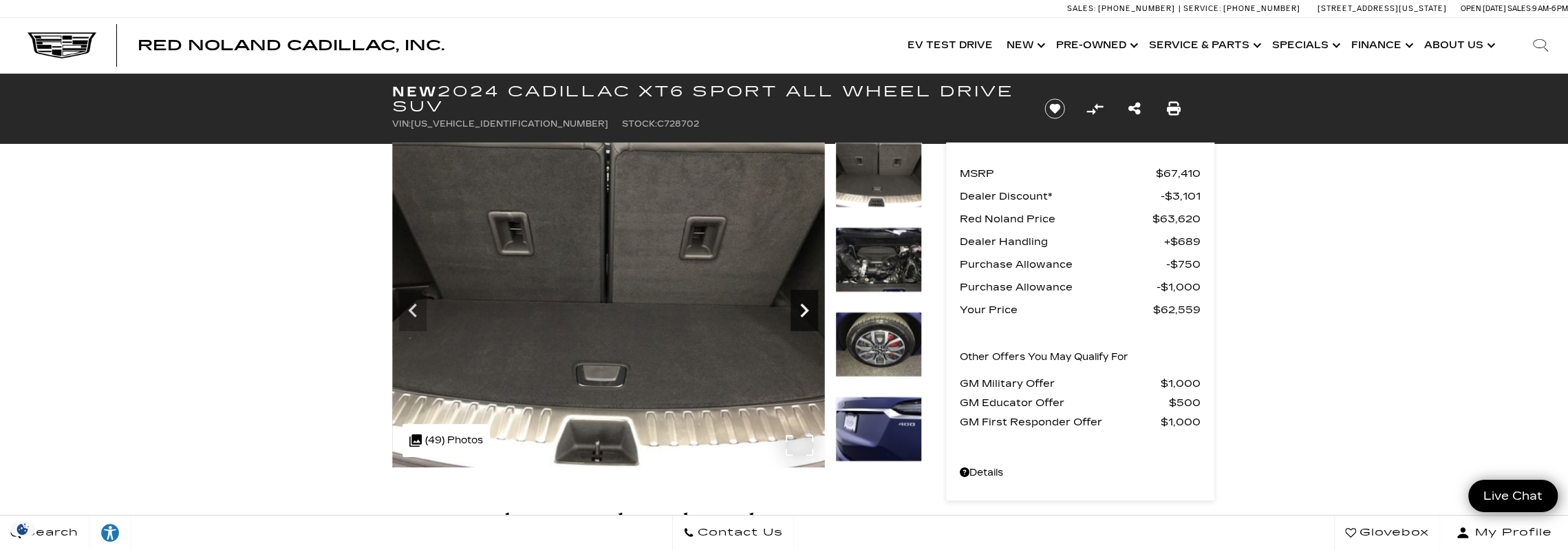
click at [806, 305] on icon "Next" at bounding box center [804, 310] width 27 height 27
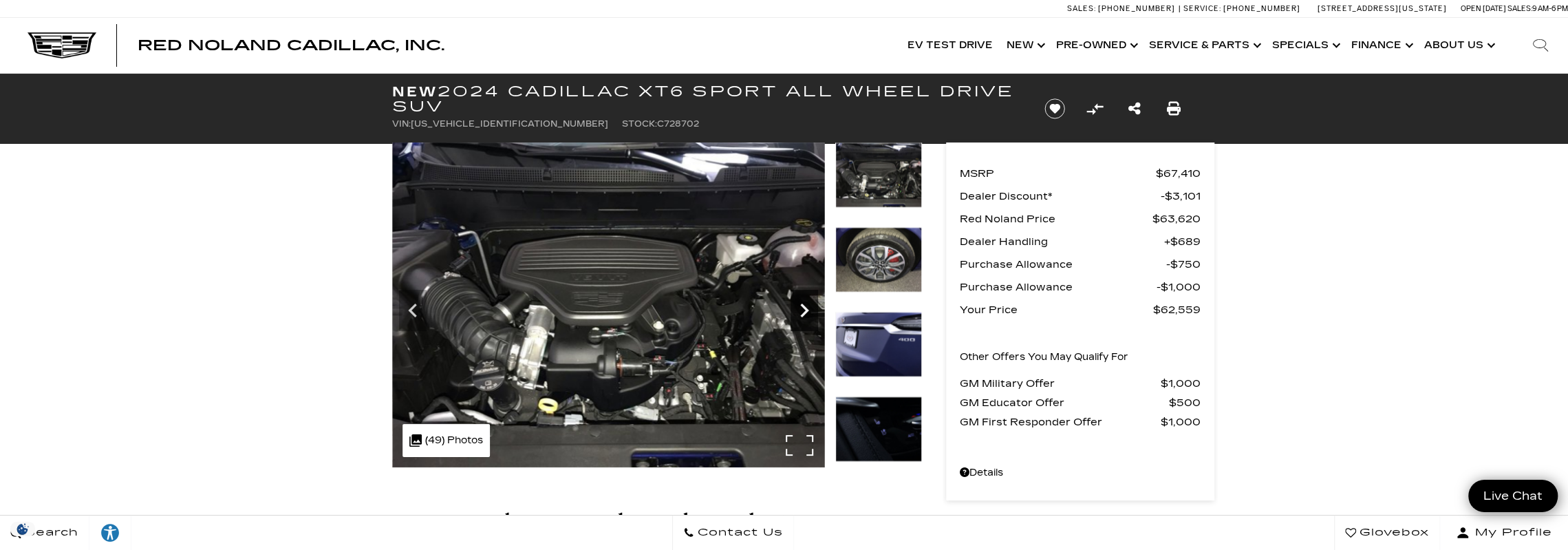
click at [806, 305] on icon "Next" at bounding box center [804, 310] width 27 height 27
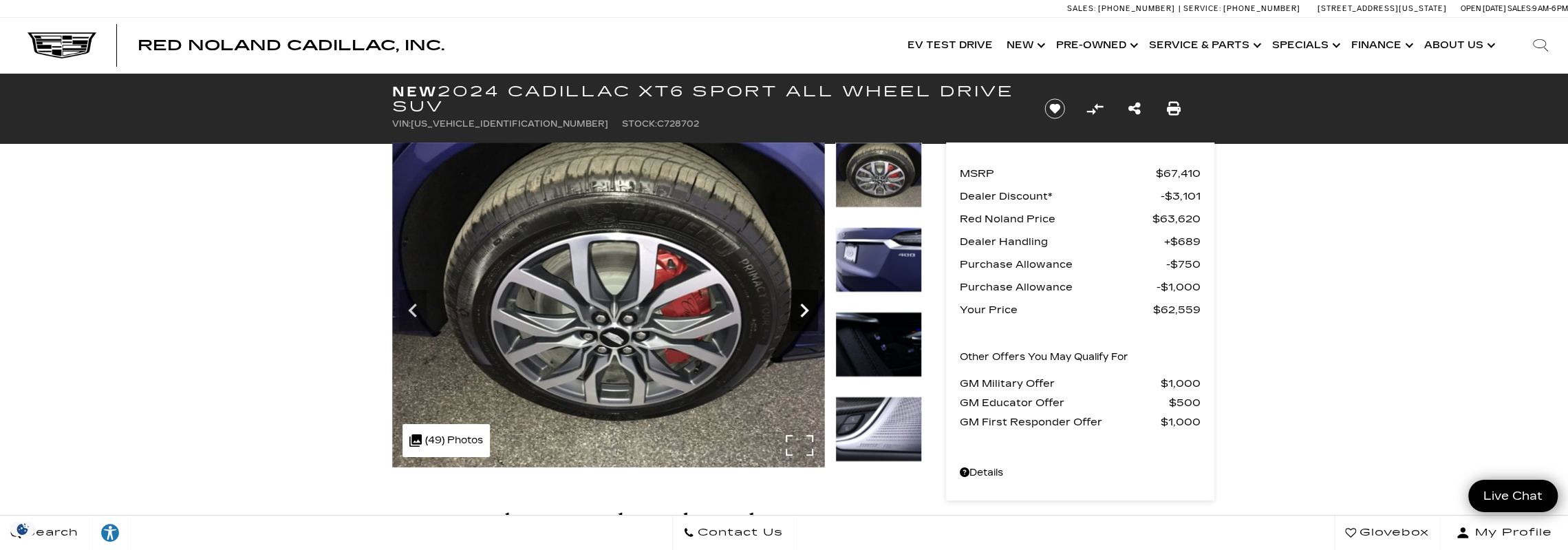
click at [806, 305] on icon "Next" at bounding box center [804, 310] width 27 height 27
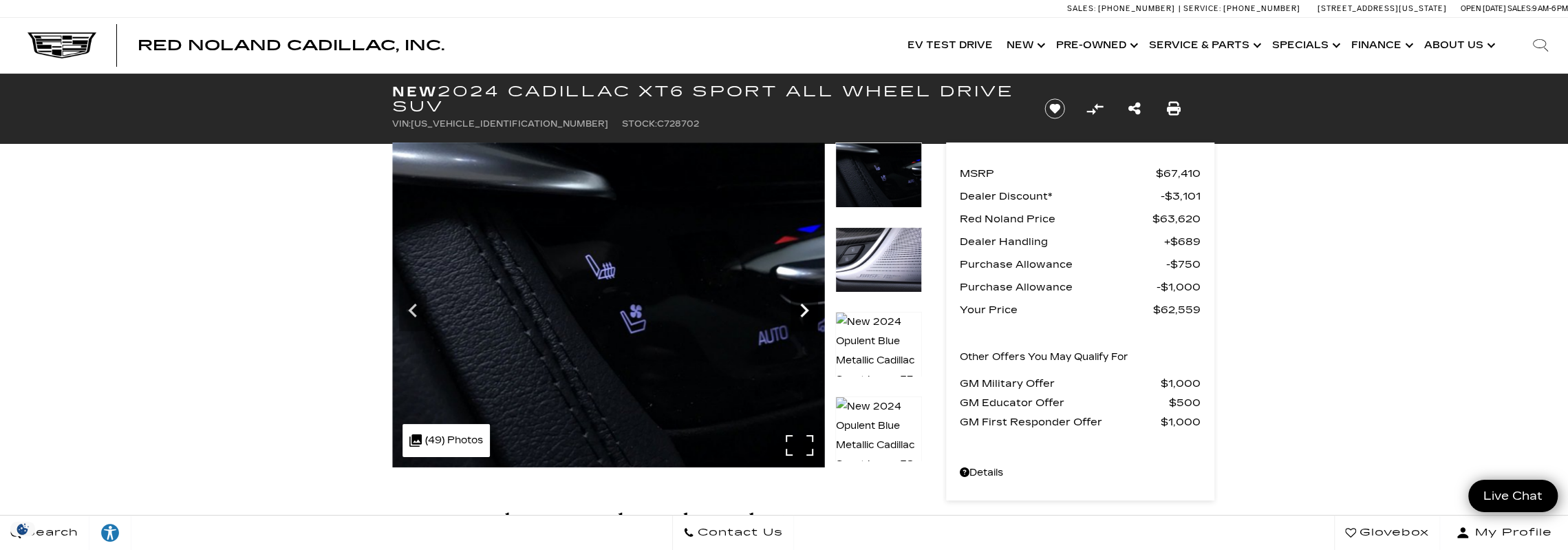
click at [802, 308] on icon "Next" at bounding box center [804, 310] width 27 height 27
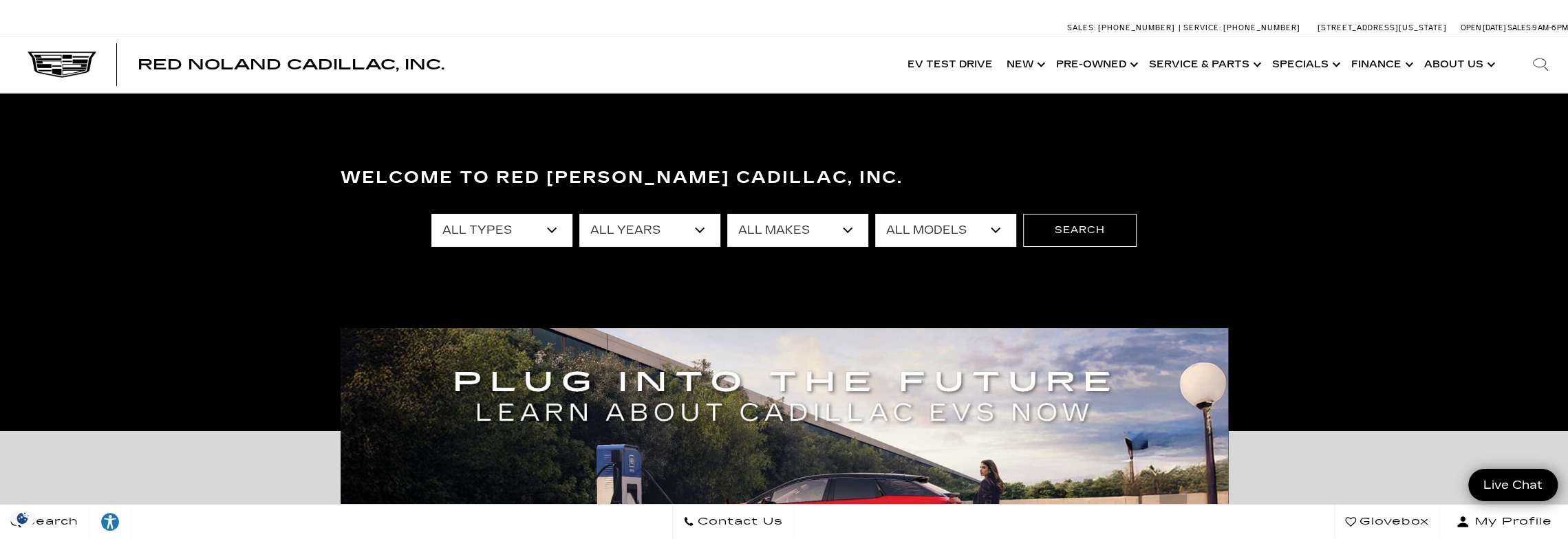
click at [545, 230] on select "All Types New Used Certified Used Demo" at bounding box center [501, 230] width 141 height 33
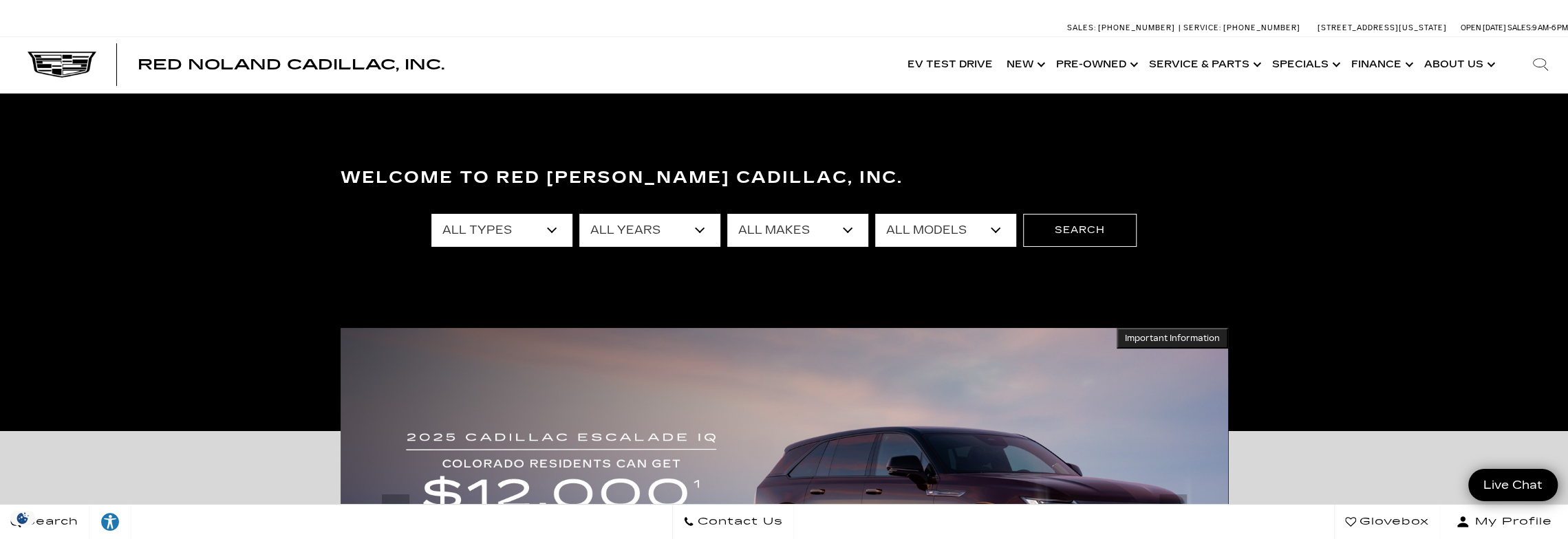
select select "New"
click at [431, 214] on select "All Types New Used Certified Used Demo" at bounding box center [501, 230] width 141 height 33
click at [701, 233] on select "All Years 2026 2025 2024" at bounding box center [649, 230] width 141 height 33
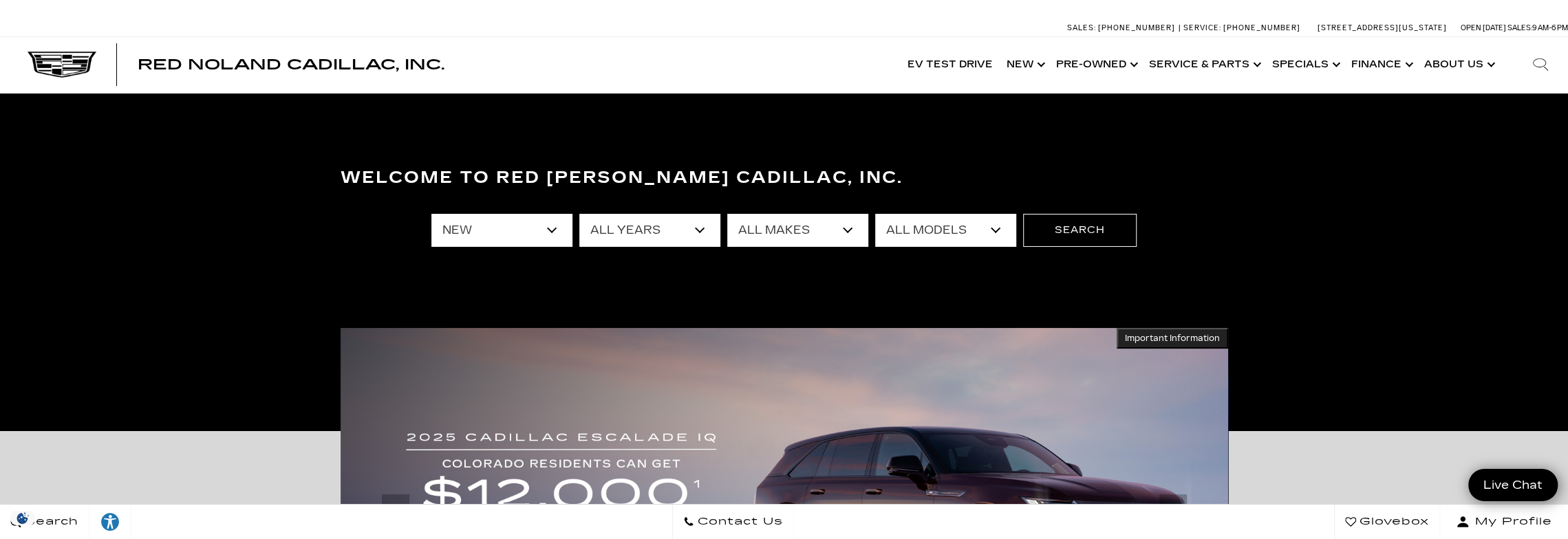
click at [701, 233] on select "All Years 2026 2025 2024" at bounding box center [649, 230] width 141 height 33
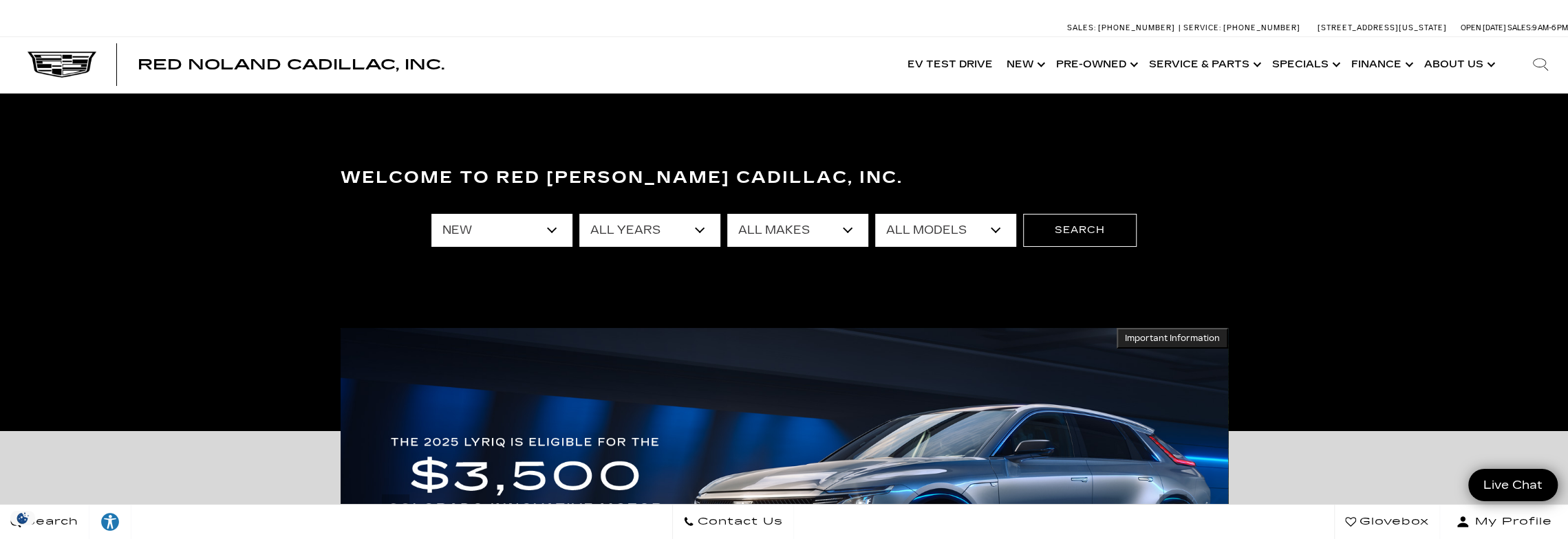
click at [701, 233] on select "All Years 2026 2025 2024" at bounding box center [649, 230] width 141 height 33
select select "2024"
click at [579, 214] on select "All Years 2026 2025 2024" at bounding box center [649, 230] width 141 height 33
click at [662, 302] on div "Welcome to Red Noland Cadillac, Inc. All Types New Used Certified Used Demo All…" at bounding box center [784, 262] width 1568 height 206
click at [1057, 227] on button "Search" at bounding box center [1079, 230] width 114 height 33
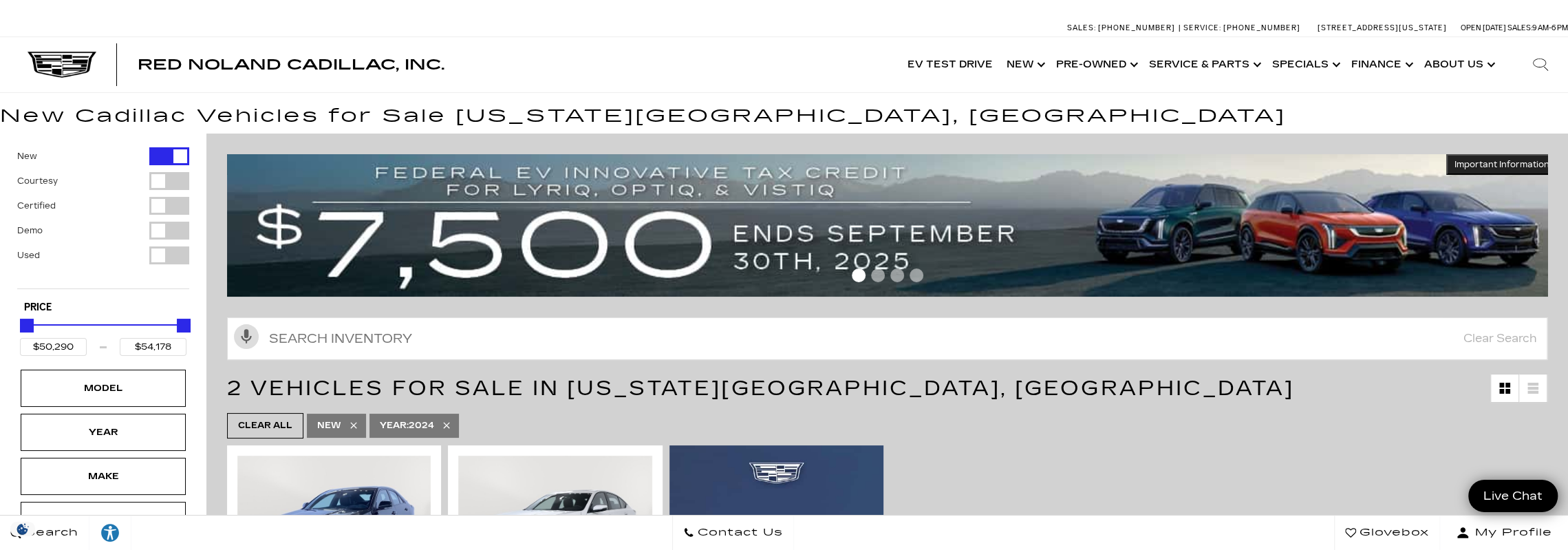
click at [160, 232] on div "Filter by Vehicle Type" at bounding box center [169, 230] width 40 height 17
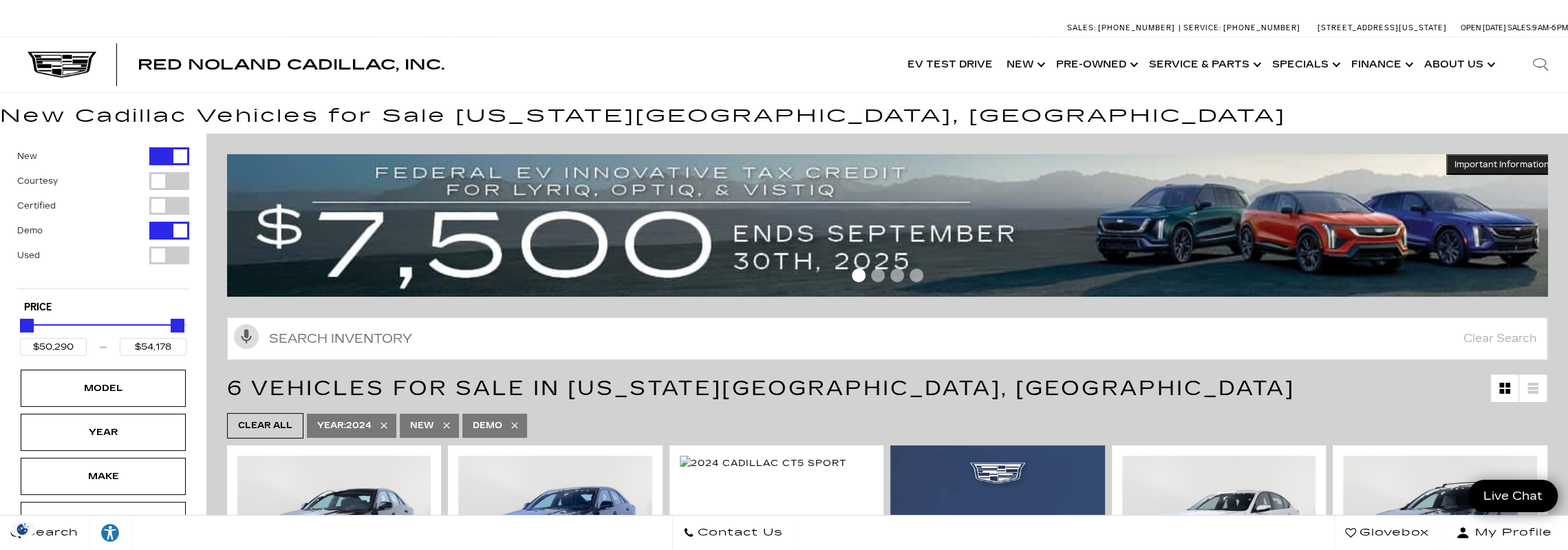
type input "$46,674"
type input "$67,410"
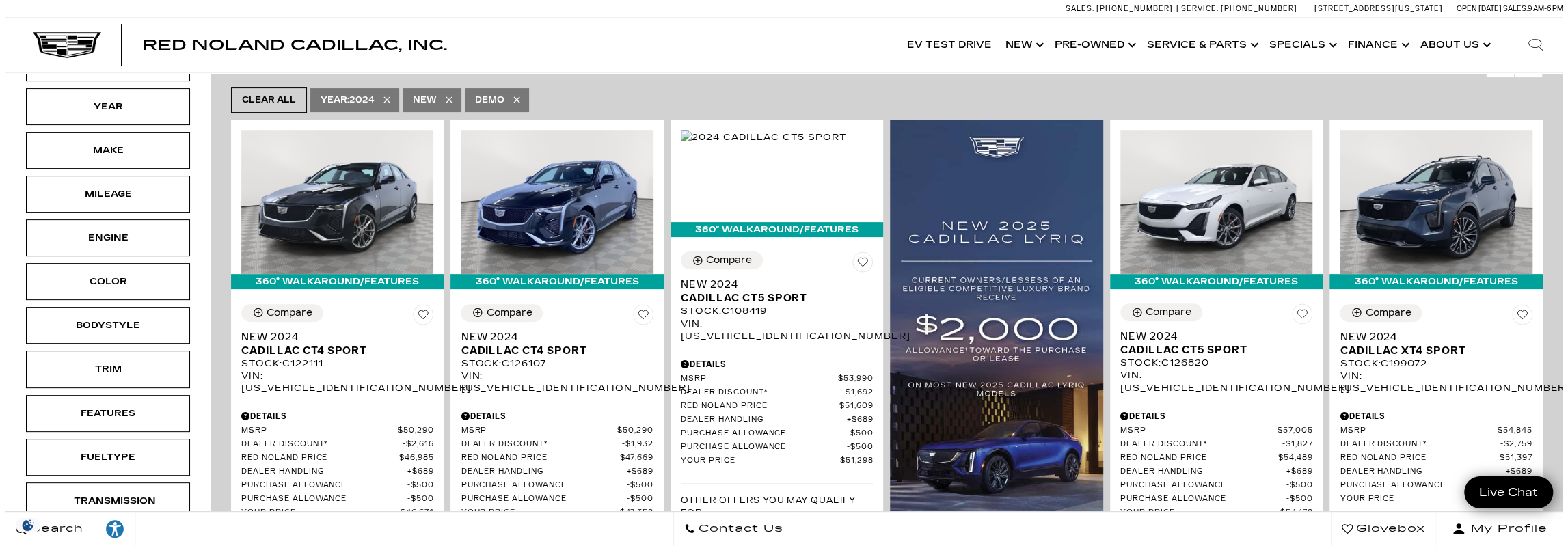
scroll to position [341, 0]
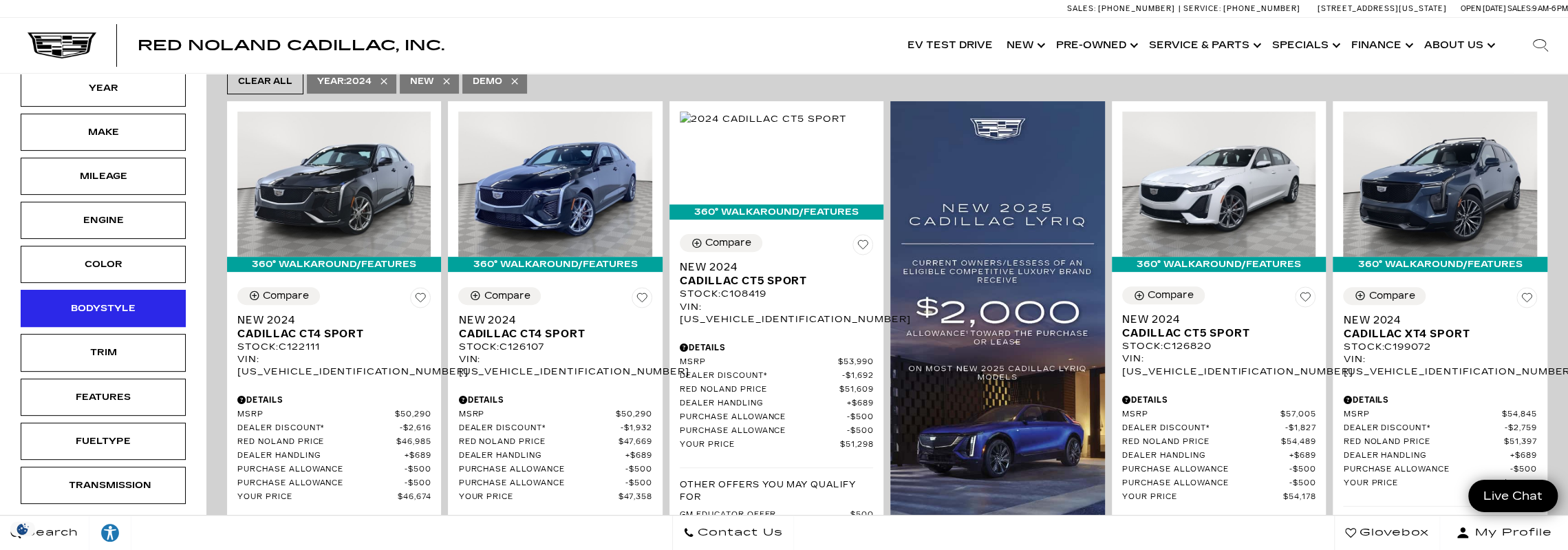
click at [140, 315] on div "Bodystyle" at bounding box center [103, 308] width 165 height 37
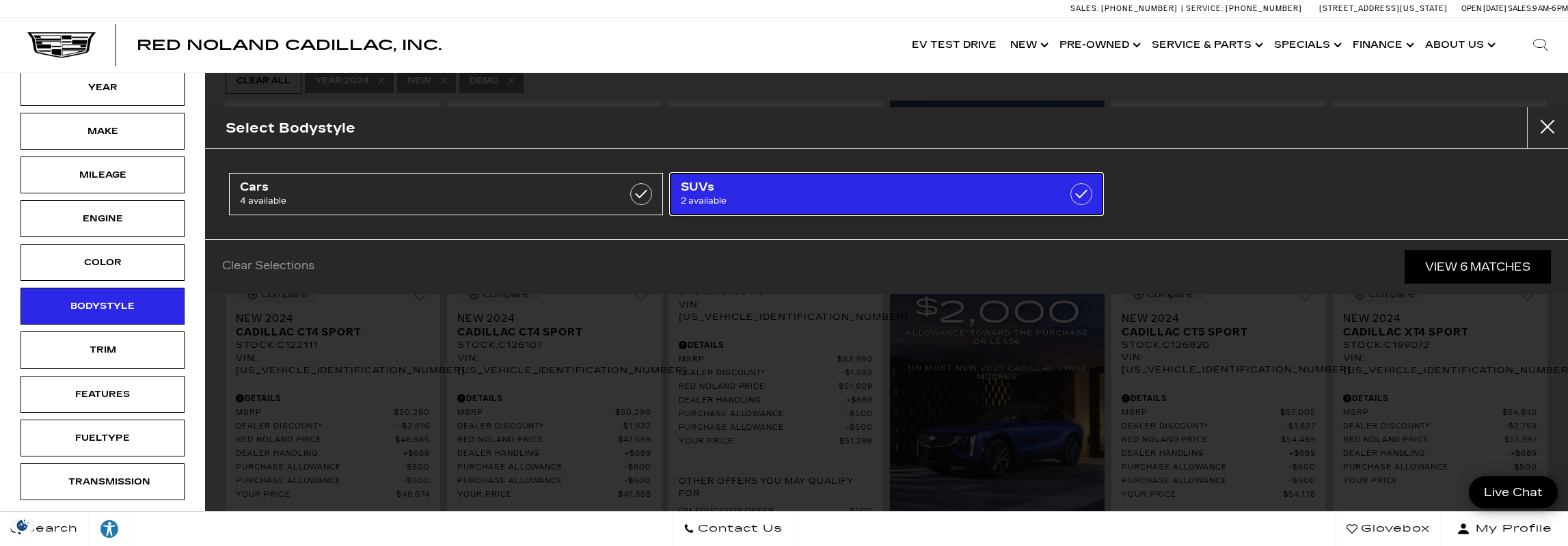
click at [810, 199] on span "2 available" at bounding box center [855, 201] width 350 height 14
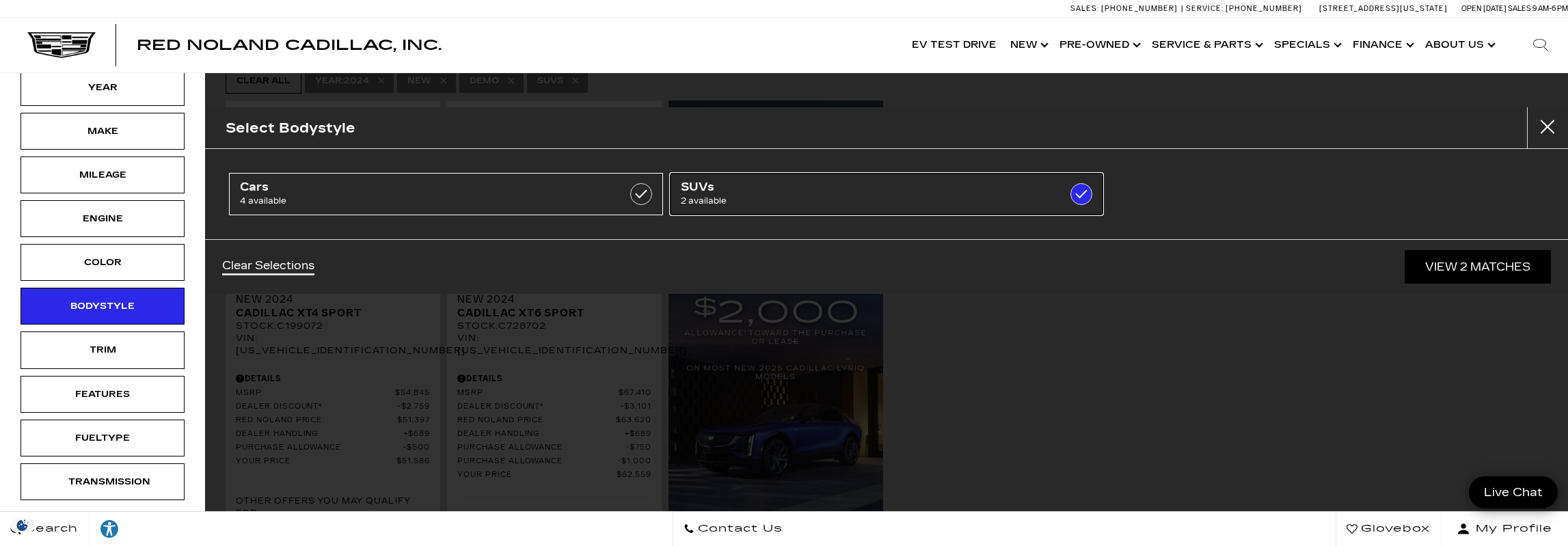
type input "$54,845"
checkbox input "true"
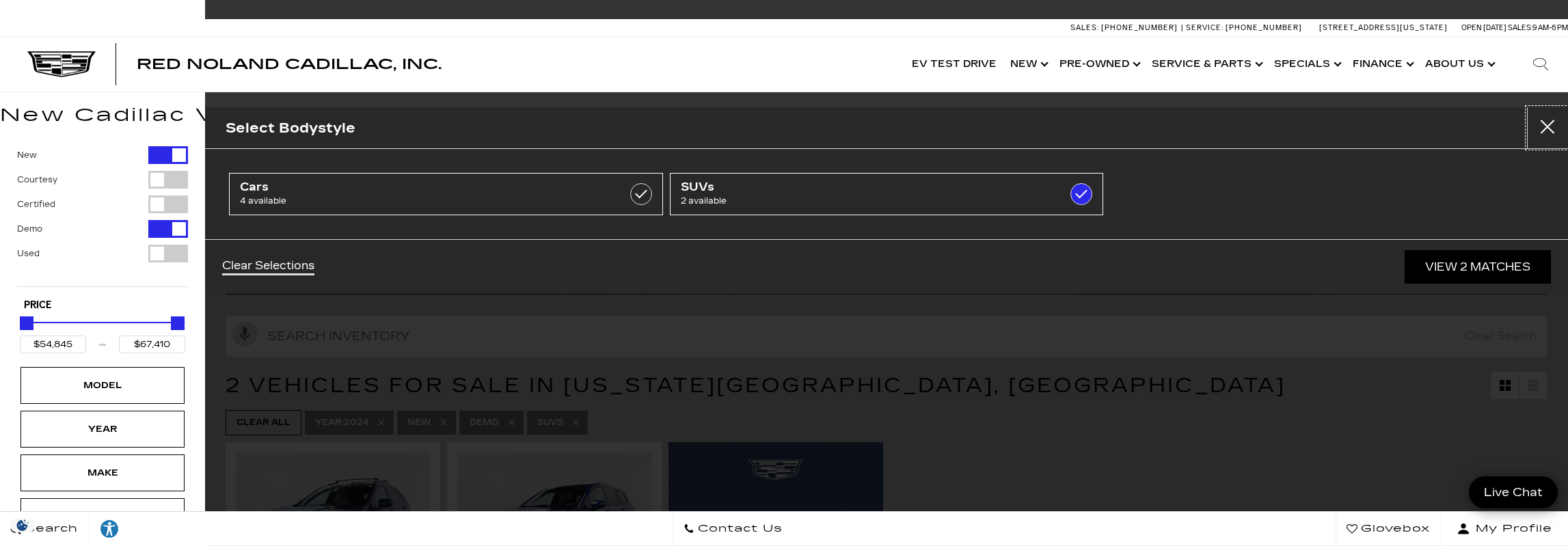
click at [1557, 126] on button "Close" at bounding box center [1548, 127] width 41 height 41
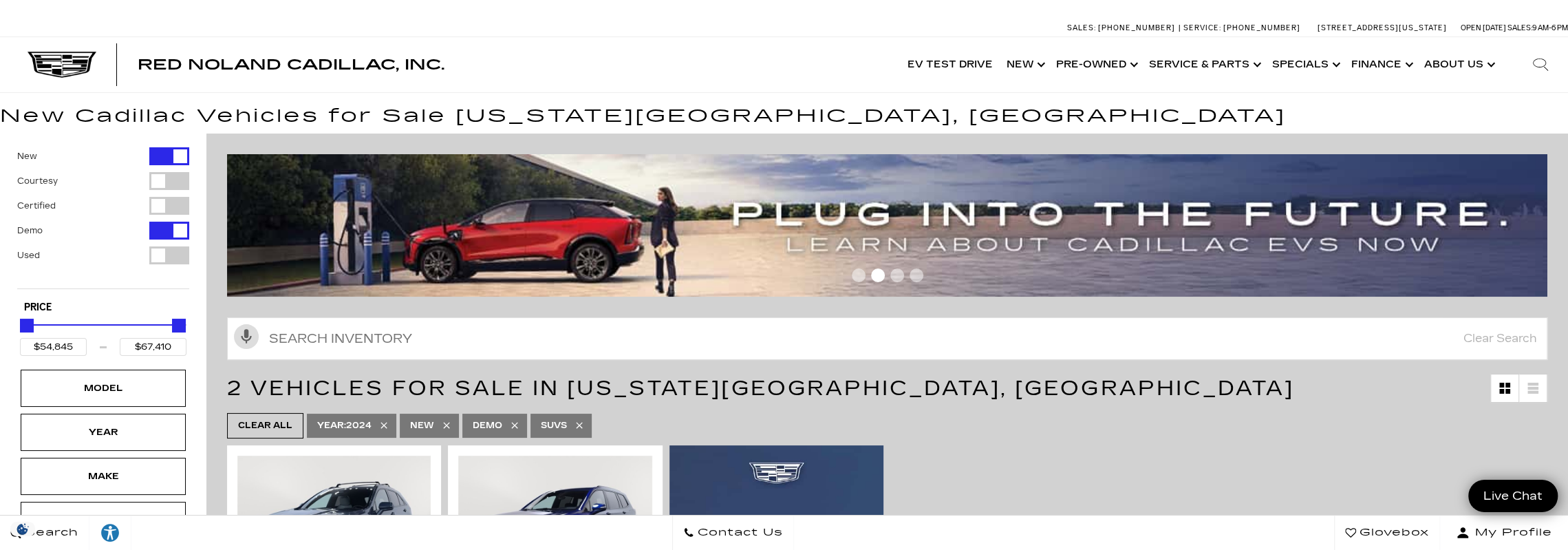
click at [164, 181] on div "Filter by Vehicle Type" at bounding box center [169, 181] width 40 height 17
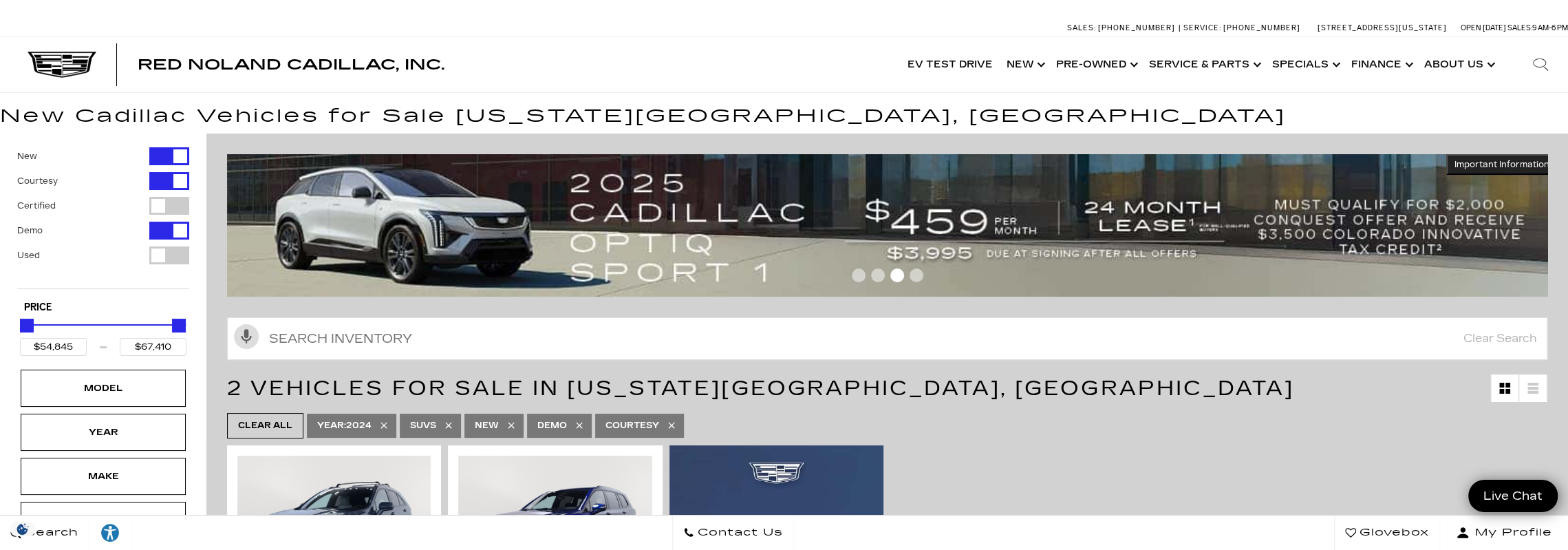
click at [166, 206] on div "Filter by Vehicle Type" at bounding box center [169, 205] width 40 height 17
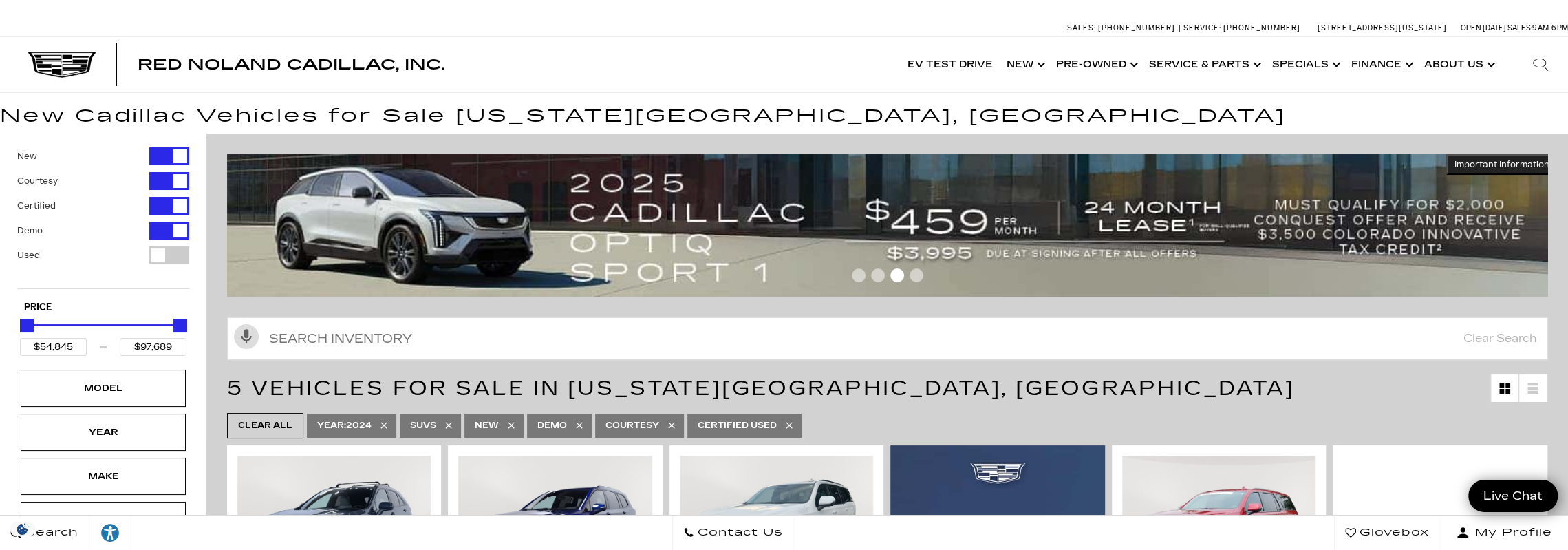
click at [173, 180] on div "Filter by Vehicle Type" at bounding box center [169, 181] width 40 height 17
click at [166, 178] on div "Filter by Vehicle Type" at bounding box center [169, 181] width 40 height 17
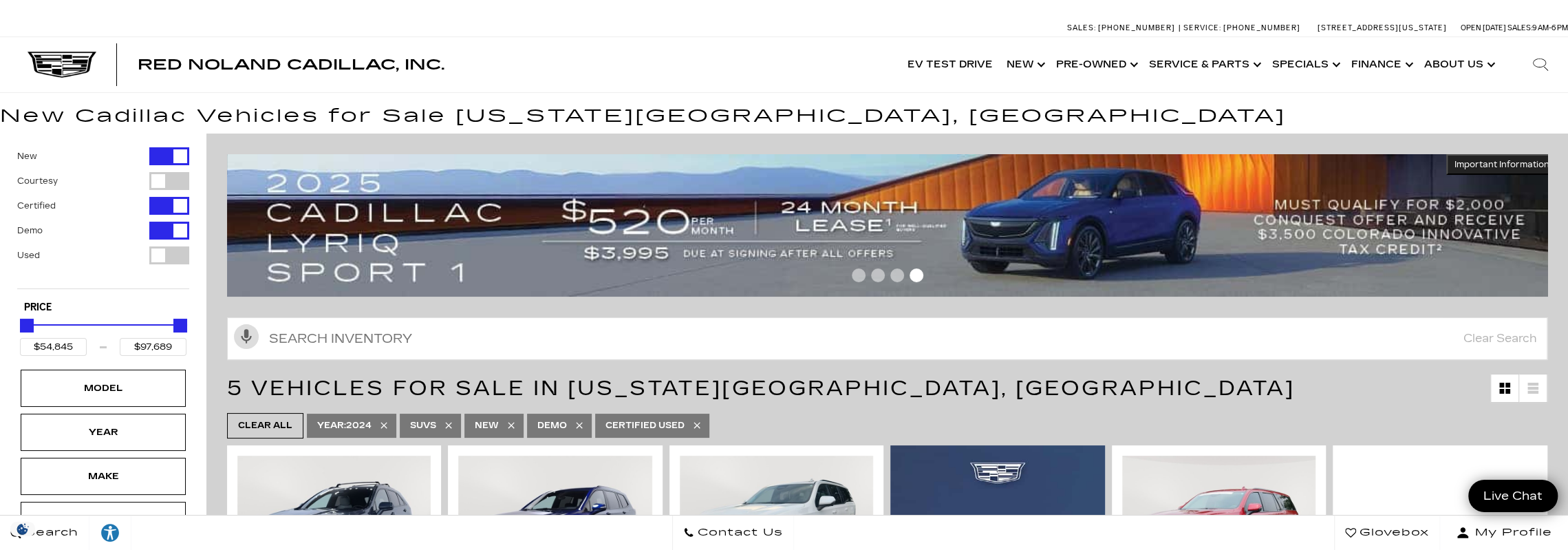
click at [166, 207] on div "Filter by Vehicle Type" at bounding box center [169, 205] width 40 height 17
type input "$67,410"
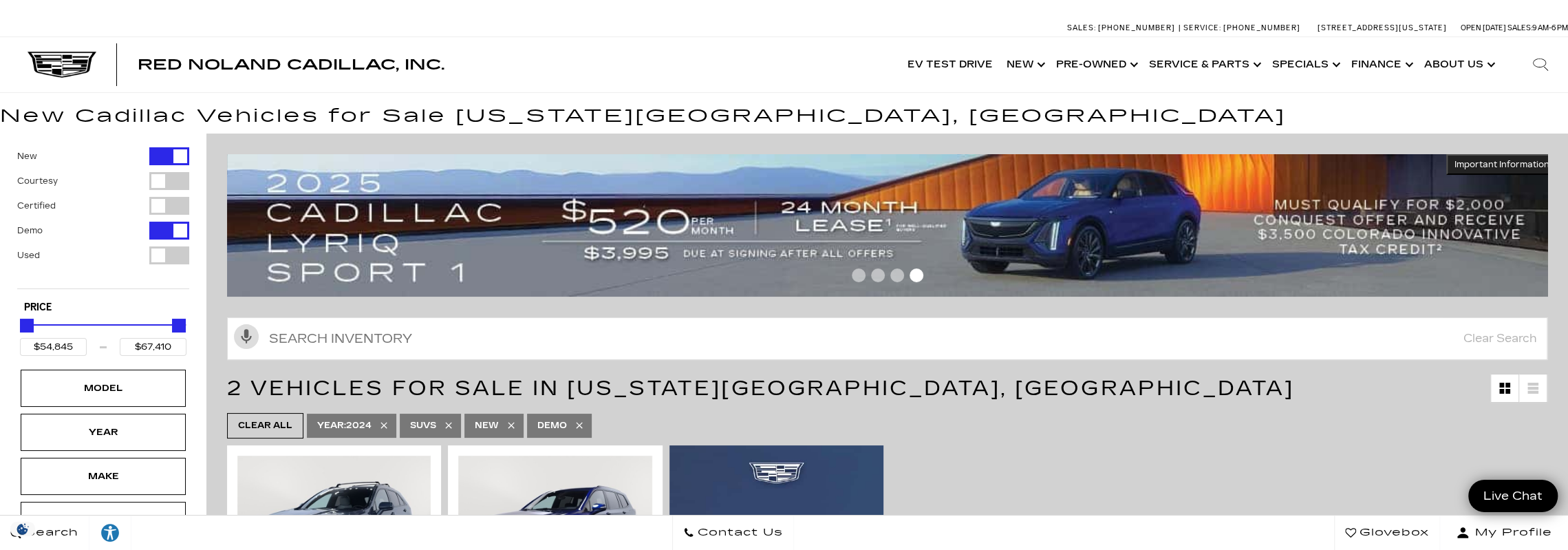
click at [158, 233] on div "Filter by Vehicle Type" at bounding box center [169, 230] width 40 height 17
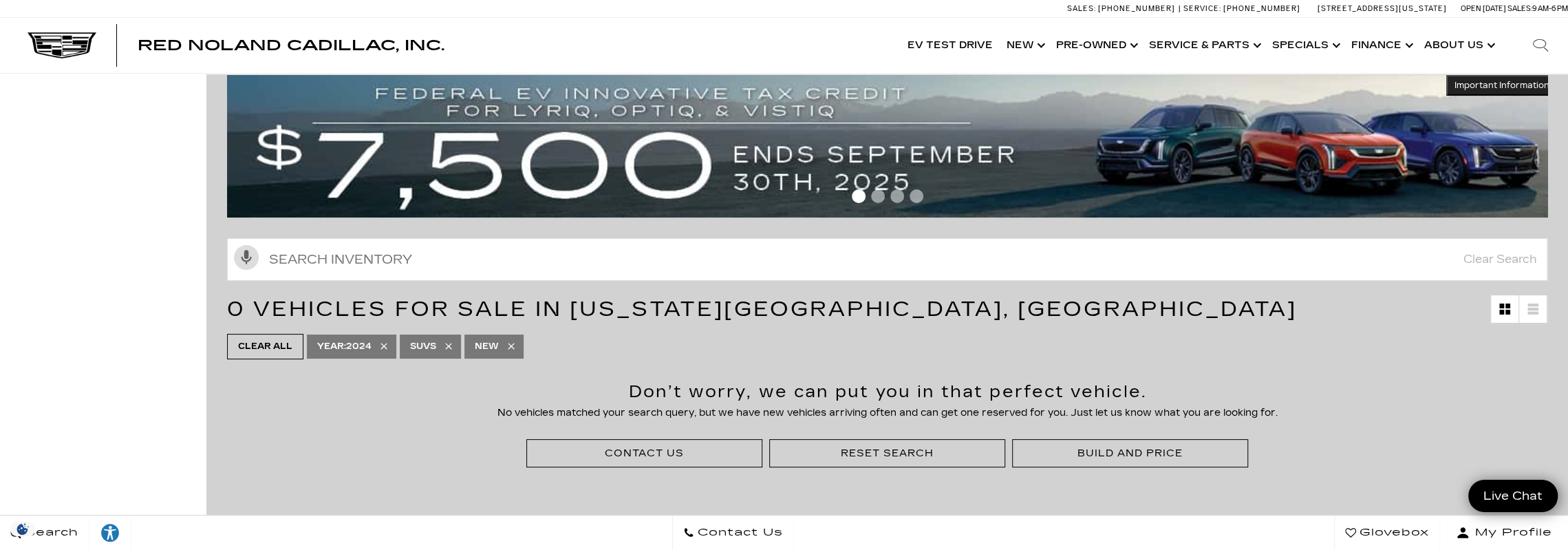
scroll to position [138, 0]
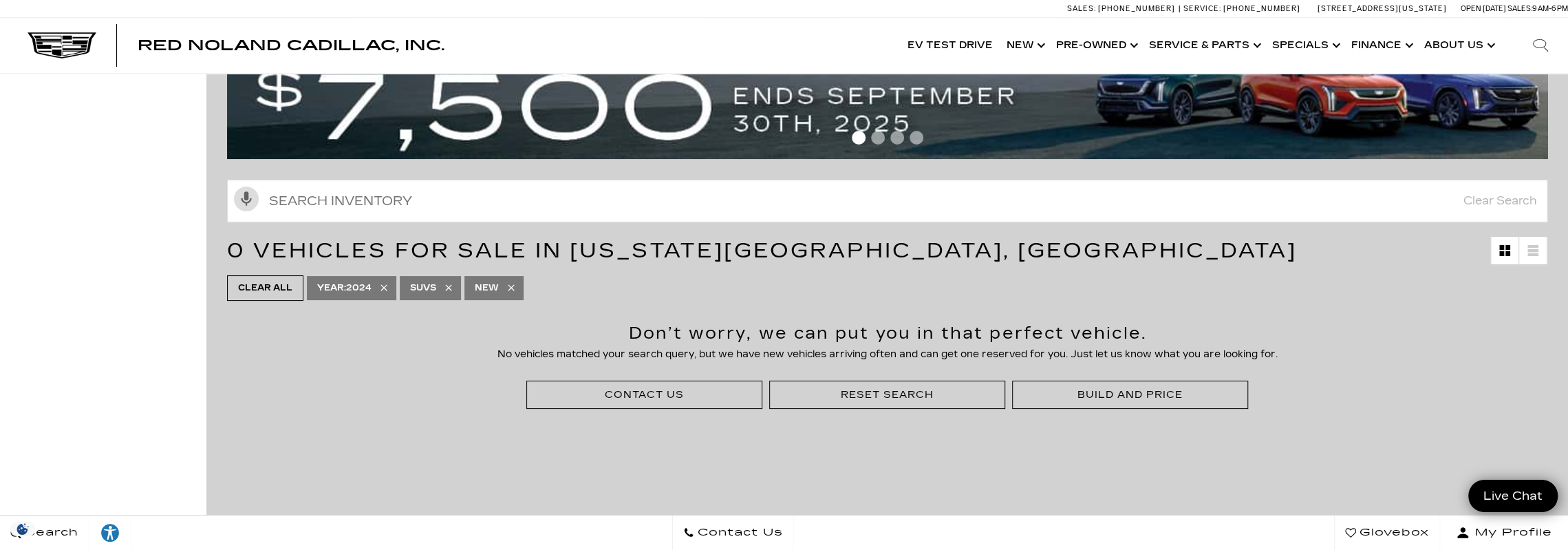
click at [388, 288] on icon at bounding box center [383, 287] width 11 height 11
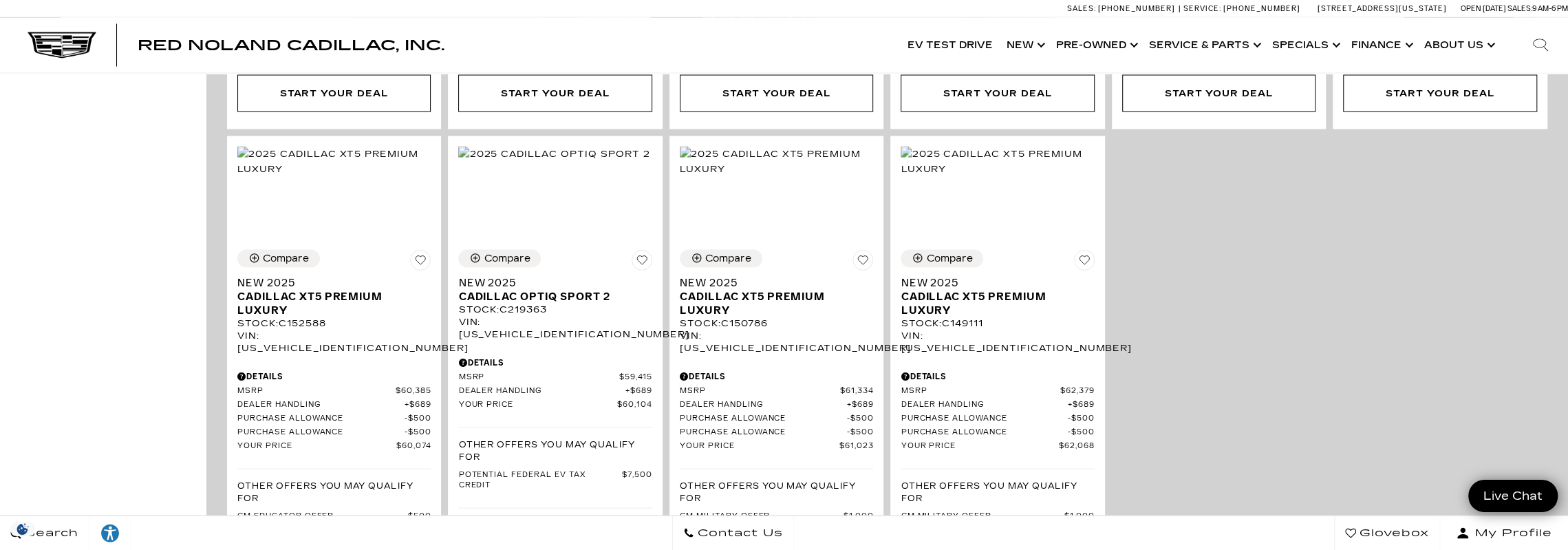
scroll to position [2064, 0]
